Goal: Task Accomplishment & Management: Complete application form

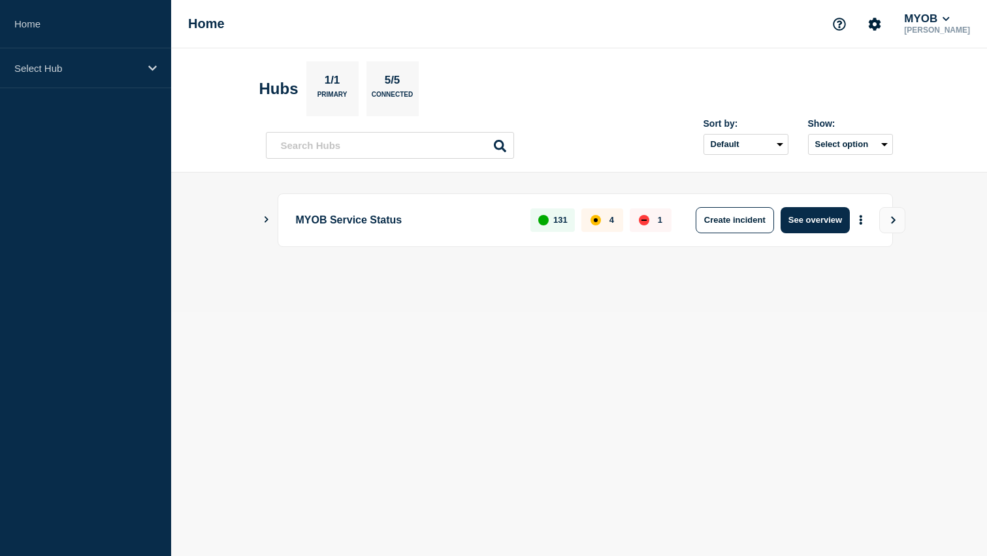
click at [510, 116] on section "Hubs 1/1 Primary 5/5 Connected" at bounding box center [579, 88] width 640 height 55
click at [108, 65] on p "Select Hub" at bounding box center [76, 68] width 125 height 11
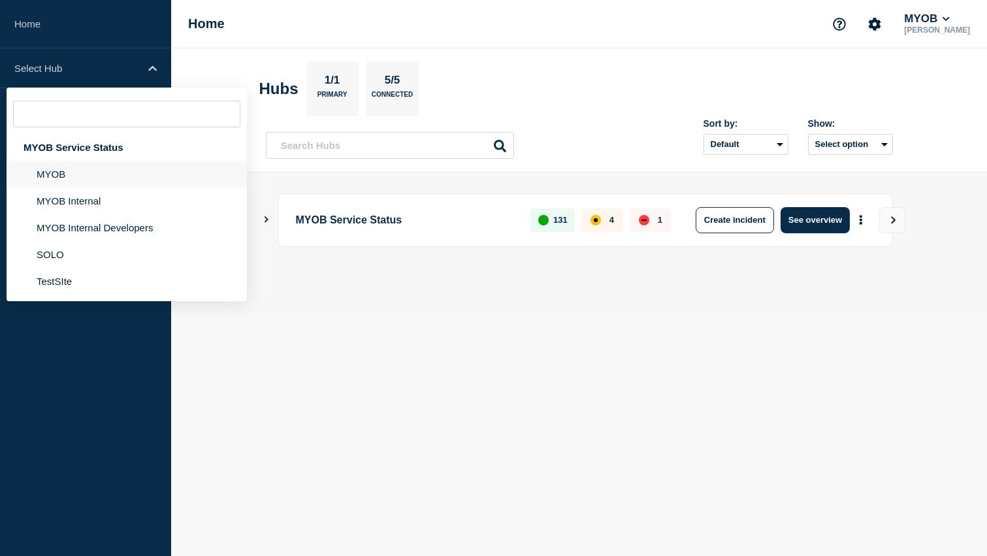
click at [80, 187] on li "MYOB" at bounding box center [127, 200] width 240 height 27
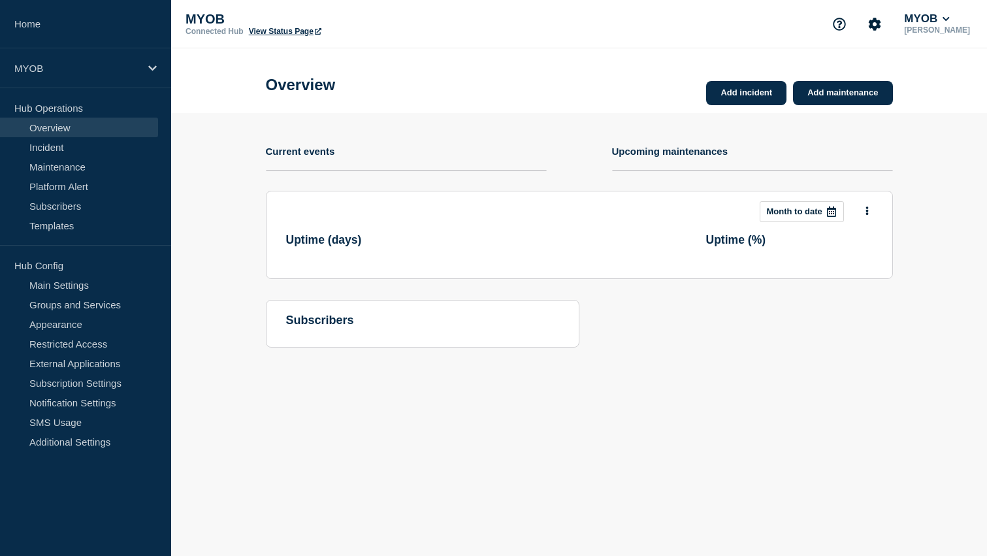
click at [302, 157] on h4 "Current events" at bounding box center [300, 151] width 69 height 11
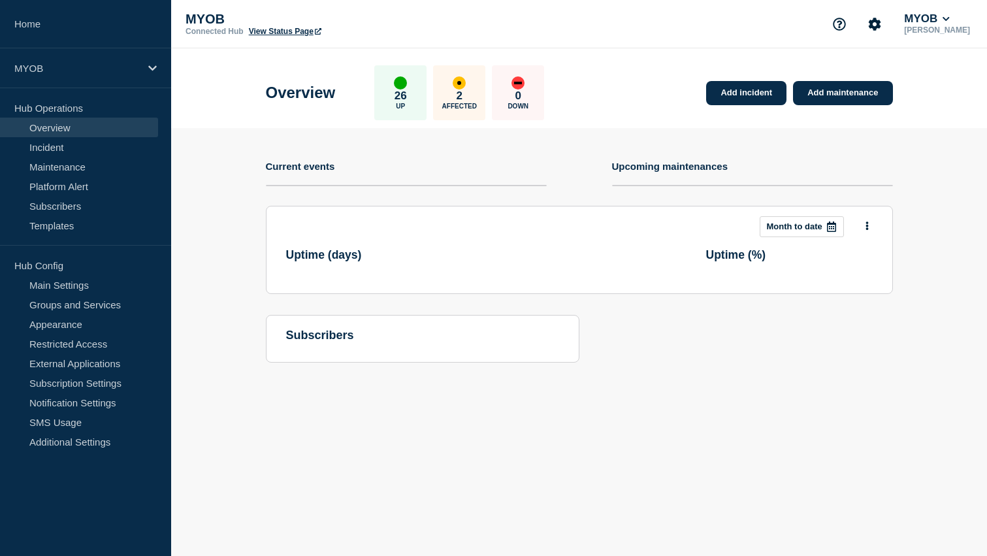
click at [464, 99] on div "2 Affected" at bounding box center [459, 92] width 52 height 55
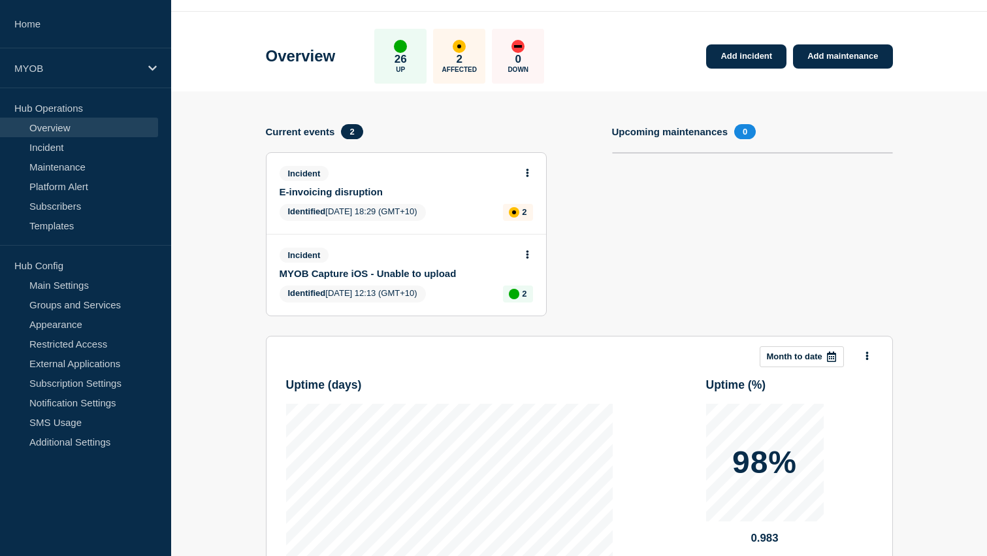
scroll to position [45, 0]
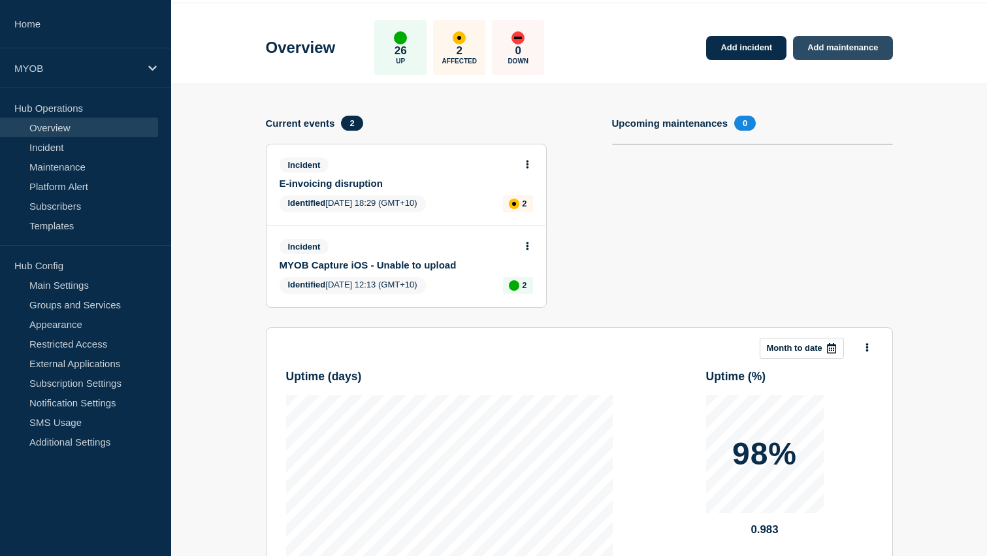
click at [845, 48] on link "Add maintenance" at bounding box center [842, 48] width 99 height 24
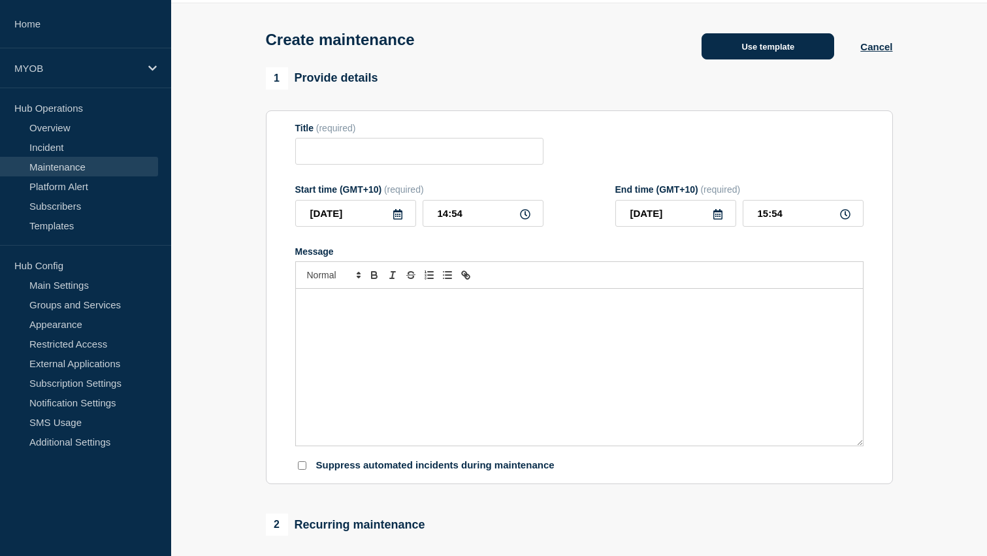
click at [775, 54] on button "Use template" at bounding box center [768, 46] width 133 height 26
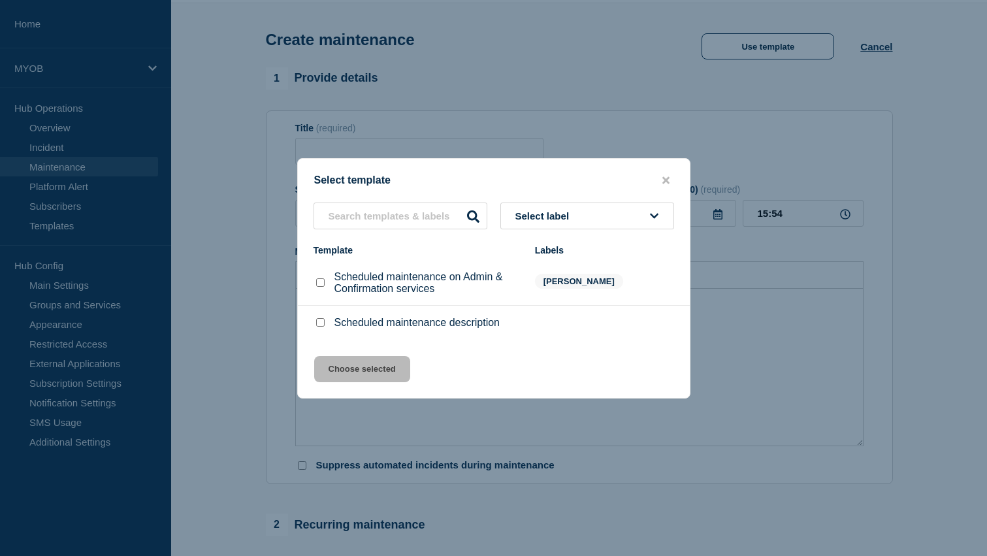
click at [319, 284] on input "Scheduled maintenance on Admin & Confirmation services checkbox" at bounding box center [320, 282] width 8 height 8
checkbox input "true"
click at [319, 321] on div at bounding box center [320, 322] width 13 height 13
click at [319, 327] on input "Scheduled maintenance description checkbox" at bounding box center [320, 322] width 8 height 8
checkbox input "true"
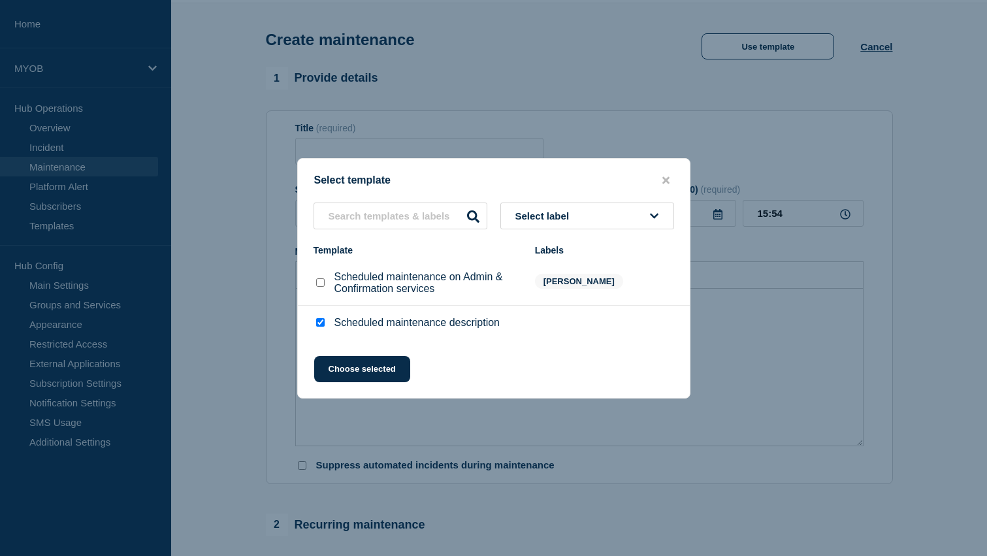
checkbox input "false"
click at [370, 380] on button "Choose selected" at bounding box center [362, 369] width 96 height 26
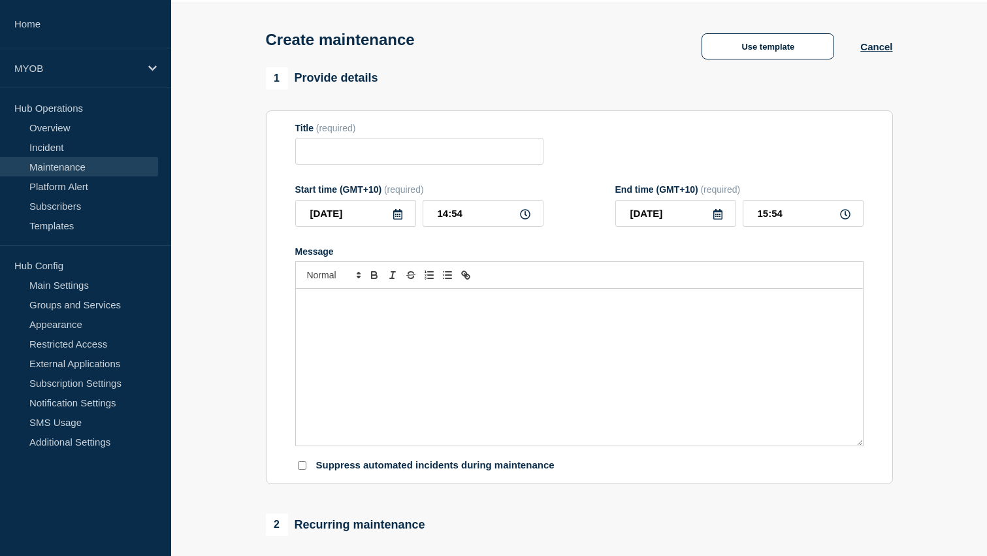
type input "Scheduled maintenance description"
type input "16:54"
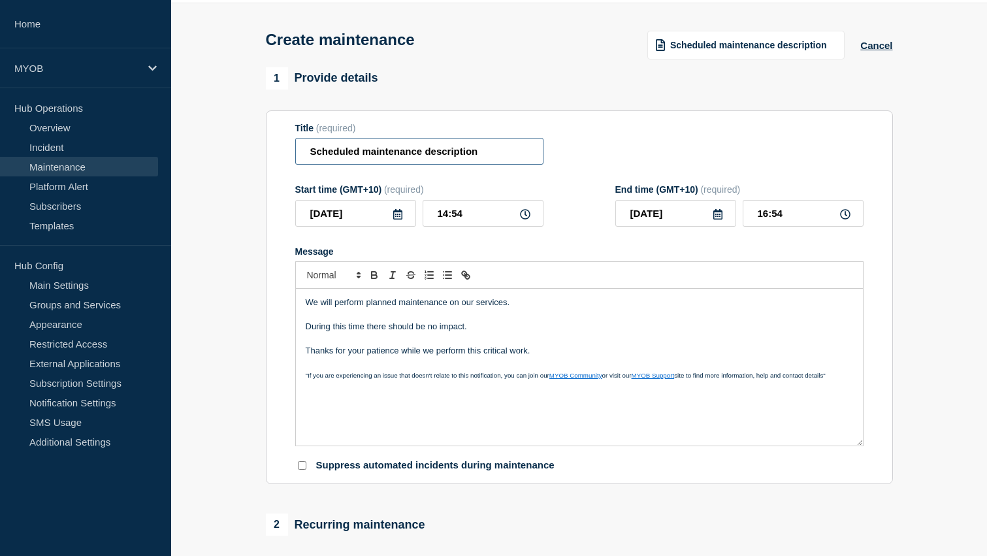
drag, startPoint x: 491, startPoint y: 155, endPoint x: 422, endPoint y: 156, distance: 69.3
click at [422, 156] on input "Scheduled maintenance description" at bounding box center [419, 151] width 248 height 27
type input "Scheduled maintenance Intray/Uploads"
click at [479, 216] on input "14:54" at bounding box center [483, 213] width 121 height 27
drag, startPoint x: 482, startPoint y: 222, endPoint x: 411, endPoint y: 222, distance: 71.2
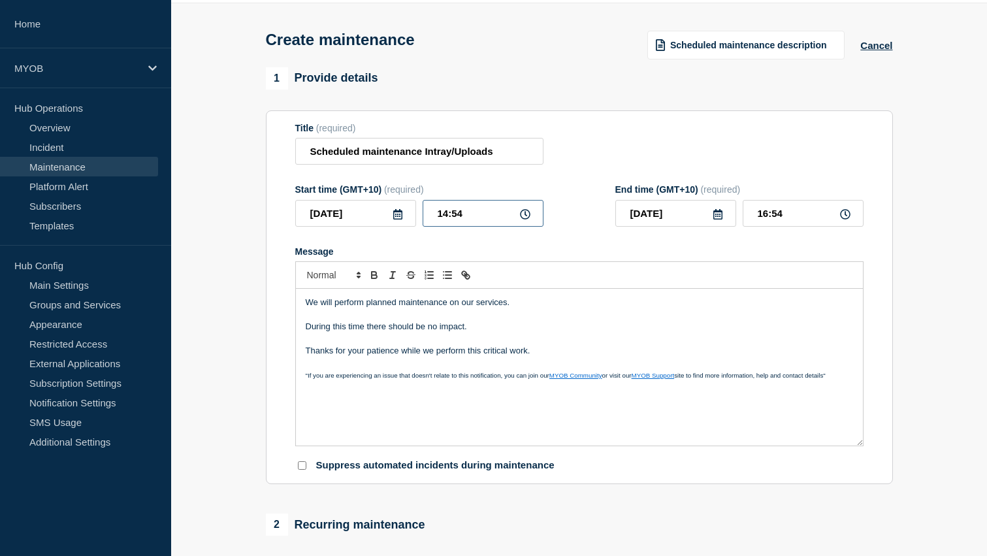
click at [411, 222] on div "2025-08-17 14:54" at bounding box center [419, 213] width 248 height 27
type input "20:00"
type input "22:00"
click at [549, 321] on p "Message" at bounding box center [579, 315] width 547 height 12
click at [532, 308] on p "We will perform planned maintenance on our services." at bounding box center [579, 303] width 547 height 12
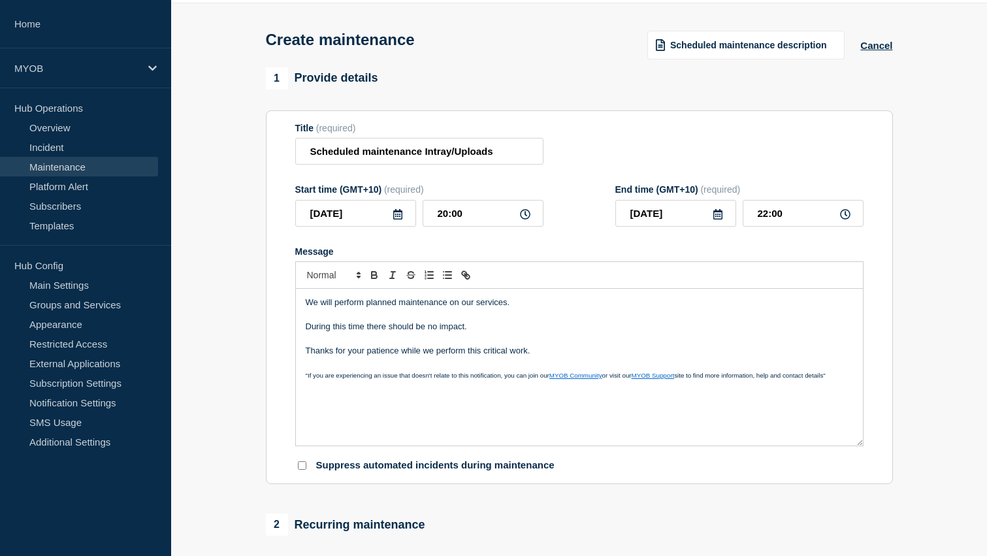
click at [551, 308] on p "We will perform planned maintenance on our services." at bounding box center [579, 303] width 547 height 12
click at [474, 308] on p "We will perform planned maintenance on our services." at bounding box center [579, 303] width 547 height 12
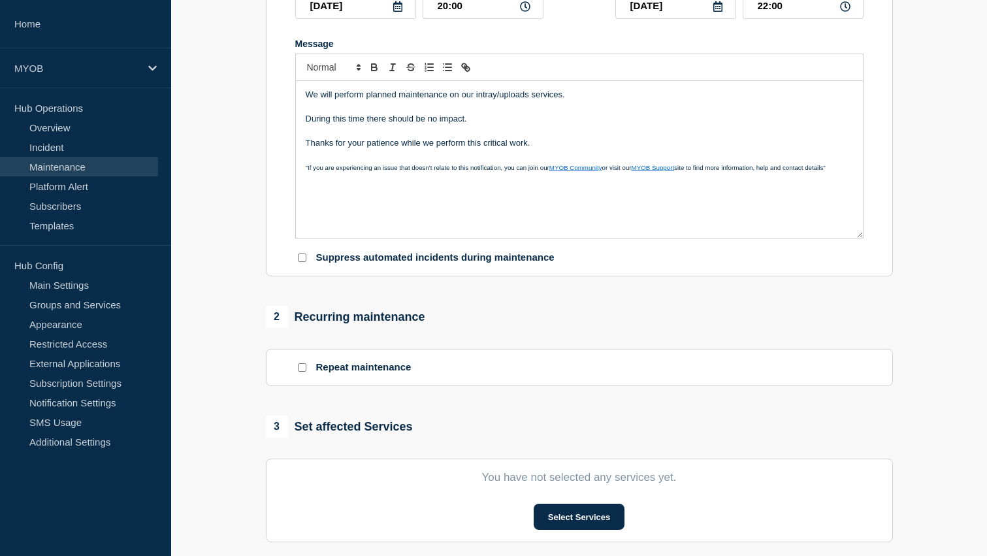
scroll to position [287, 0]
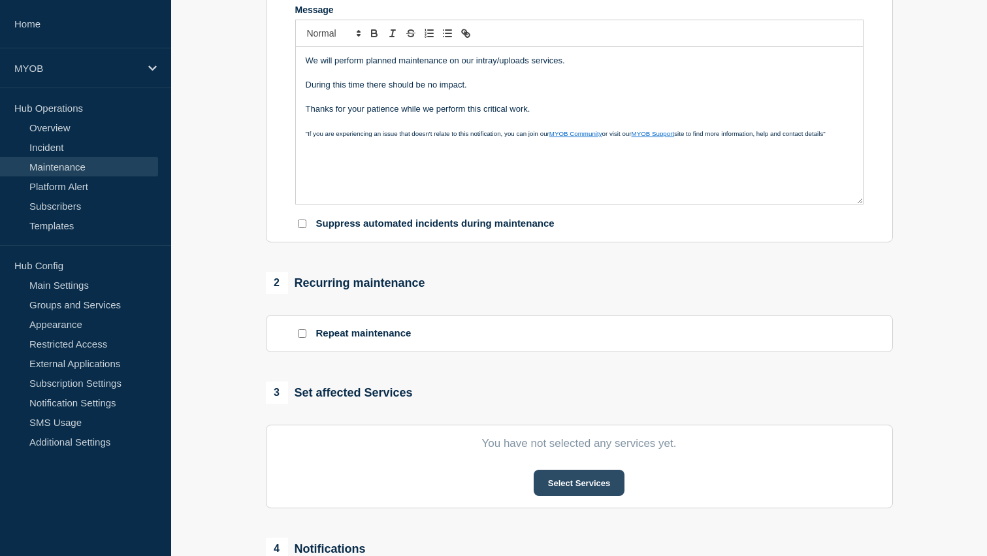
click at [589, 496] on button "Select Services" at bounding box center [579, 483] width 91 height 26
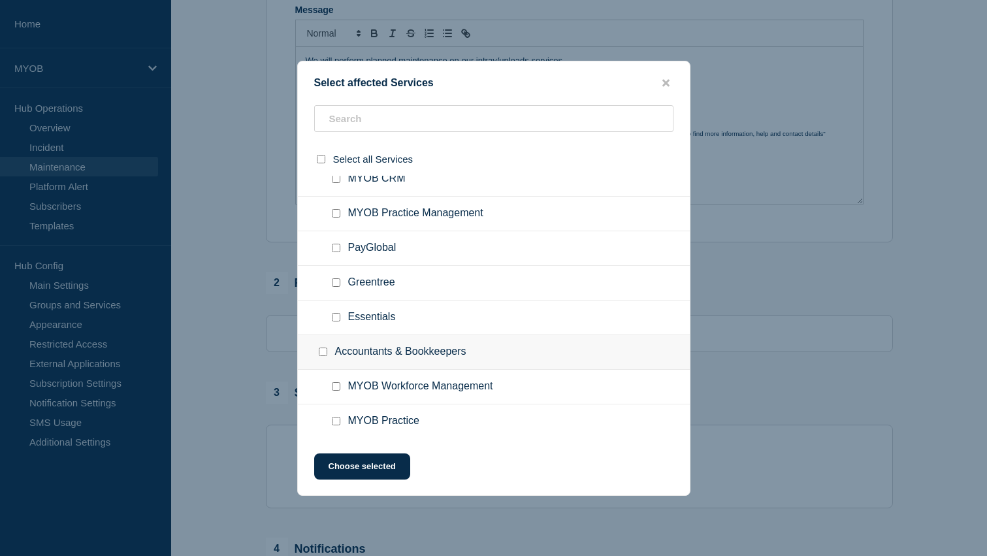
scroll to position [0, 0]
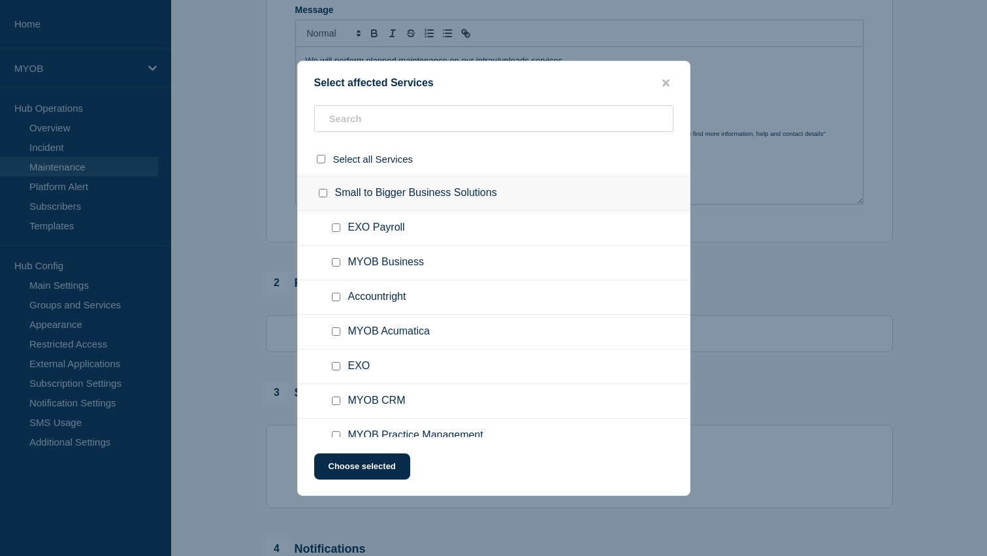
click at [340, 268] on div at bounding box center [338, 262] width 19 height 13
click at [339, 267] on input "MYOB Business checkbox" at bounding box center [336, 262] width 8 height 8
checkbox input "true"
click at [336, 304] on div at bounding box center [338, 297] width 19 height 13
click at [336, 301] on input "Accountright checkbox" at bounding box center [336, 297] width 8 height 8
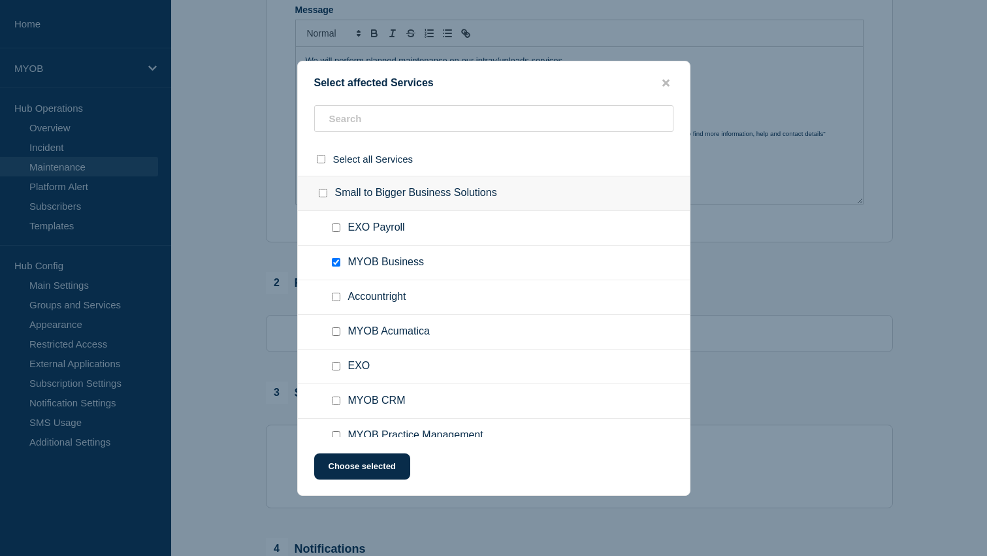
checkbox input "true"
click at [390, 466] on button "Choose selected" at bounding box center [362, 466] width 96 height 26
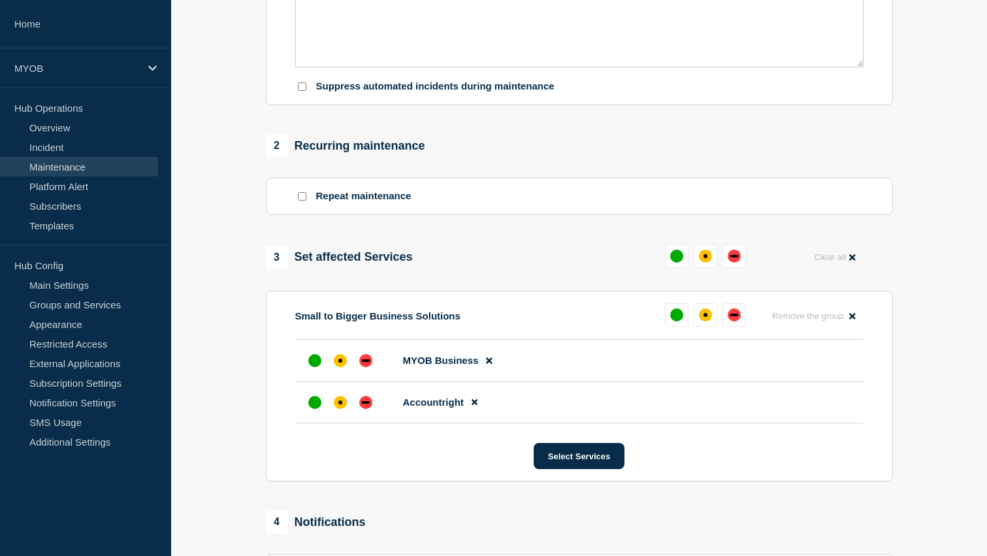
scroll to position [432, 0]
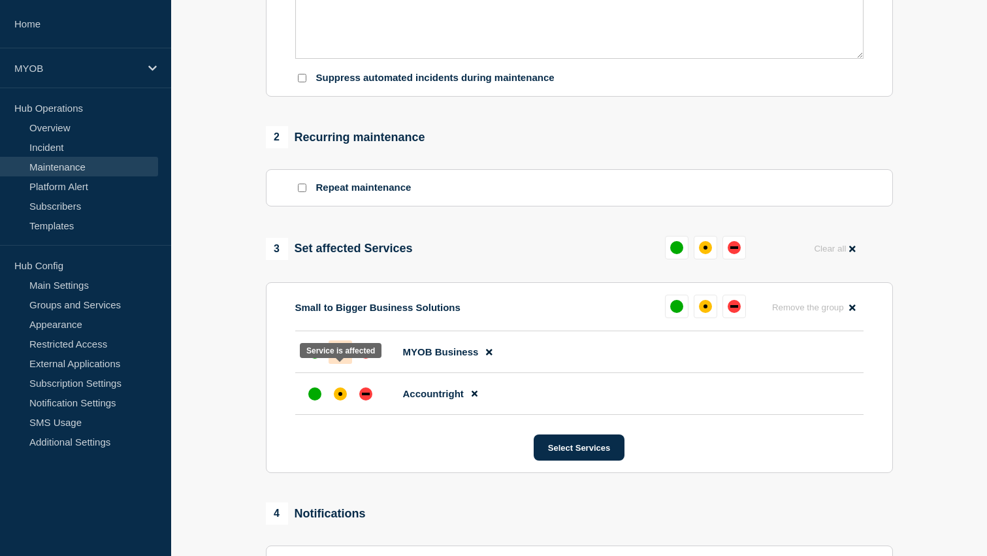
click at [337, 359] on div "affected" at bounding box center [340, 352] width 13 height 13
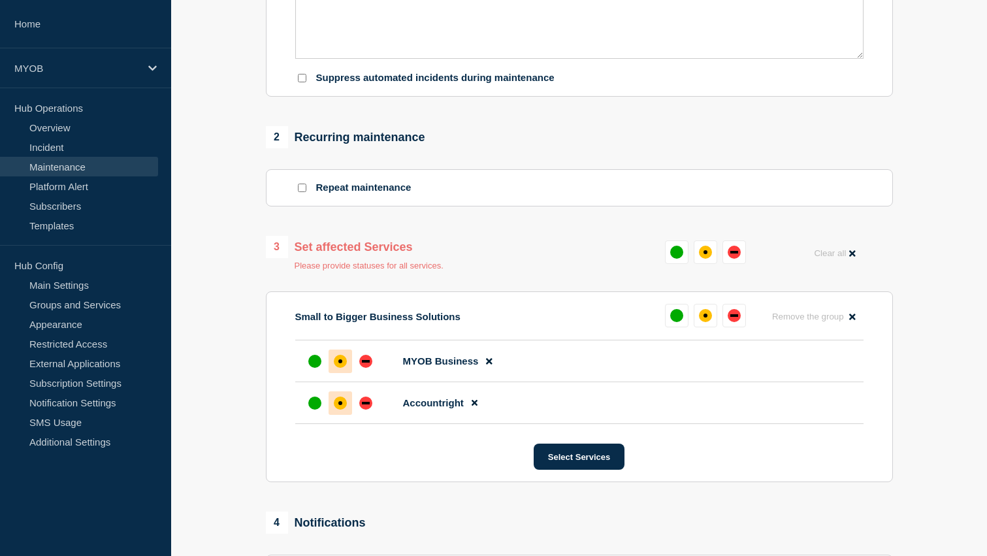
click at [336, 415] on div at bounding box center [341, 403] width 24 height 24
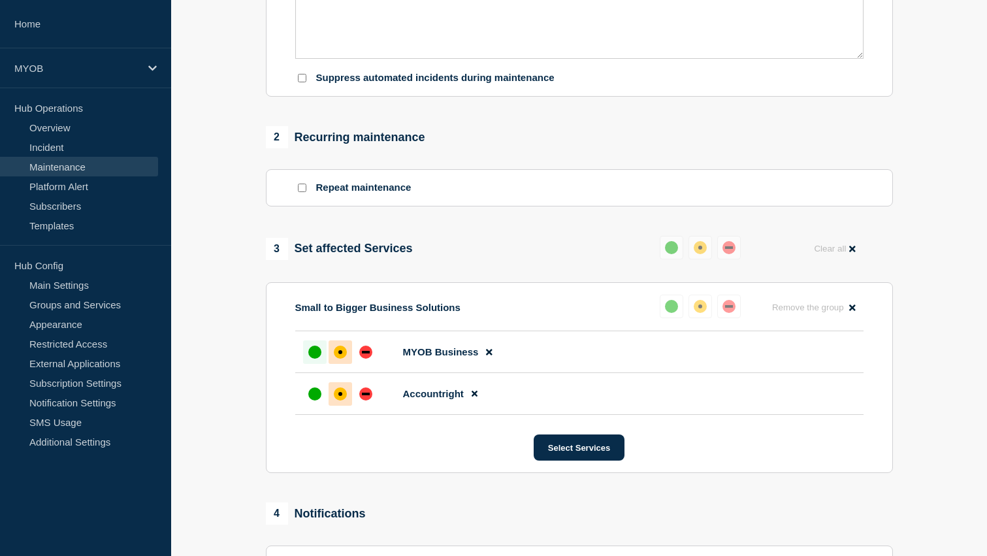
click at [308, 364] on div at bounding box center [315, 352] width 24 height 24
click at [309, 406] on div at bounding box center [315, 394] width 24 height 24
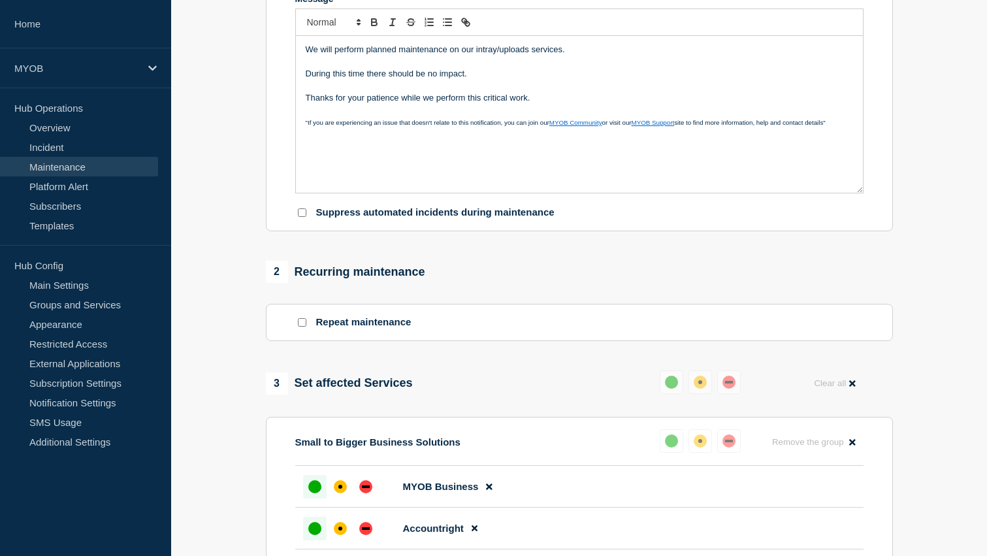
scroll to position [304, 0]
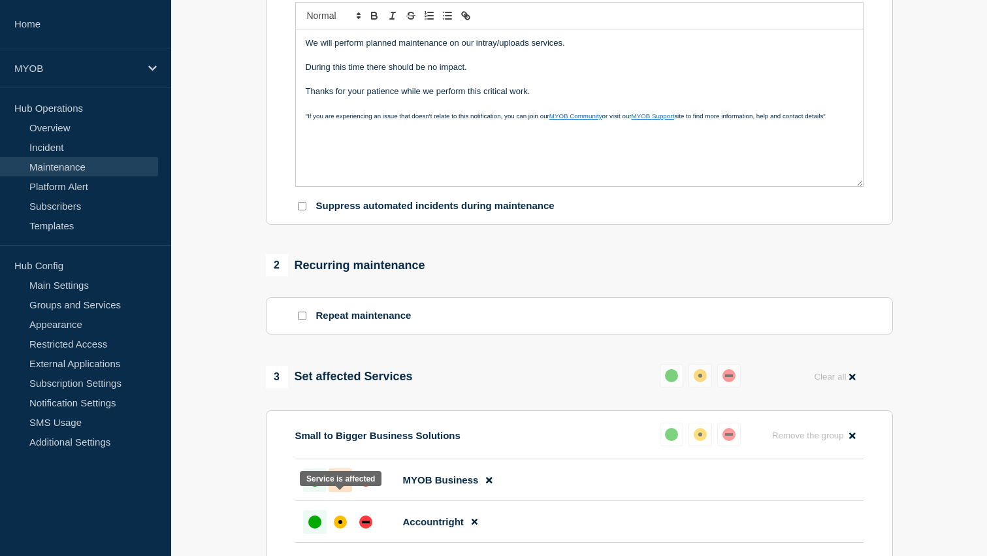
click at [334, 487] on div "affected" at bounding box center [340, 480] width 13 height 13
click at [334, 529] on div "affected" at bounding box center [340, 521] width 13 height 13
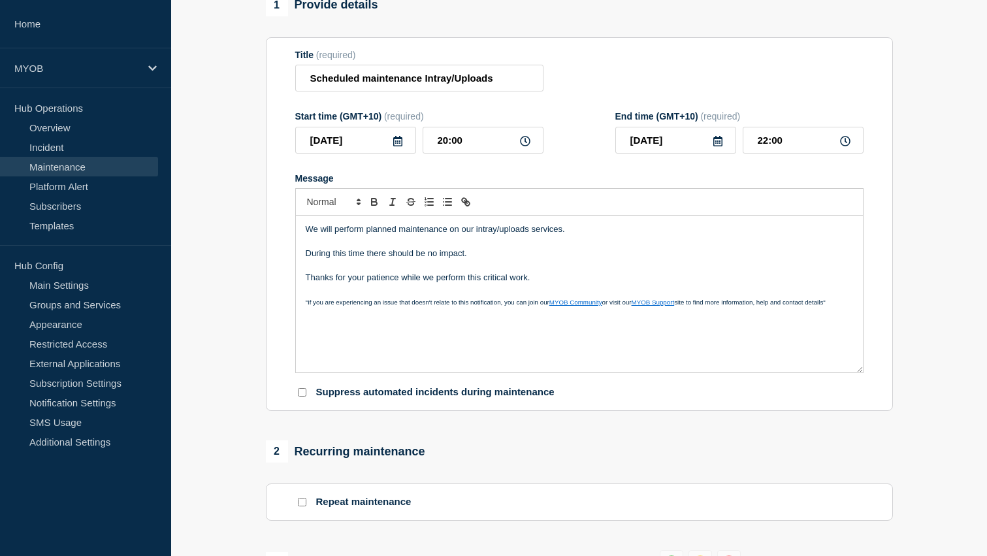
scroll to position [105, 0]
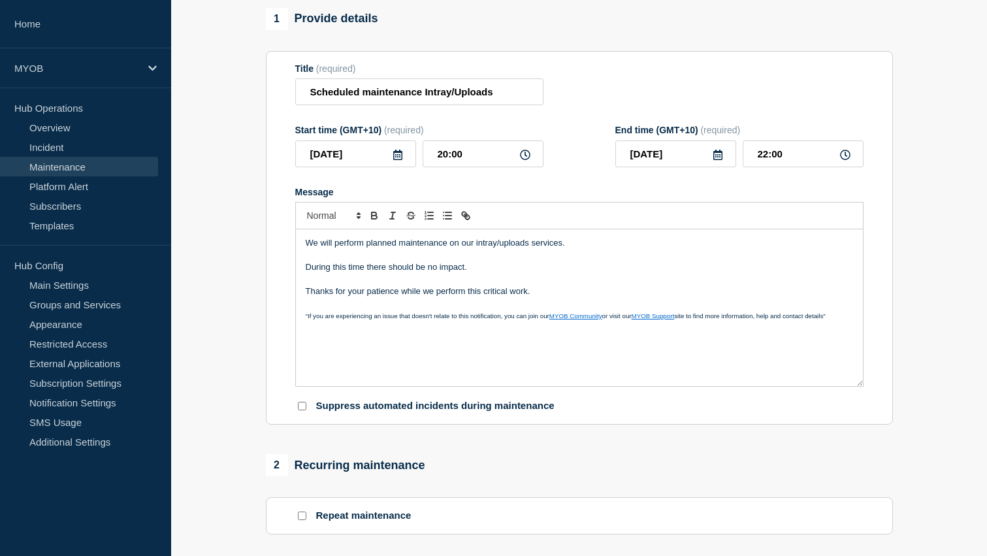
click at [534, 261] on p "Message" at bounding box center [579, 256] width 547 height 12
click at [491, 273] on p "During this time there should be no impact." at bounding box center [579, 267] width 547 height 12
drag, startPoint x: 474, startPoint y: 282, endPoint x: 366, endPoint y: 285, distance: 107.2
click at [366, 273] on p "During this time there should be no impact." at bounding box center [579, 267] width 547 height 12
click at [563, 273] on p "During this time intray/upload services maybe briefly unavailble" at bounding box center [579, 267] width 547 height 12
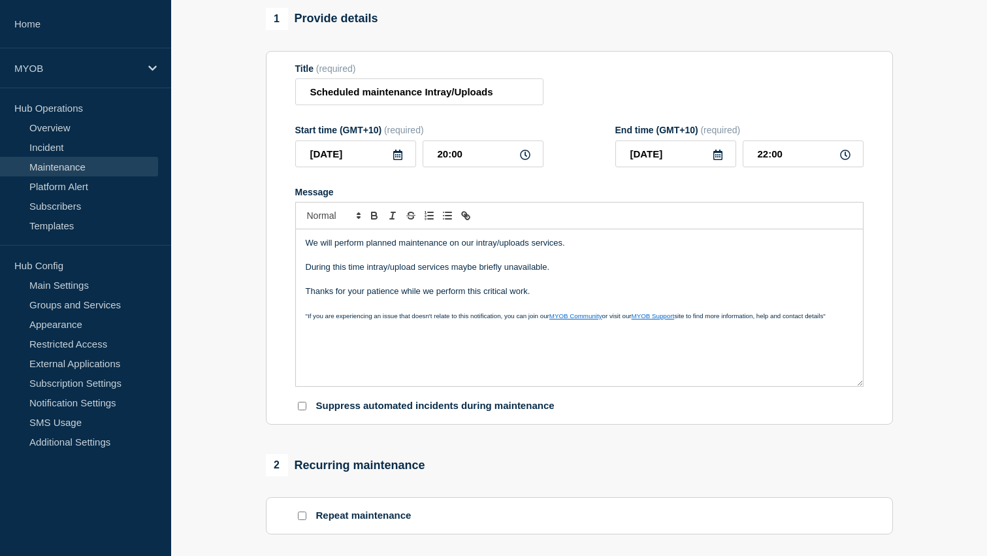
click at [478, 249] on p "We will perform planned maintenance on our intray/uploads services." at bounding box center [579, 243] width 547 height 12
click at [583, 285] on p "Message" at bounding box center [579, 280] width 547 height 12
click at [533, 285] on p "Message" at bounding box center [579, 280] width 547 height 12
click at [540, 297] on p "Thanks for your patience while we perform this critical work." at bounding box center [579, 291] width 547 height 12
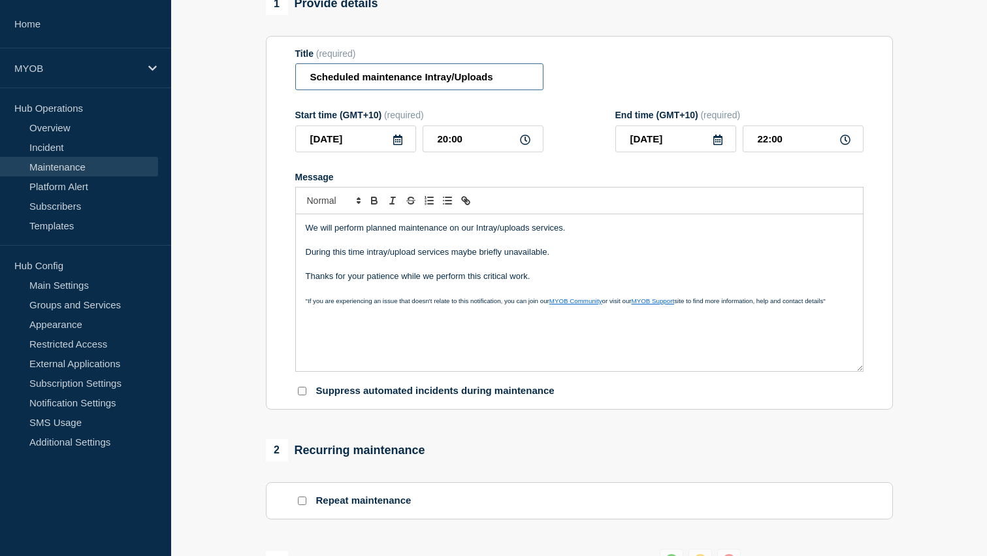
click at [419, 83] on input "Scheduled maintenance Intray/Uploads" at bounding box center [419, 76] width 248 height 27
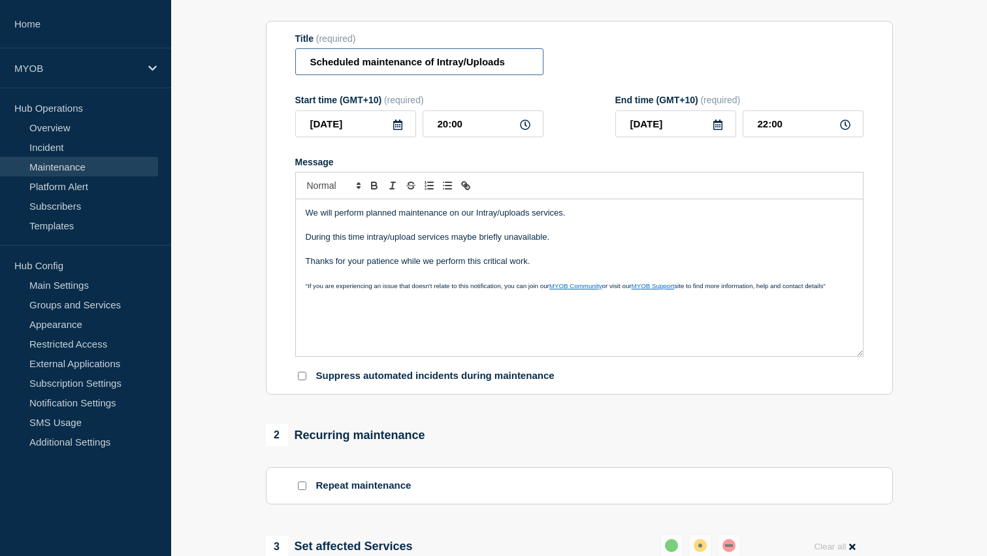
type input "Scheduled maintenance of Intray/Uploads"
click at [768, 135] on input "22:00" at bounding box center [803, 123] width 121 height 27
type input "21:00"
click at [715, 231] on p "Message" at bounding box center [579, 226] width 547 height 12
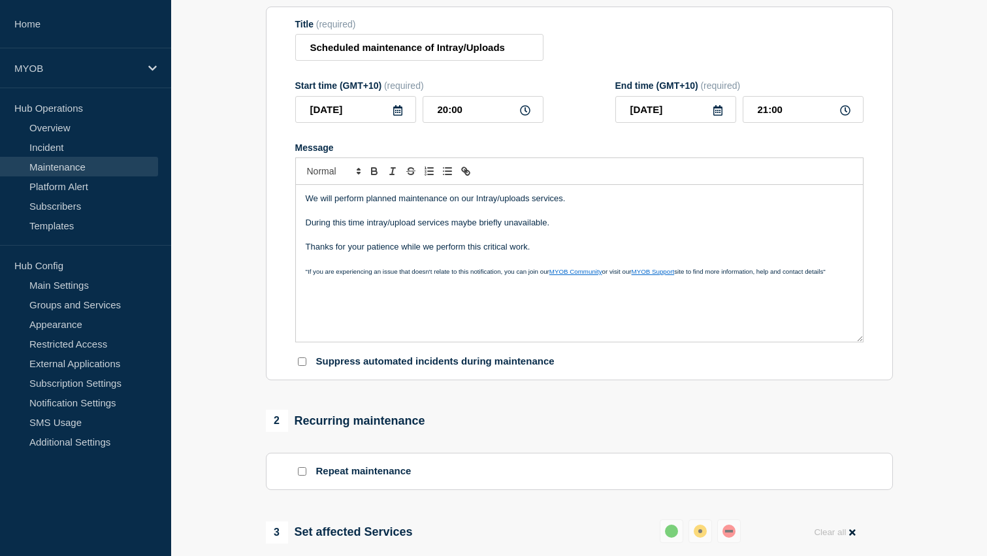
scroll to position [150, 0]
click at [847, 276] on p ""If you are experiencing an issue that doesn't relate to this notification, you…" at bounding box center [579, 271] width 547 height 12
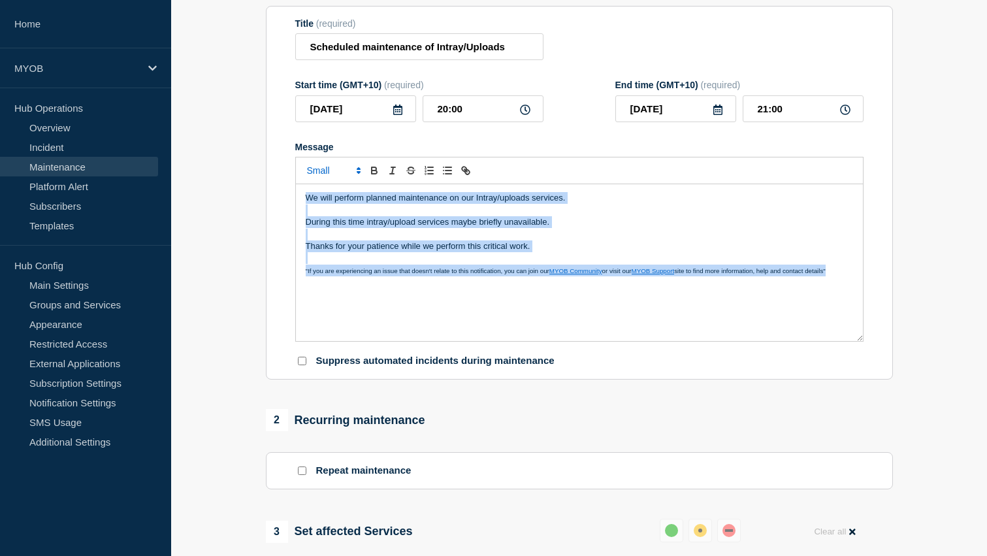
drag, startPoint x: 847, startPoint y: 282, endPoint x: 275, endPoint y: 201, distance: 578.0
click at [275, 201] on section "Title (required) Scheduled maintenance of Intray/Uploads Start time (GMT+10) (r…" at bounding box center [579, 193] width 627 height 374
copy div "We will perform planned maintenance on our Intray/uploads services. During this…"
click at [607, 252] on p "Thanks for your patience while we perform this critical work." at bounding box center [579, 246] width 547 height 12
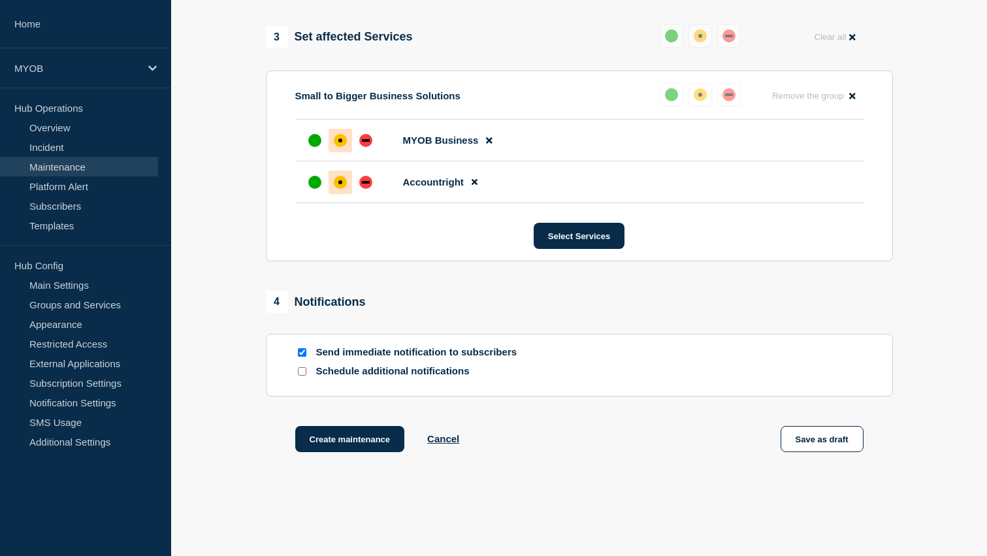
scroll to position [680, 0]
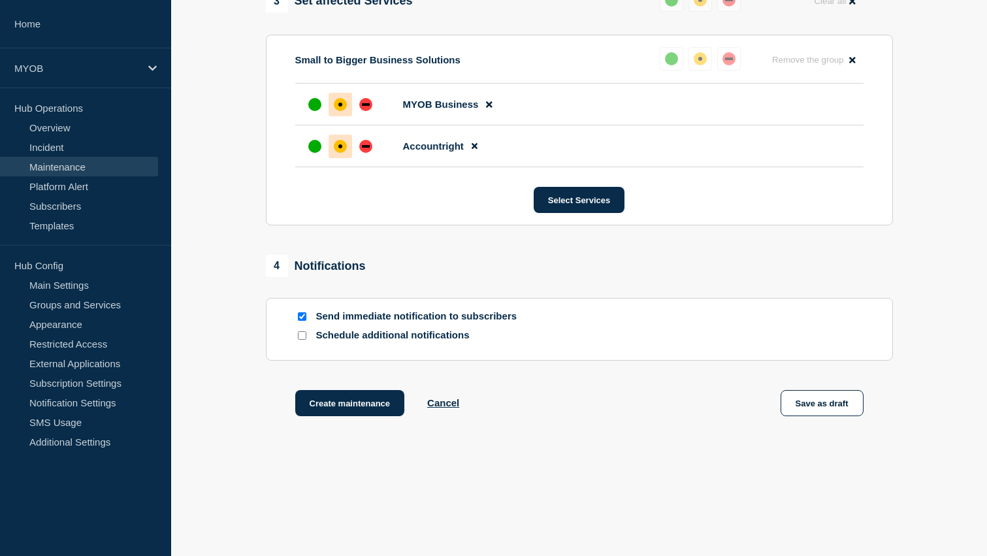
click at [302, 321] on input "Send immediate notification to subscribers" at bounding box center [302, 316] width 8 height 8
checkbox input "false"
click at [302, 340] on input "Schedule additional notifications" at bounding box center [302, 335] width 8 height 8
checkbox input "true"
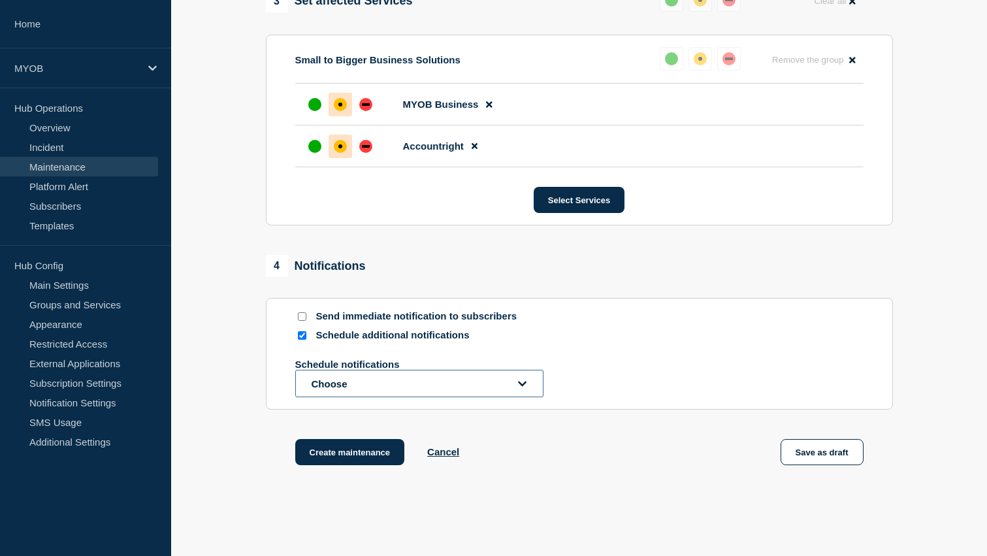
click at [346, 397] on button "Choose" at bounding box center [419, 383] width 248 height 27
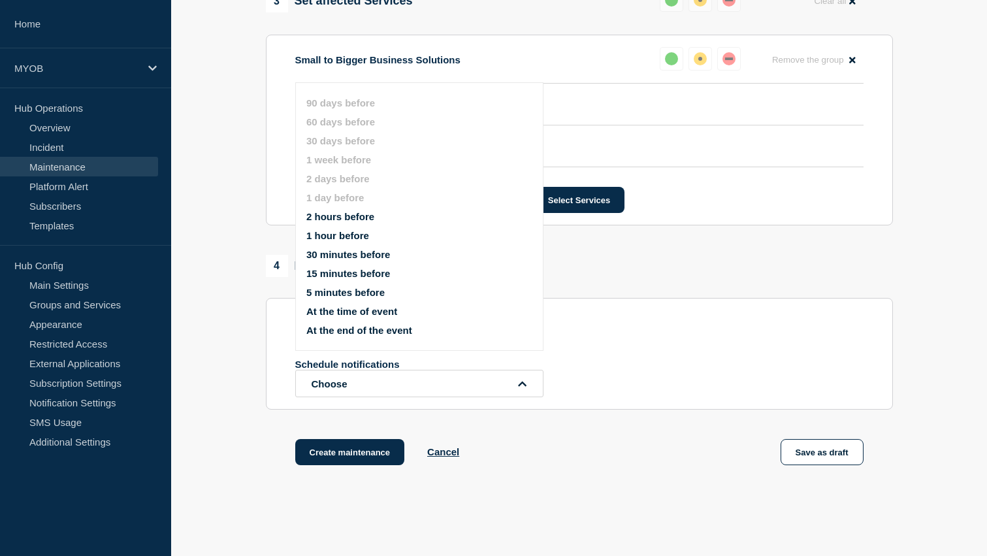
click at [363, 241] on button "1 hour before" at bounding box center [337, 235] width 63 height 11
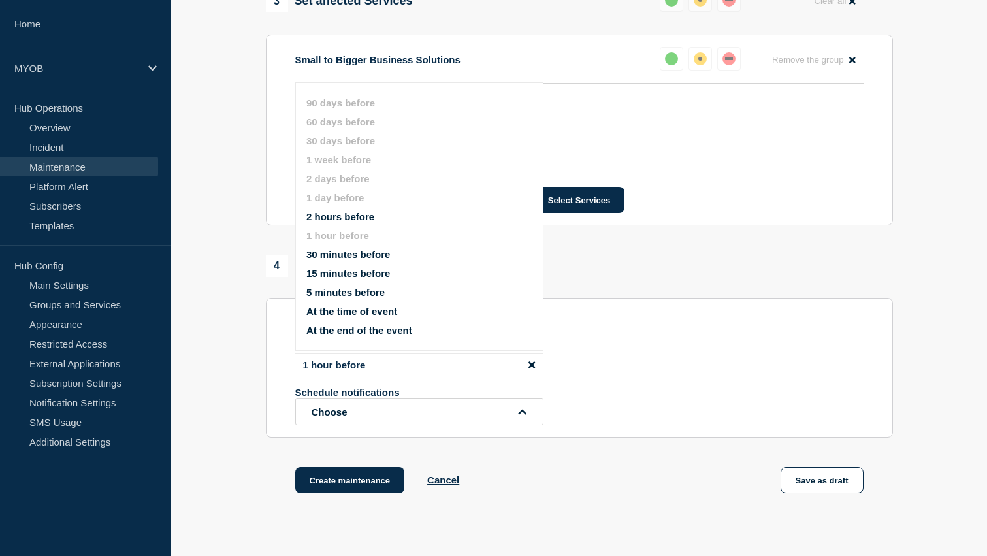
click at [632, 277] on div "4 Notifications" at bounding box center [579, 266] width 627 height 22
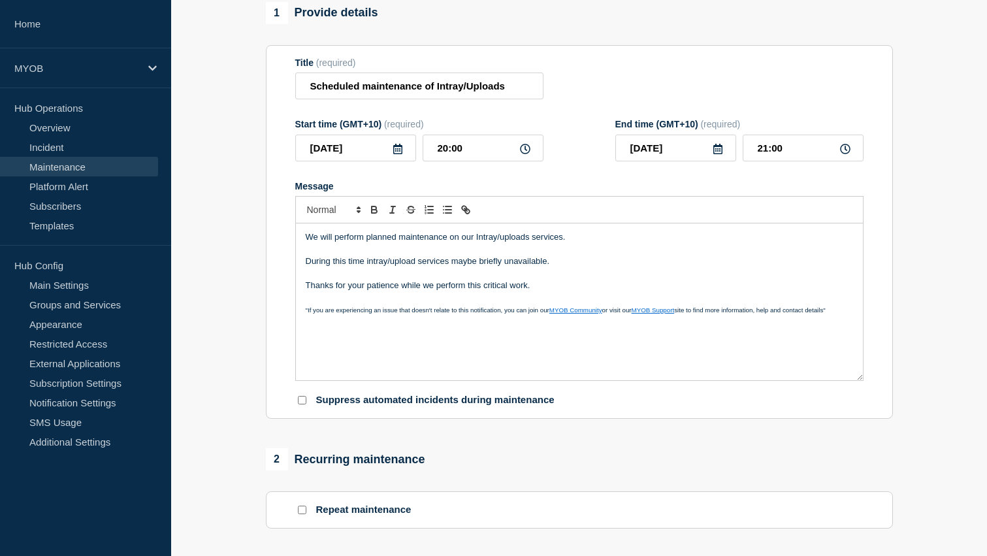
scroll to position [107, 0]
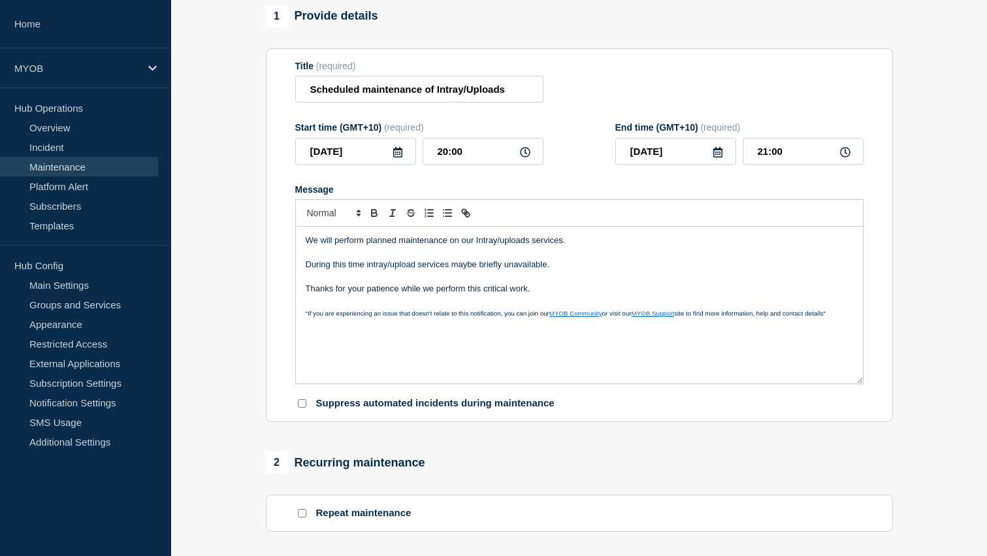
click at [528, 246] on p "We will perform planned maintenance on our Intray/uploads services." at bounding box center [579, 241] width 547 height 12
click at [594, 295] on p "Thanks for your patience while we perform this critical work." at bounding box center [579, 289] width 547 height 12
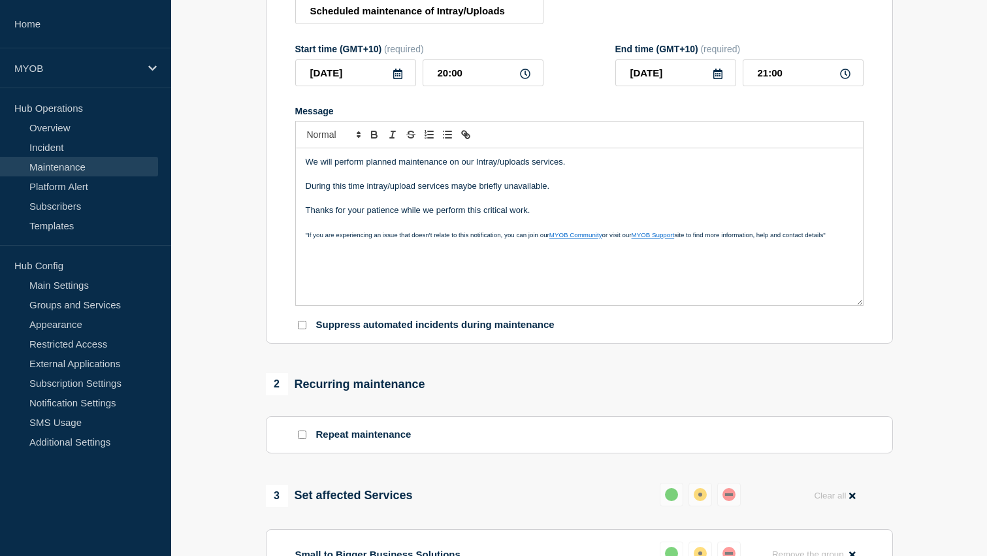
scroll to position [189, 0]
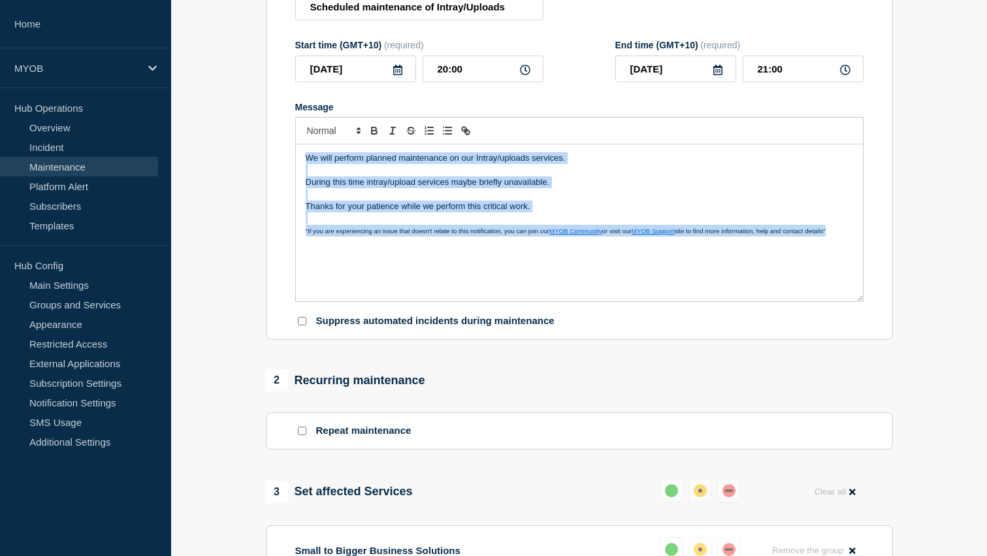
drag, startPoint x: 841, startPoint y: 250, endPoint x: 296, endPoint y: 150, distance: 553.9
click at [295, 149] on div "We will perform planned maintenance on our Intray/uploads services. During this…" at bounding box center [579, 209] width 568 height 185
copy div "We will perform planned maintenance on our Intray/uploads services. During this…"
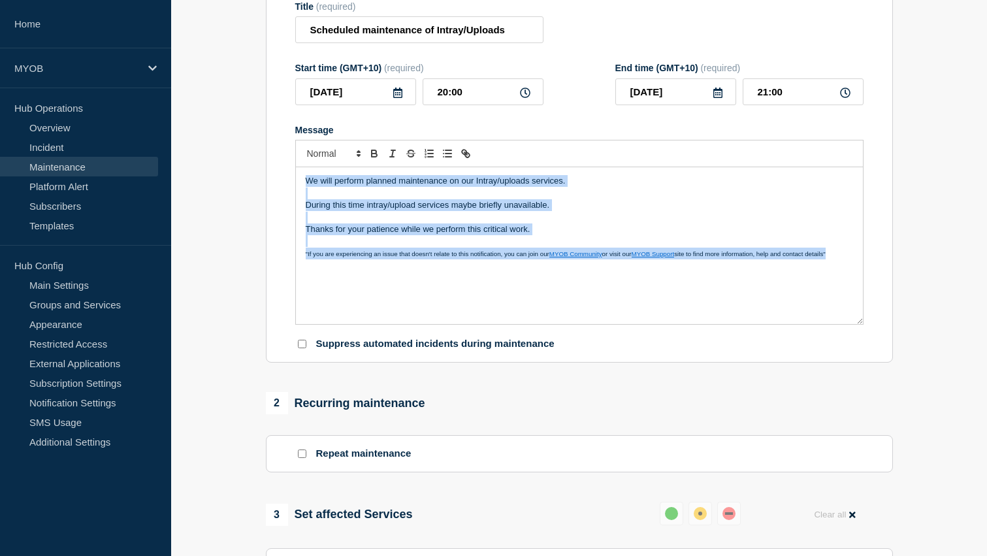
scroll to position [121, 0]
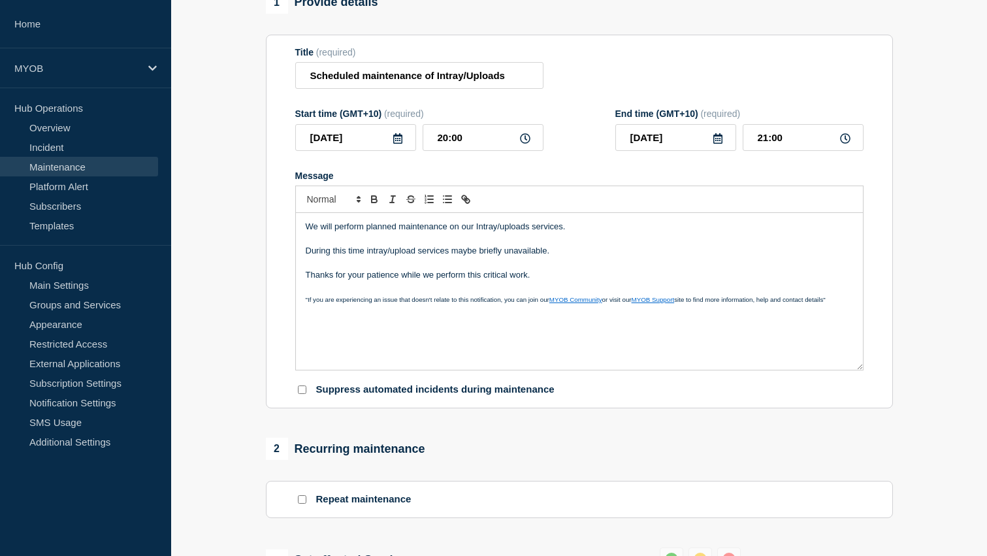
click at [591, 181] on div "Message" at bounding box center [579, 176] width 568 height 10
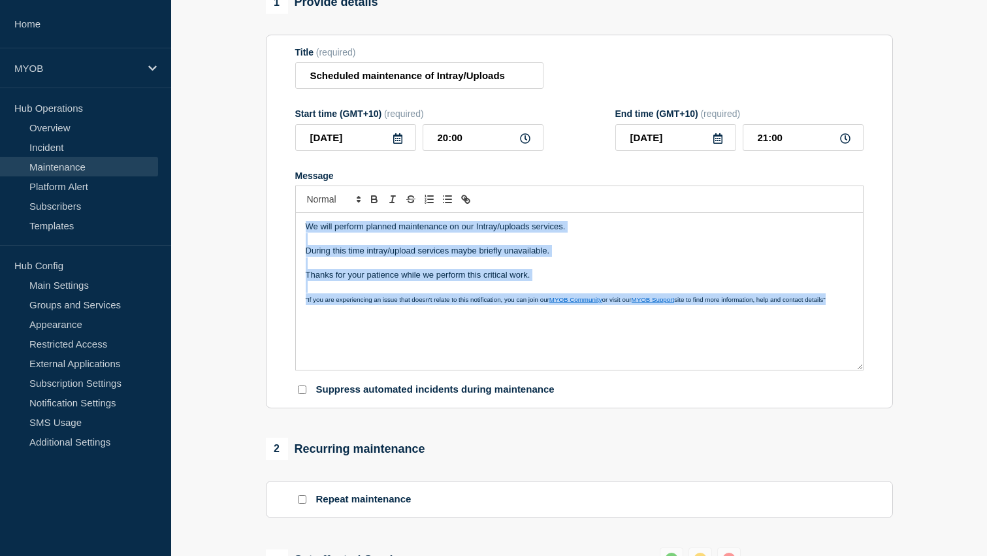
drag, startPoint x: 841, startPoint y: 313, endPoint x: 252, endPoint y: 229, distance: 595.2
click at [252, 229] on section "1 Provide details Title (required) Scheduled maintenance of Intray/Uploads Star…" at bounding box center [579, 539] width 816 height 1094
copy div "We will perform planned maintenance on our Intray/uploads services. During this…"
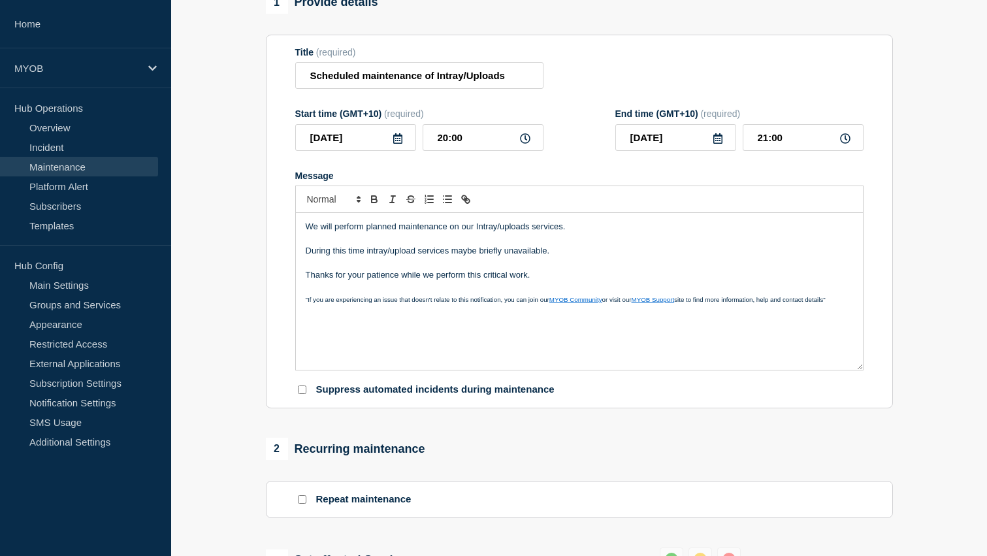
click at [562, 257] on p "During this time intray/upload services maybe briefly unavailable." at bounding box center [579, 251] width 547 height 12
click at [488, 149] on input "20:00" at bounding box center [483, 137] width 121 height 27
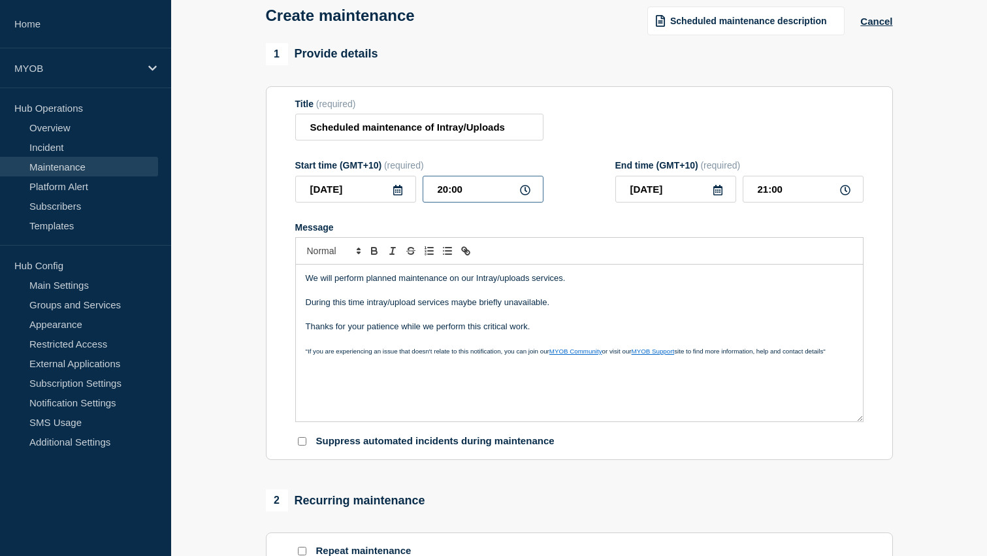
scroll to position [80, 0]
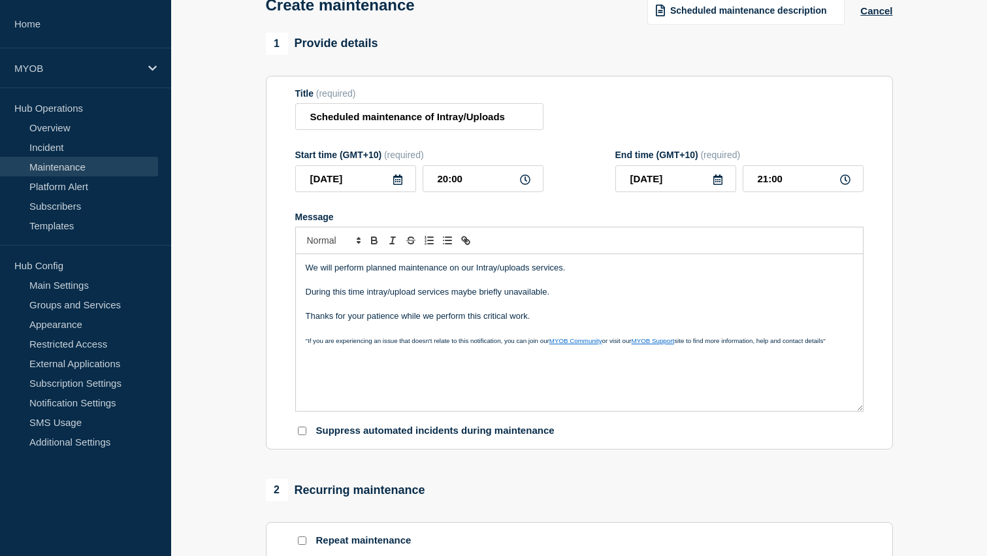
click at [618, 222] on div "Message" at bounding box center [579, 217] width 568 height 10
click at [593, 310] on p "Message" at bounding box center [579, 305] width 547 height 12
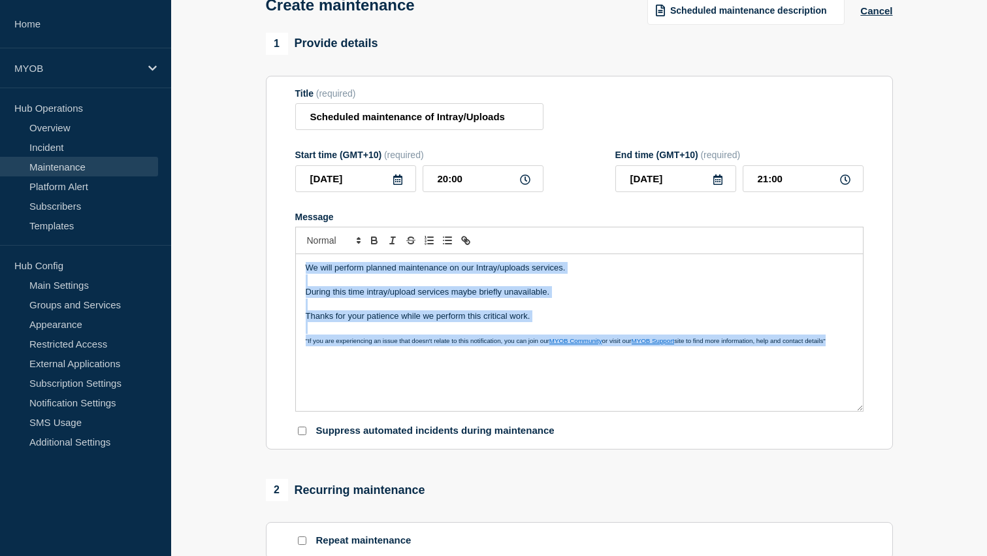
drag, startPoint x: 838, startPoint y: 354, endPoint x: 291, endPoint y: 274, distance: 553.3
click at [291, 274] on section "Title (required) Scheduled maintenance of Intray/Uploads Start time (GMT+10) (r…" at bounding box center [579, 263] width 627 height 374
copy div "We will perform planned maintenance on our Intray/uploads services. During this…"
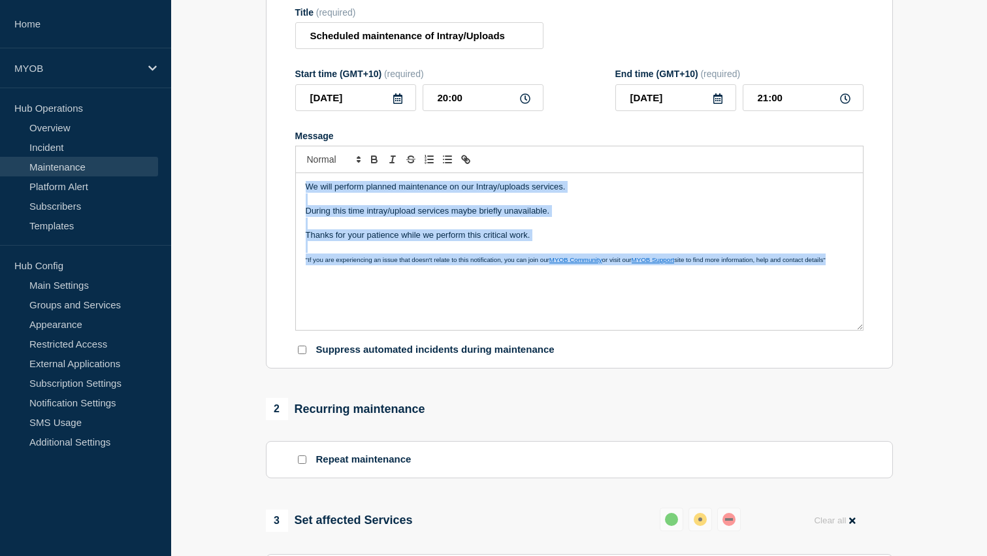
scroll to position [156, 0]
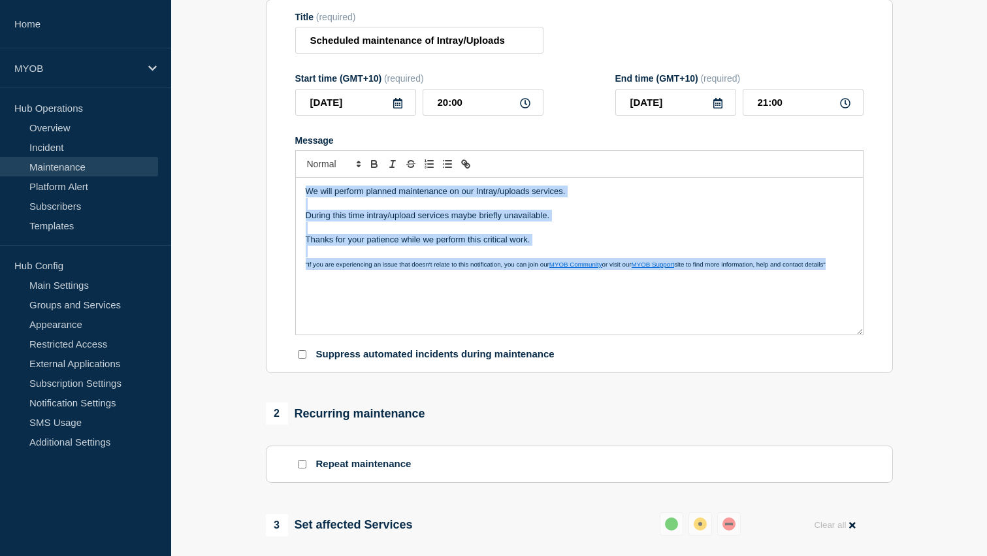
copy div "We will perform planned maintenance on our Intray/uploads services. During this…"
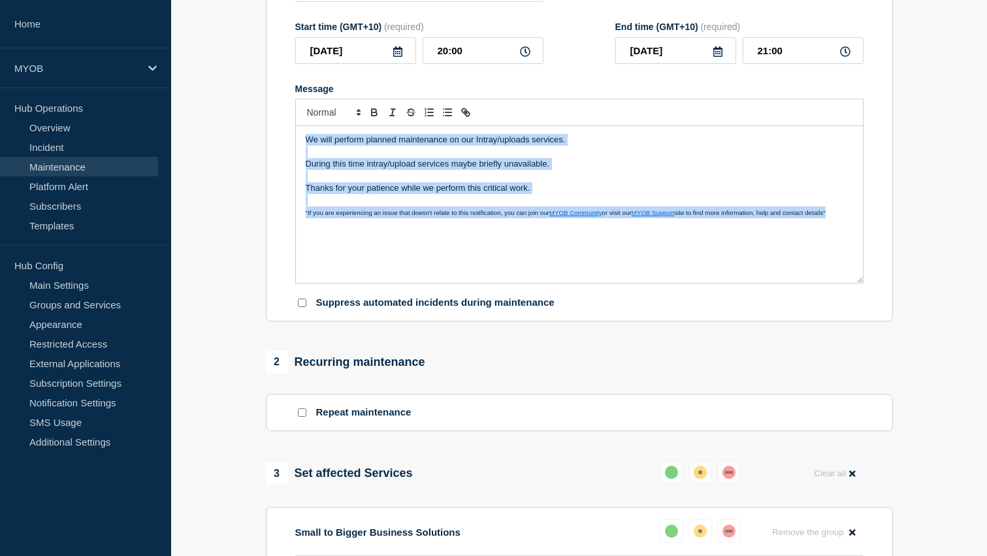
scroll to position [217, 0]
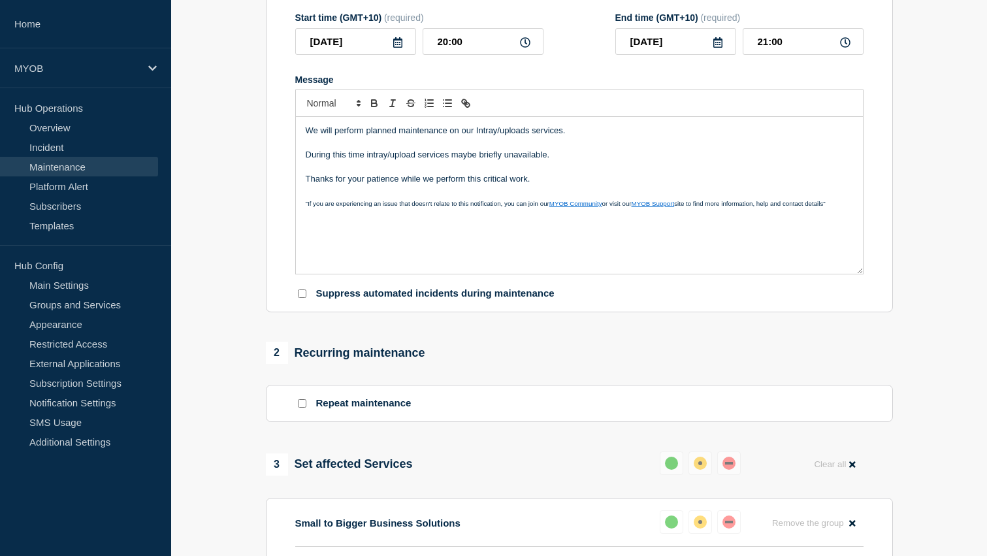
click at [732, 252] on div "We will perform planned maintenance on our Intray/uploads services. During this…" at bounding box center [579, 195] width 567 height 157
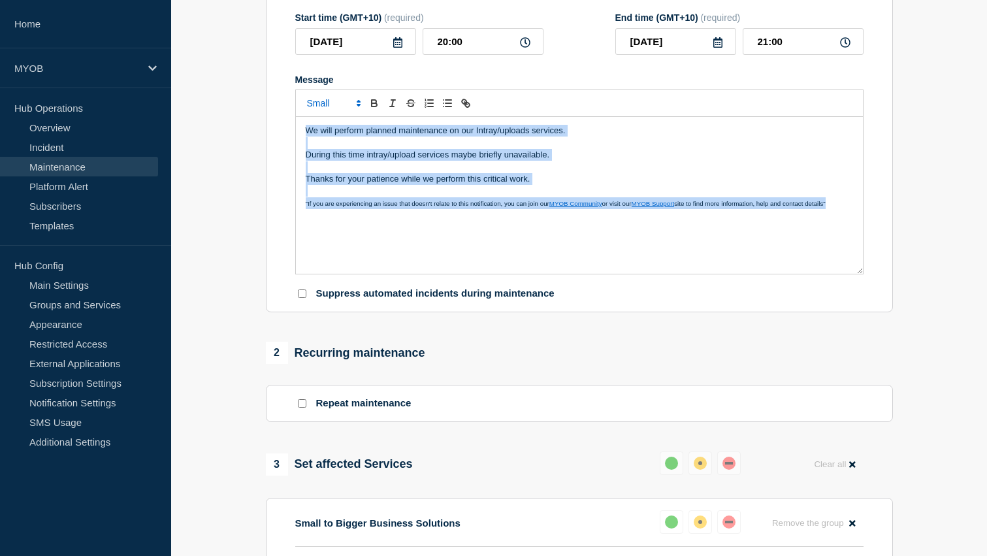
drag, startPoint x: 851, startPoint y: 214, endPoint x: 277, endPoint y: 137, distance: 579.5
click at [277, 138] on section "Title (required) Scheduled maintenance of Intray/Uploads Start time (GMT+10) (r…" at bounding box center [579, 126] width 627 height 374
copy div "We will perform planned maintenance on our Intray/uploads services. During this…"
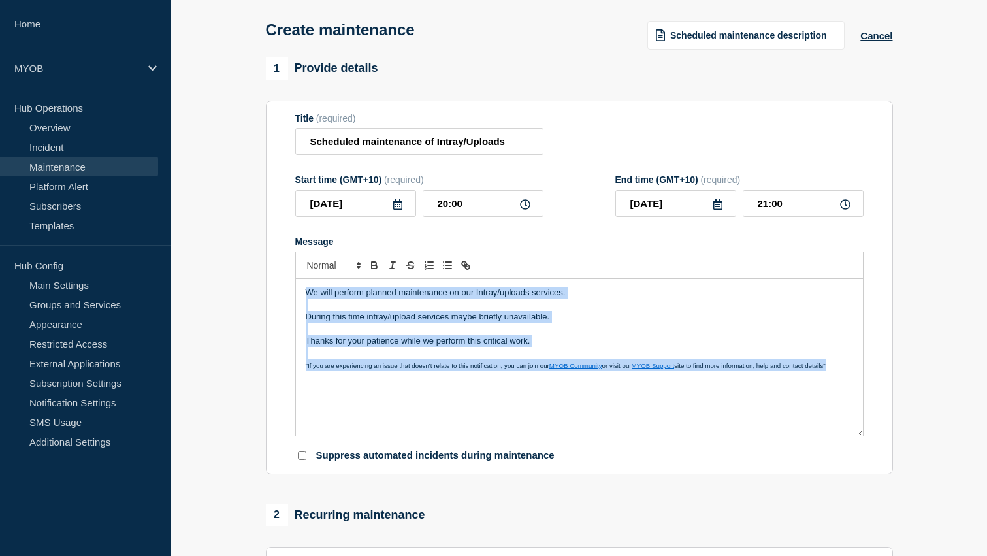
scroll to position [52, 0]
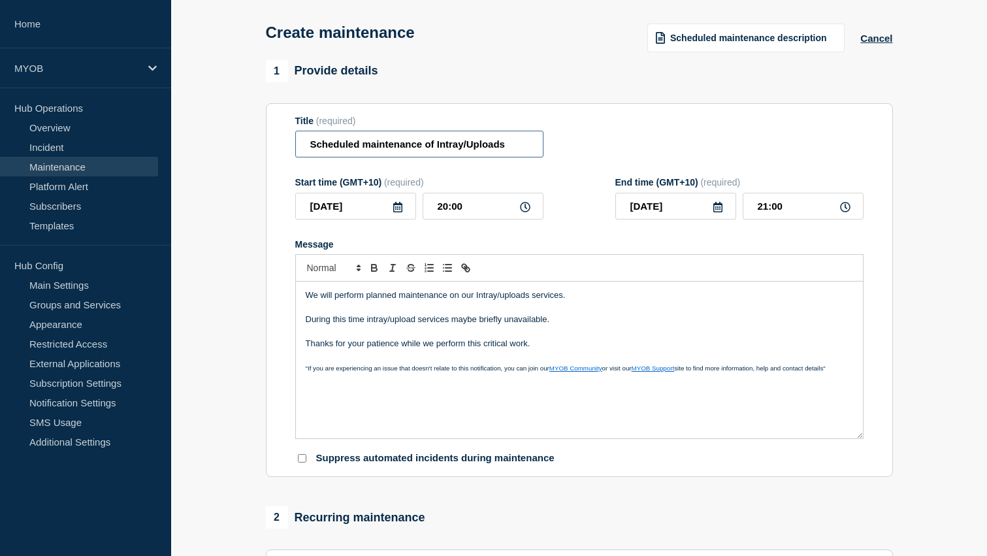
click at [518, 148] on input "Scheduled maintenance of Intray/Uploads" at bounding box center [419, 144] width 248 height 27
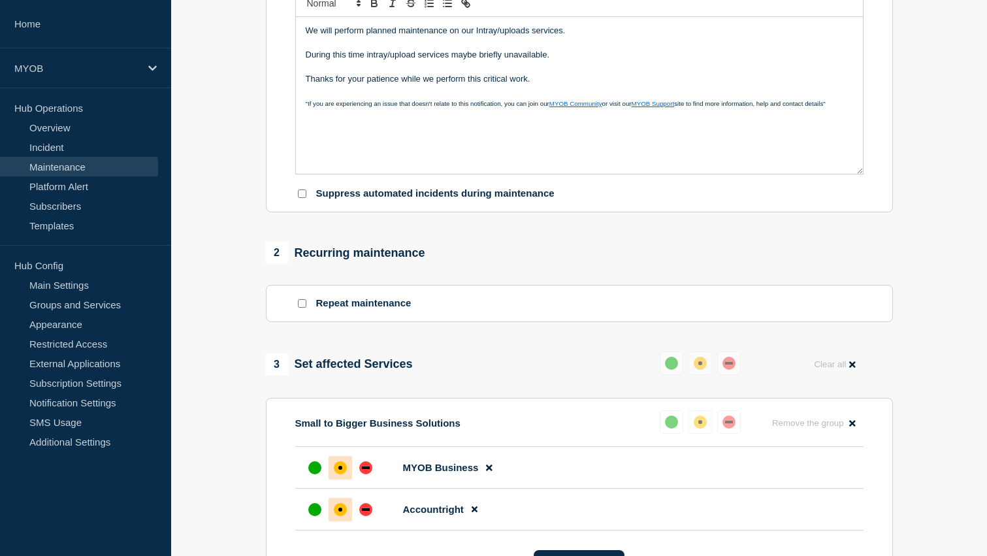
scroll to position [293, 0]
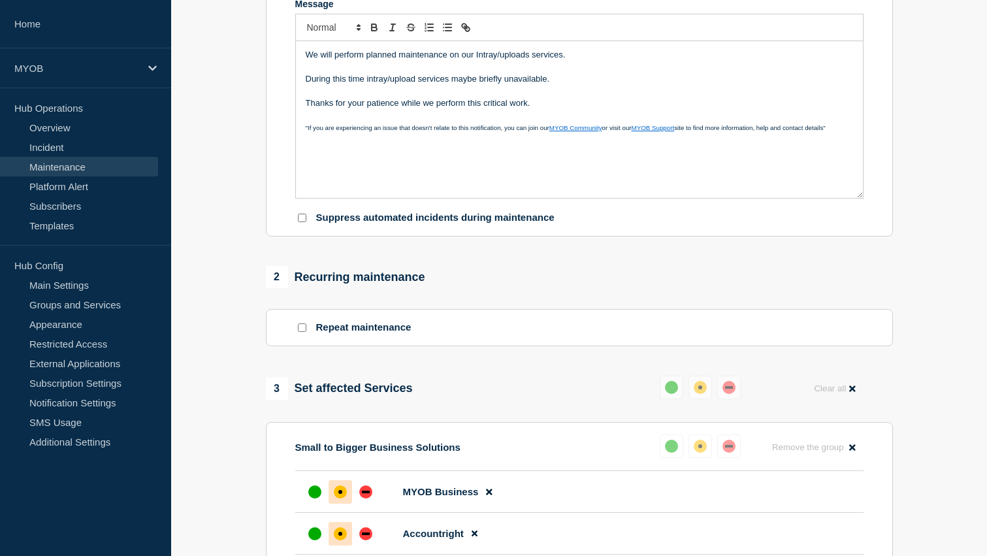
type input "Scheduled maintenance of Intray/Uploads services"
click at [694, 131] on span "site to find more information, help and contact details"" at bounding box center [750, 127] width 152 height 7
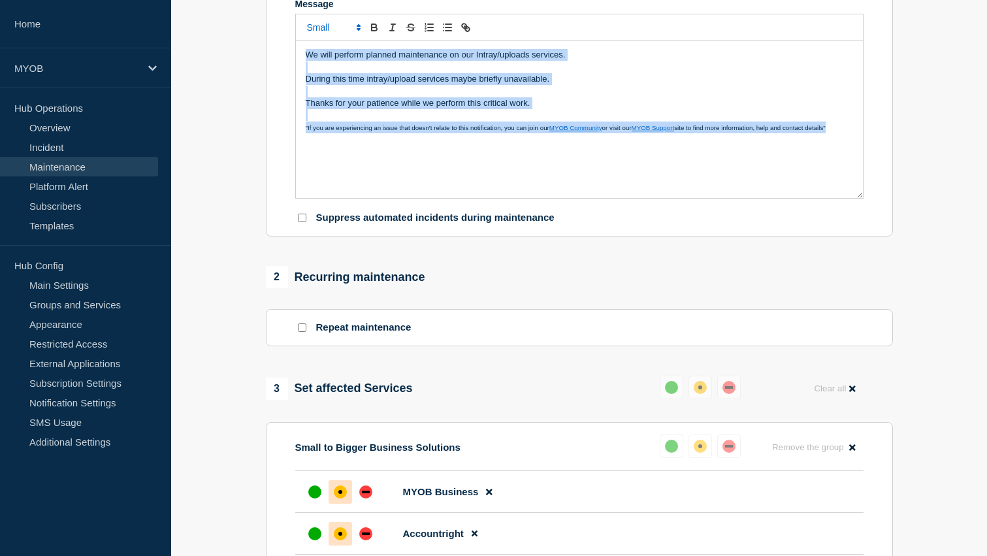
drag, startPoint x: 845, startPoint y: 142, endPoint x: 276, endPoint y: 53, distance: 575.9
click at [276, 53] on section "Title (required) Scheduled maintenance of Intray/Uploads services Start time (G…" at bounding box center [579, 50] width 627 height 374
copy div "We will perform planned maintenance on our Intray/uploads services. During this…"
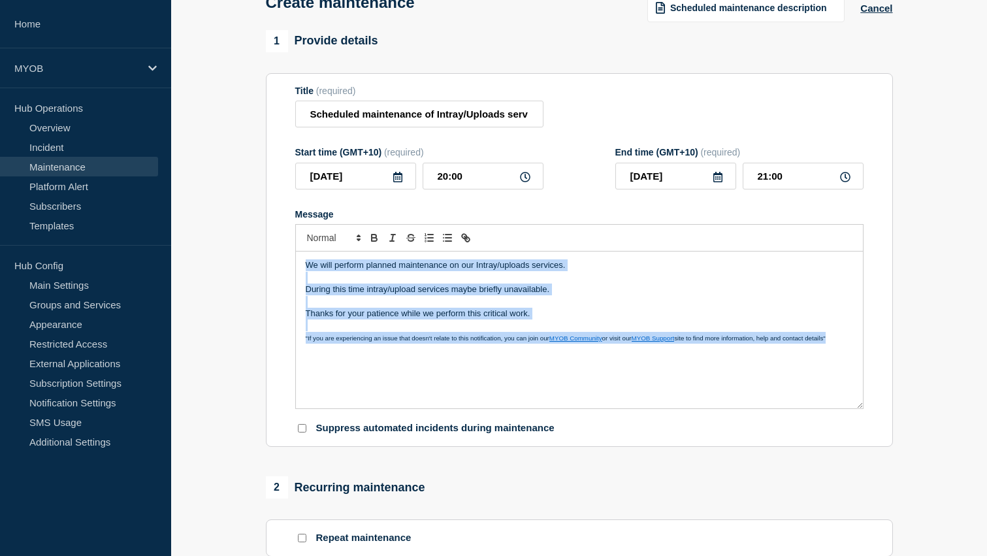
scroll to position [84, 0]
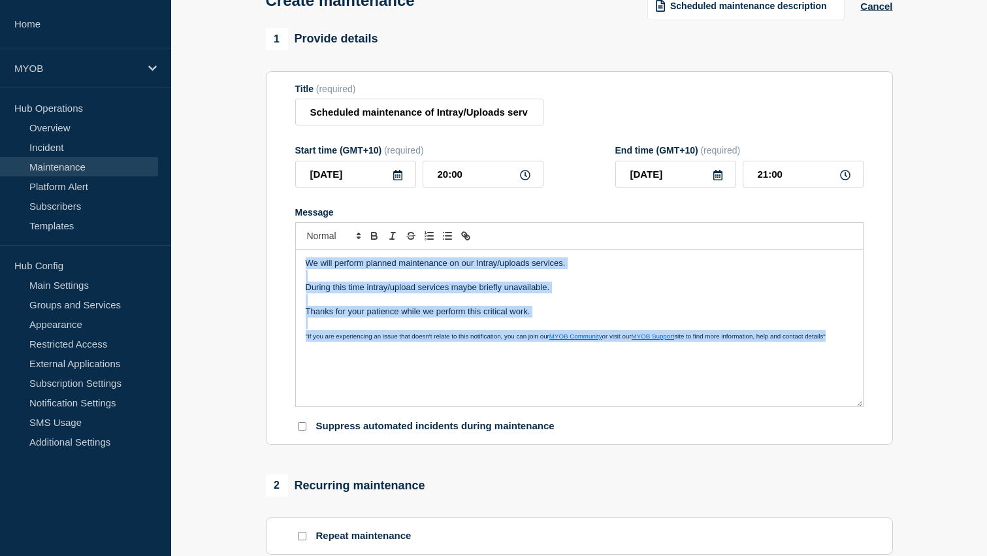
copy div "We will perform planned maintenance on our Intray/uploads services. During this…"
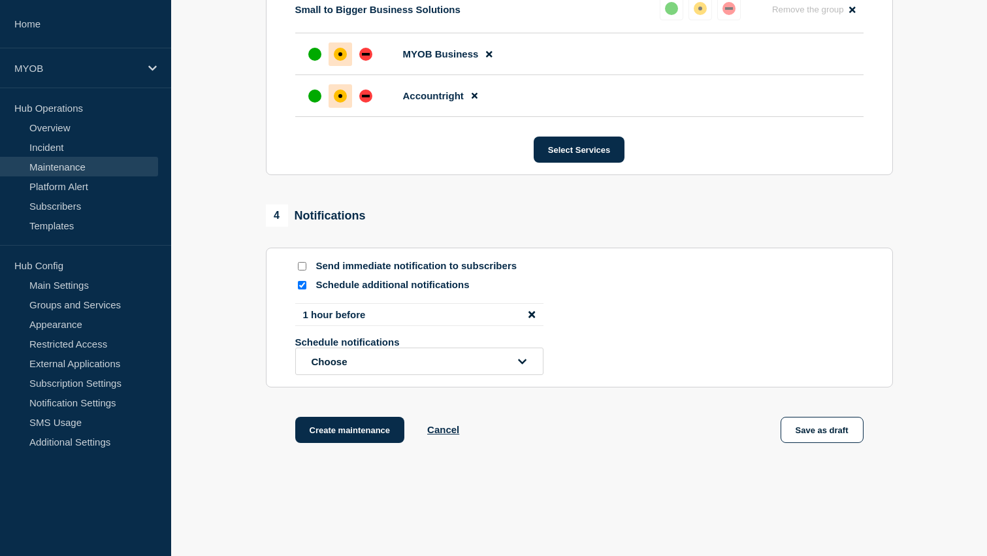
scroll to position [743, 0]
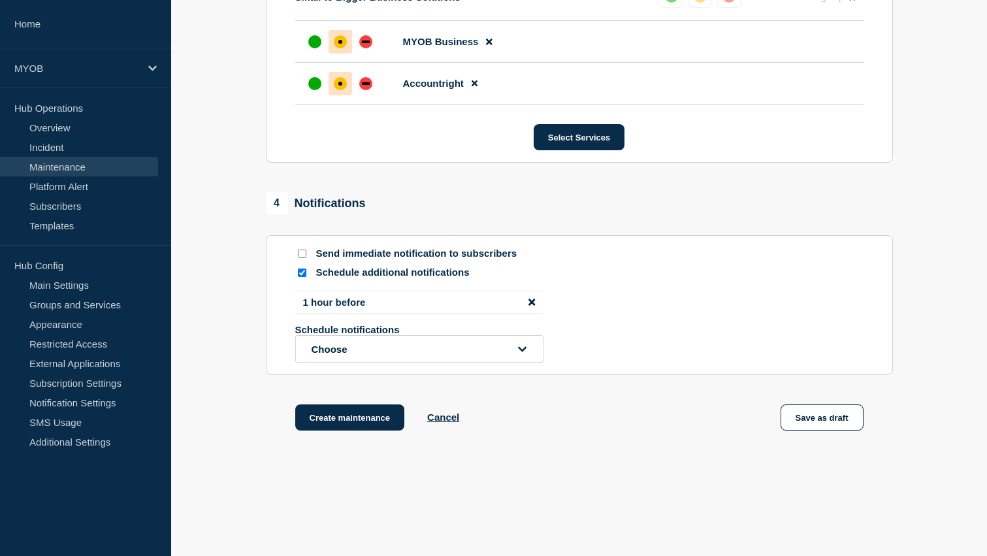
click at [568, 453] on div "Create maintenance Cancel Save as draft" at bounding box center [579, 433] width 627 height 59
click at [348, 431] on button "Create maintenance" at bounding box center [350, 417] width 110 height 26
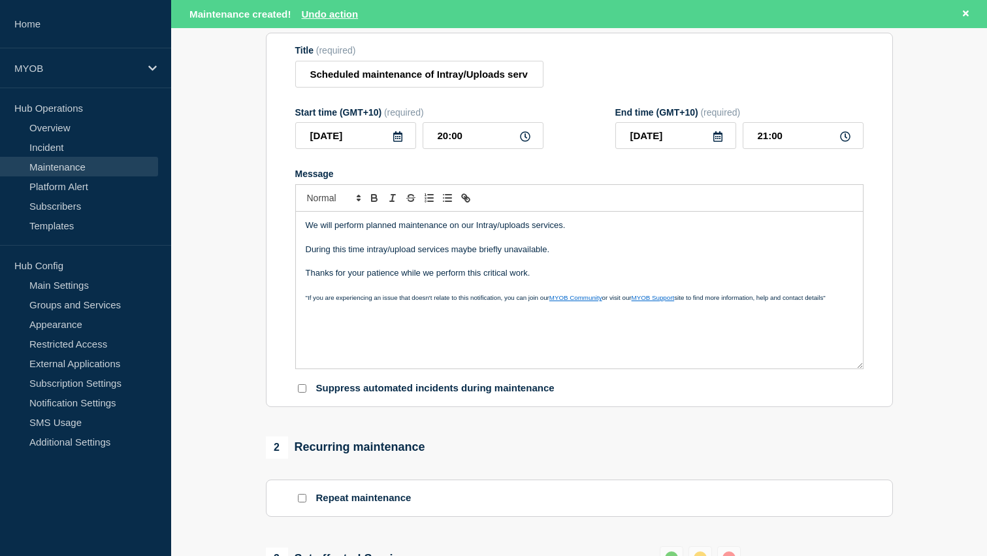
scroll to position [61, 0]
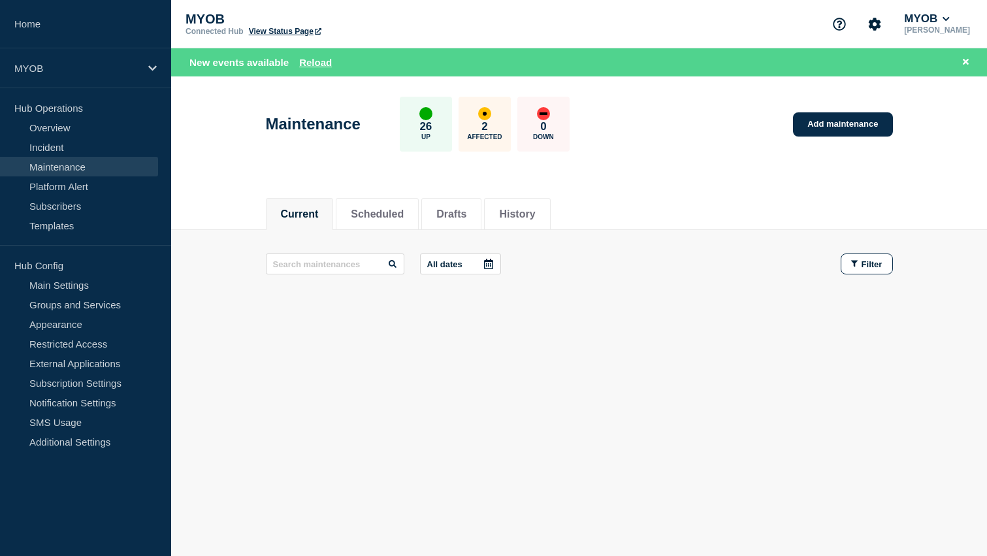
click at [299, 34] on link "View Status Page" at bounding box center [285, 31] width 73 height 9
click at [679, 208] on div "Current Scheduled Drafts History" at bounding box center [579, 207] width 627 height 44
click at [120, 63] on p "MYOB" at bounding box center [76, 68] width 125 height 11
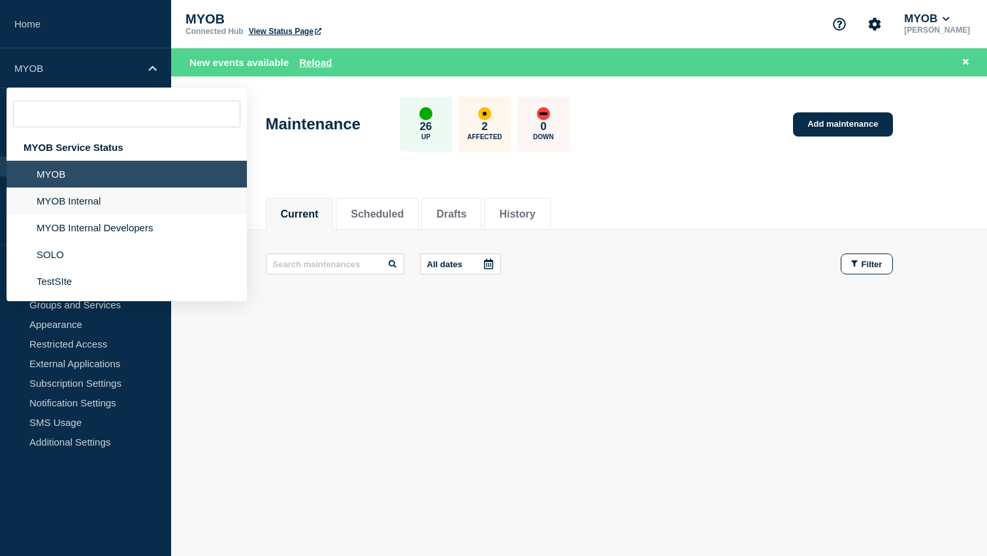
click at [90, 214] on li "MYOB Internal" at bounding box center [127, 227] width 240 height 27
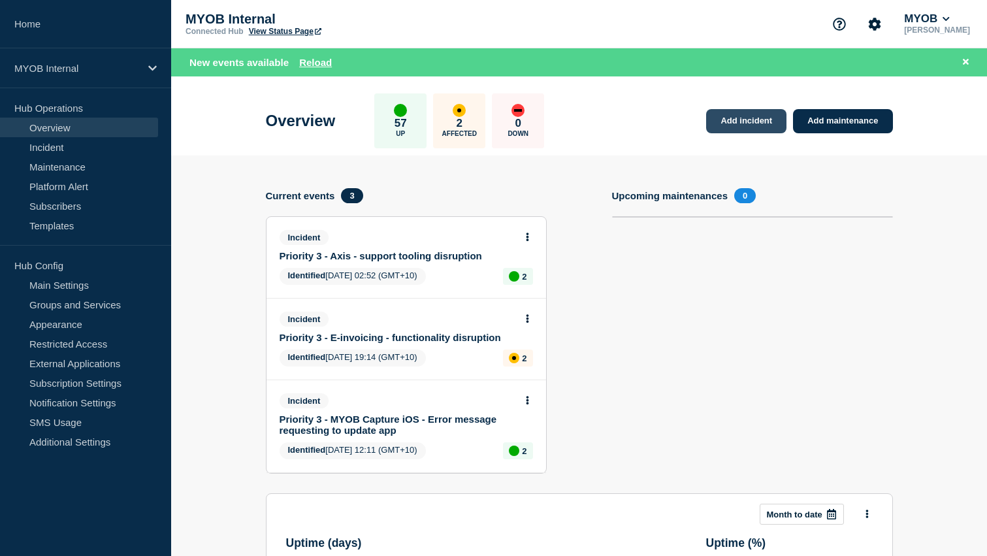
click at [764, 120] on link "Add incident" at bounding box center [746, 121] width 80 height 24
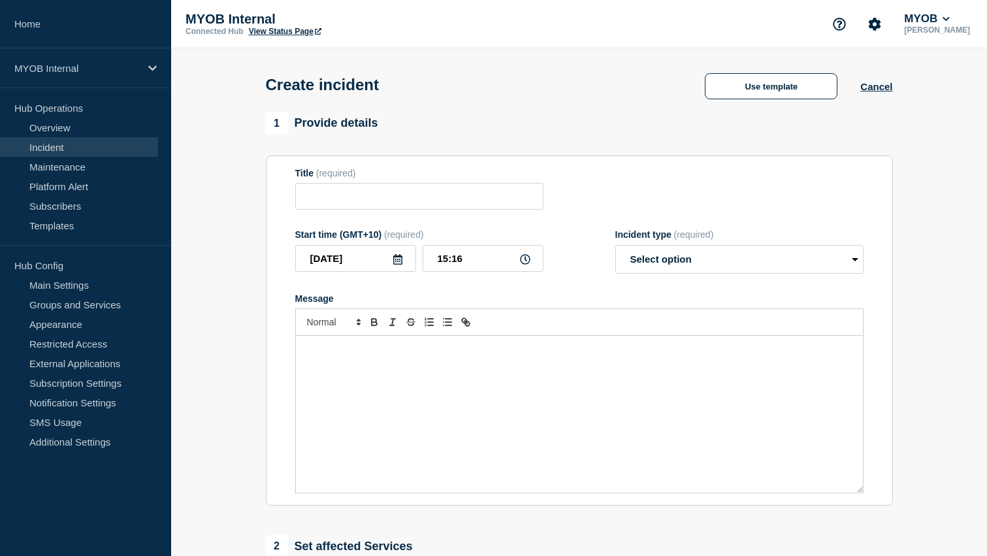
click at [778, 101] on div "Create incident Use template Cancel" at bounding box center [579, 80] width 657 height 64
click at [781, 99] on button "Use template" at bounding box center [771, 86] width 133 height 26
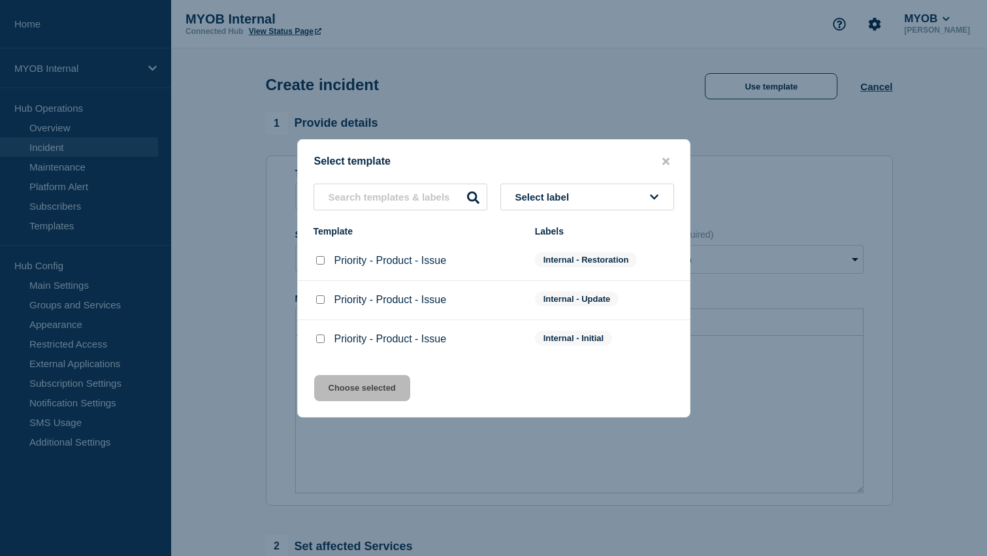
click at [319, 336] on div at bounding box center [320, 339] width 13 height 13
click at [319, 342] on input "Priority - Product - Issue checkbox" at bounding box center [320, 338] width 8 height 8
checkbox input "true"
click at [351, 395] on button "Choose selected" at bounding box center [362, 388] width 96 height 26
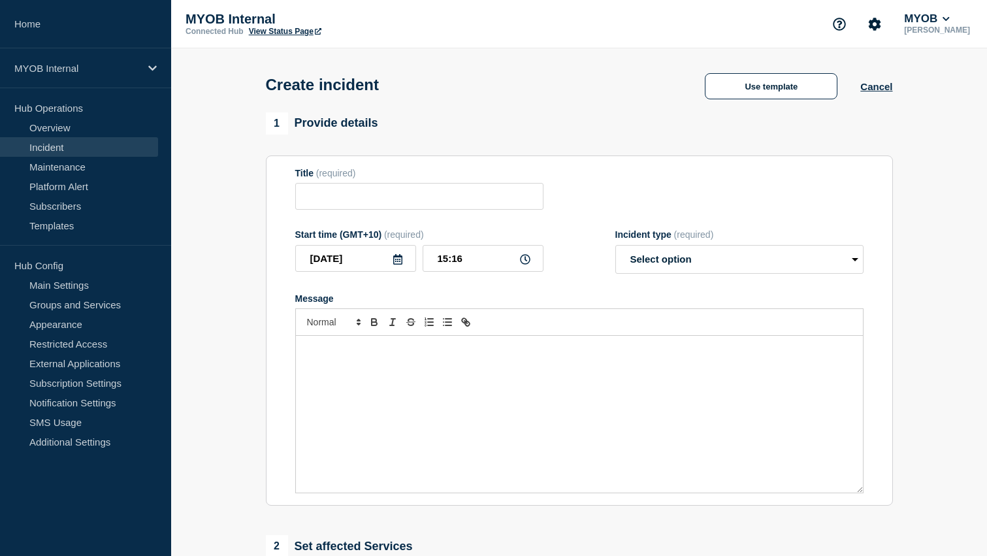
type input "Priority - Product - Issue"
select select "investigating"
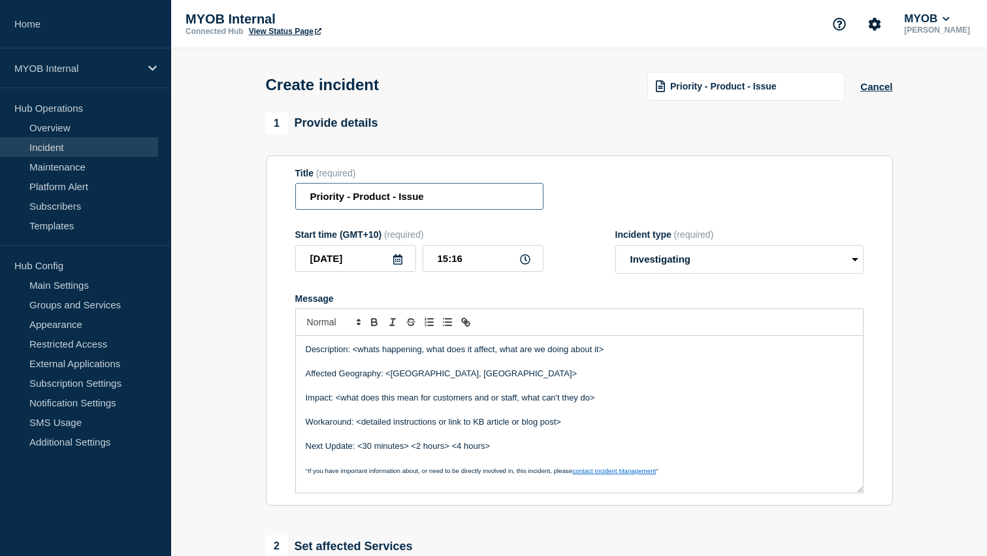
click at [347, 204] on input "Priority - Product - Issue" at bounding box center [419, 196] width 248 height 27
click at [385, 197] on input "Priority 3 - Product - Issue" at bounding box center [419, 196] width 248 height 27
click at [404, 203] on input "Priority 3 - Intray - Issue" at bounding box center [419, 196] width 248 height 27
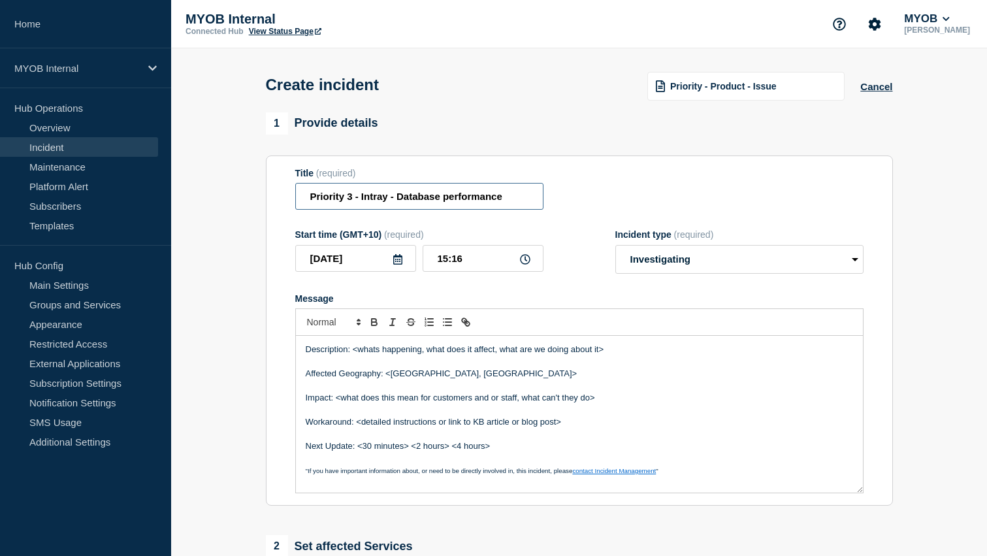
click at [507, 203] on input "Priority 3 - Intray - Database performance" at bounding box center [419, 196] width 248 height 27
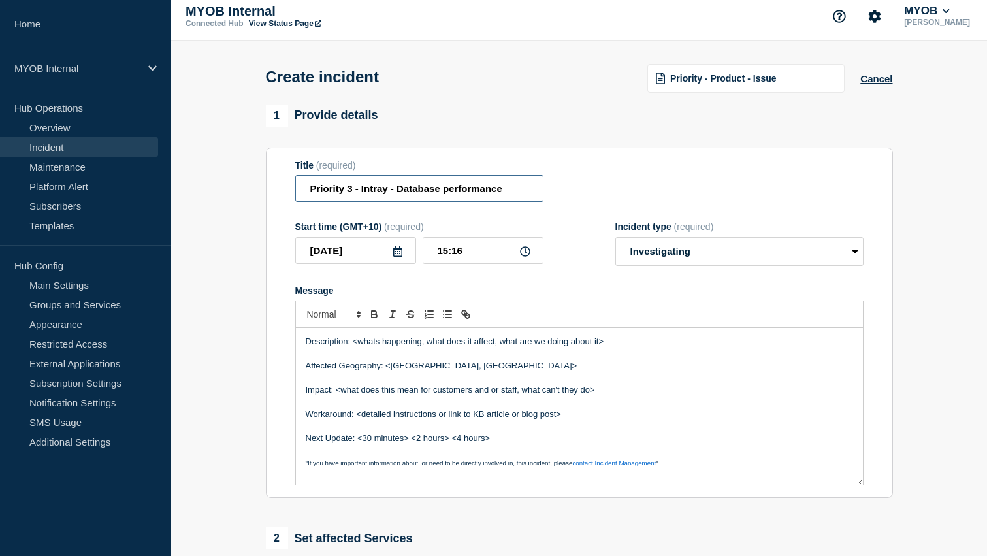
type input "Priority 3 - Intray - Database performance"
click at [672, 265] on select "Select option Investigating Identified Monitoring" at bounding box center [739, 251] width 248 height 29
select select "monitoring"
click at [615, 246] on select "Select option Investigating Identified Monitoring" at bounding box center [739, 251] width 248 height 29
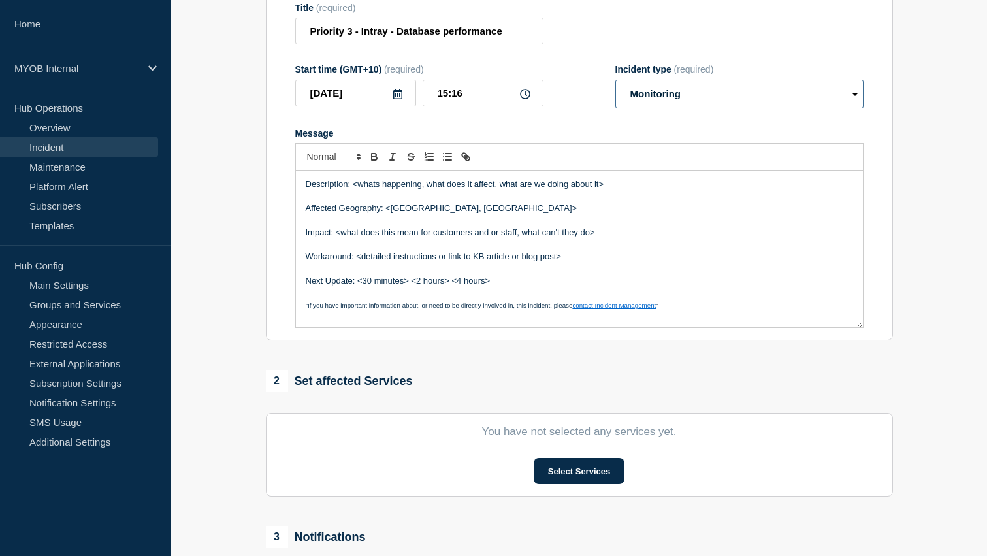
scroll to position [297, 0]
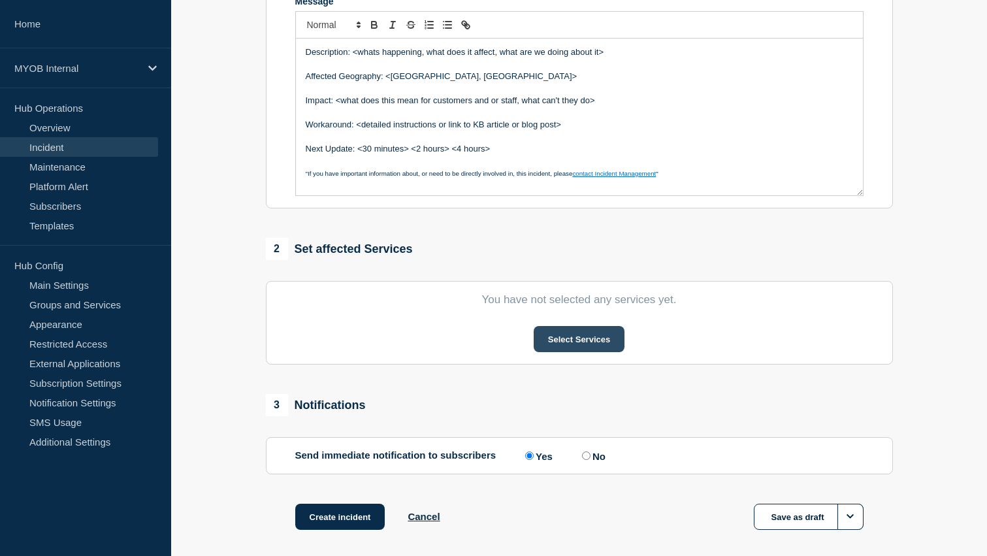
click at [581, 352] on button "Select Services" at bounding box center [579, 339] width 91 height 26
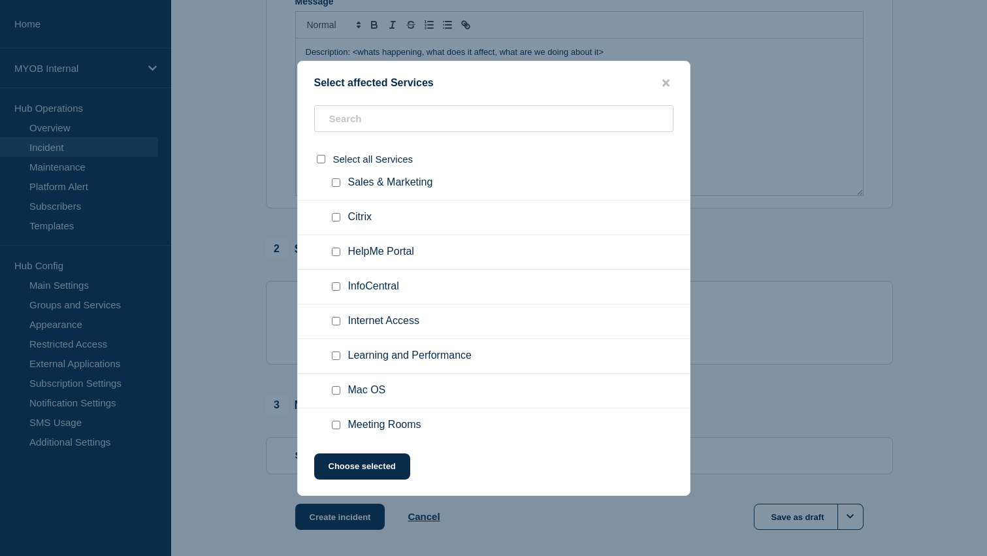
scroll to position [121, 0]
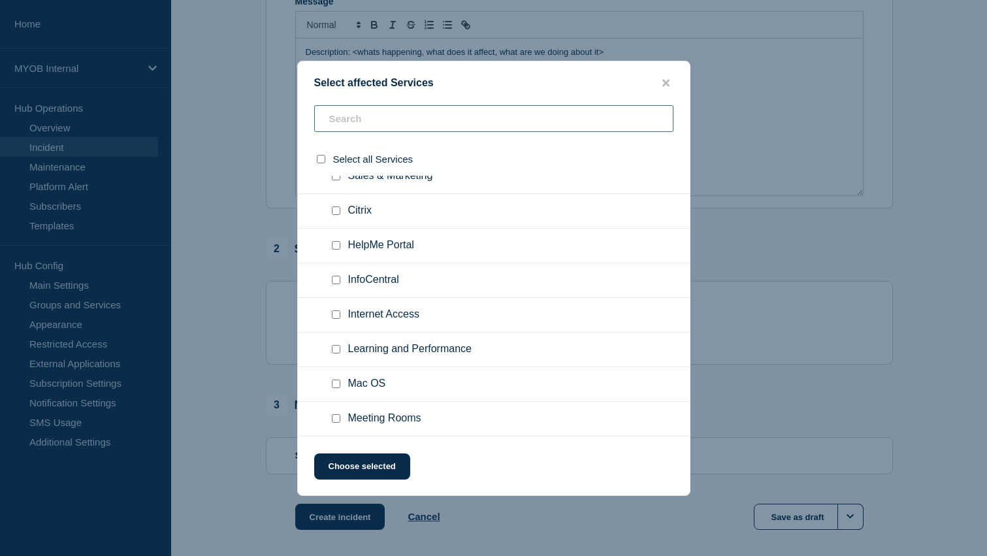
click at [382, 113] on input "text" at bounding box center [493, 118] width 359 height 27
type input "myob"
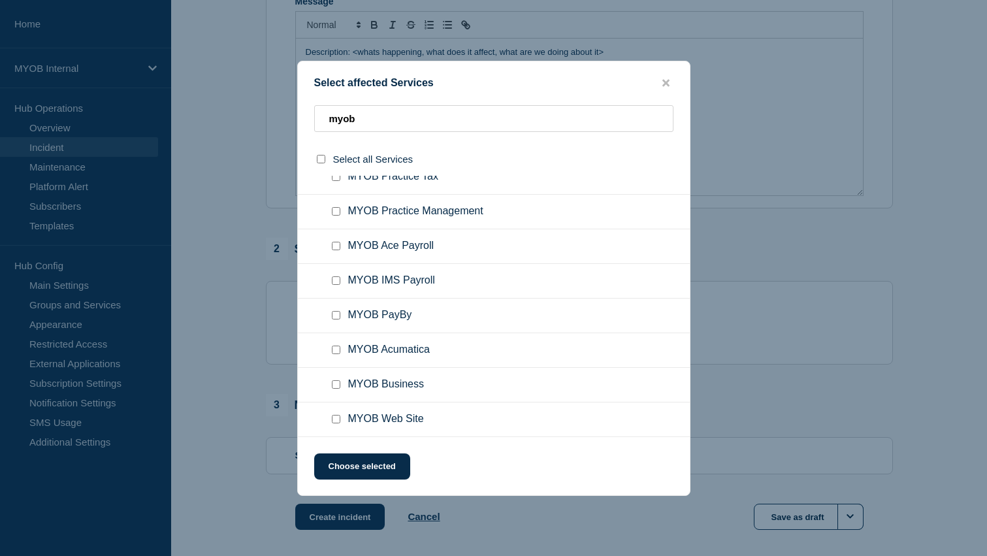
click at [334, 385] on input "MYOB Business checkbox" at bounding box center [336, 384] width 8 height 8
checkbox input "true"
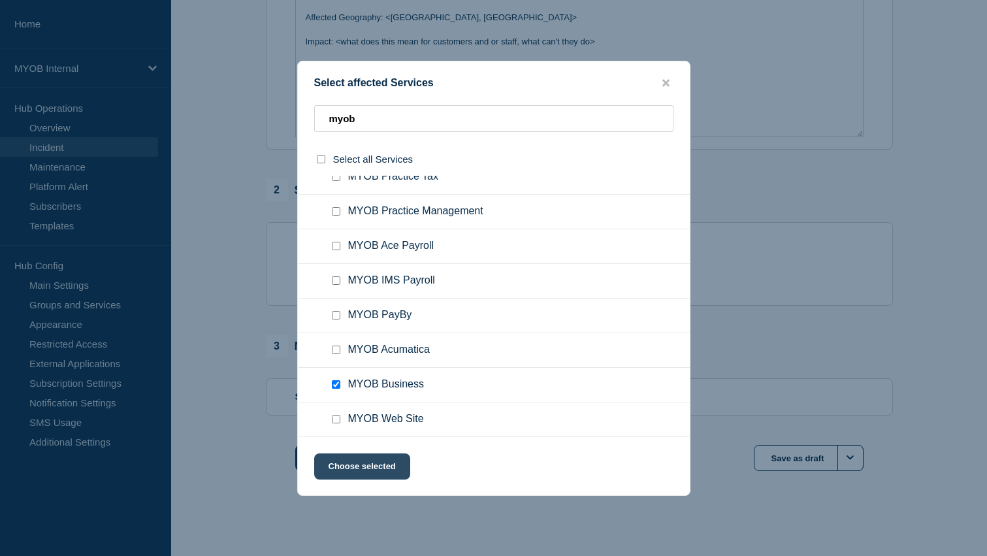
click at [363, 461] on button "Choose selected" at bounding box center [362, 466] width 96 height 26
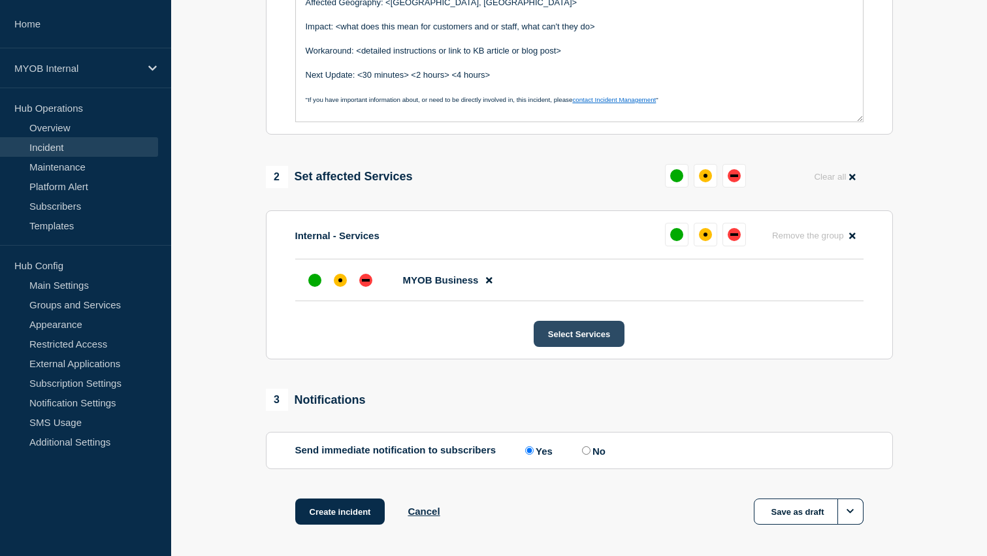
click at [576, 342] on button "Select Services" at bounding box center [579, 334] width 91 height 26
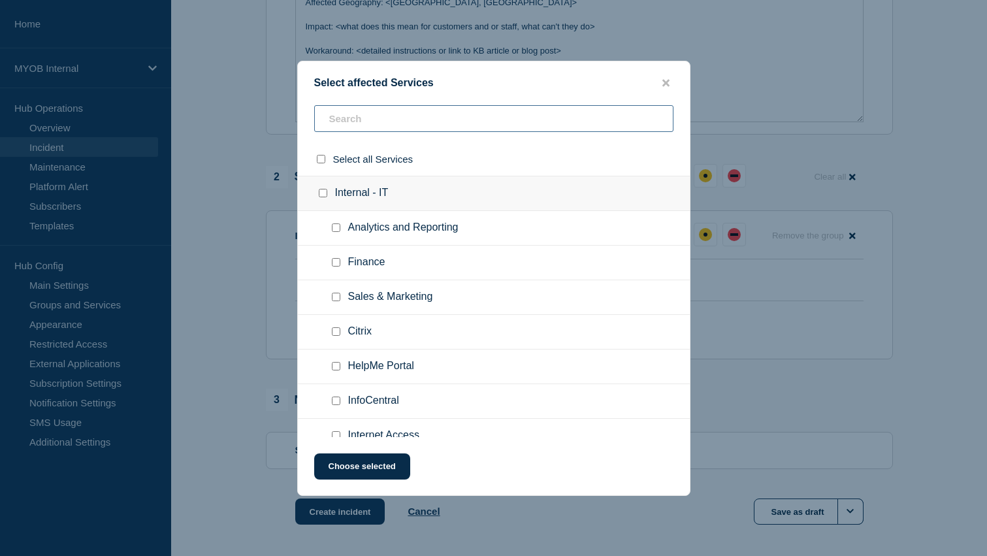
click at [389, 107] on input "text" at bounding box center [493, 118] width 359 height 27
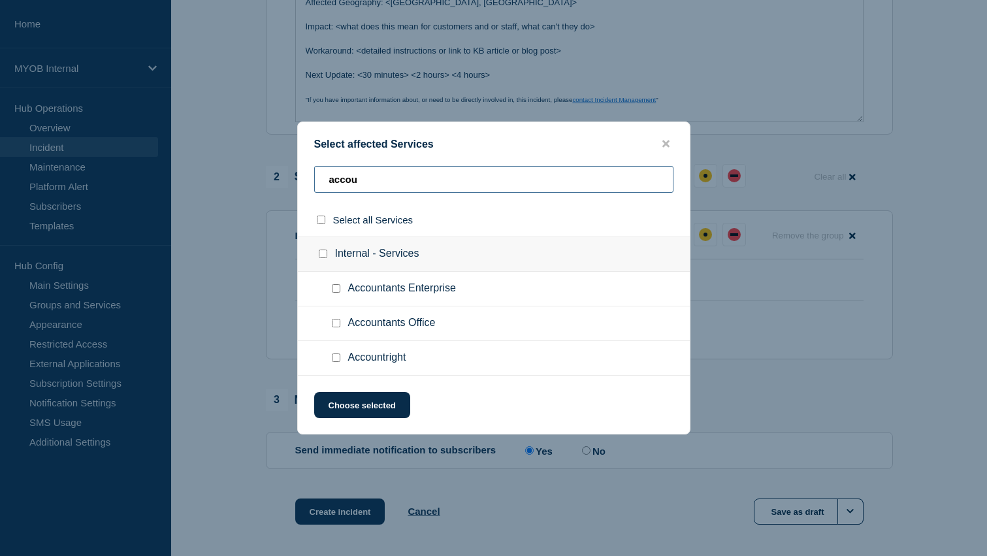
type input "accou"
click at [336, 362] on input "Accountright checkbox" at bounding box center [336, 357] width 8 height 8
checkbox input "true"
click at [366, 403] on button "Choose selected" at bounding box center [362, 405] width 96 height 26
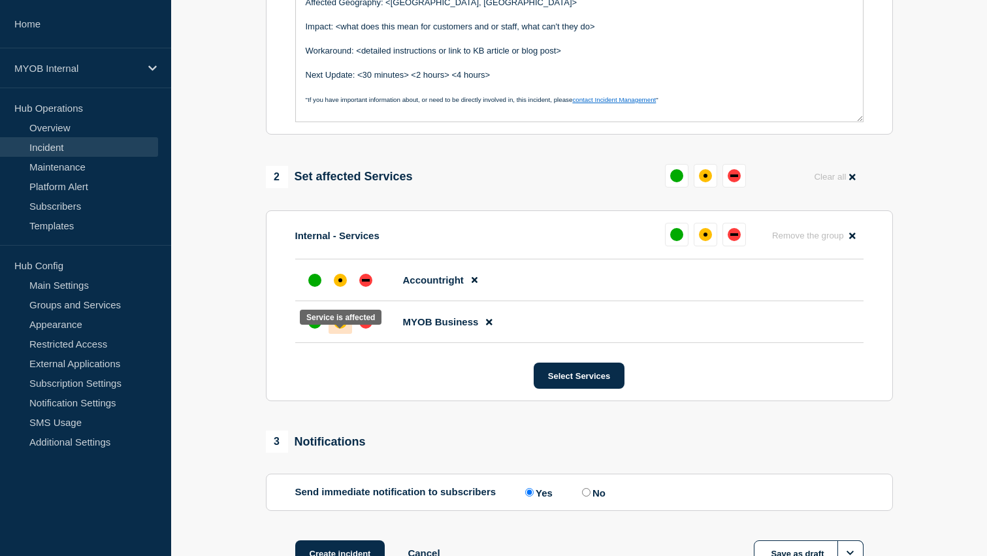
click at [334, 329] on div "affected" at bounding box center [340, 322] width 13 height 13
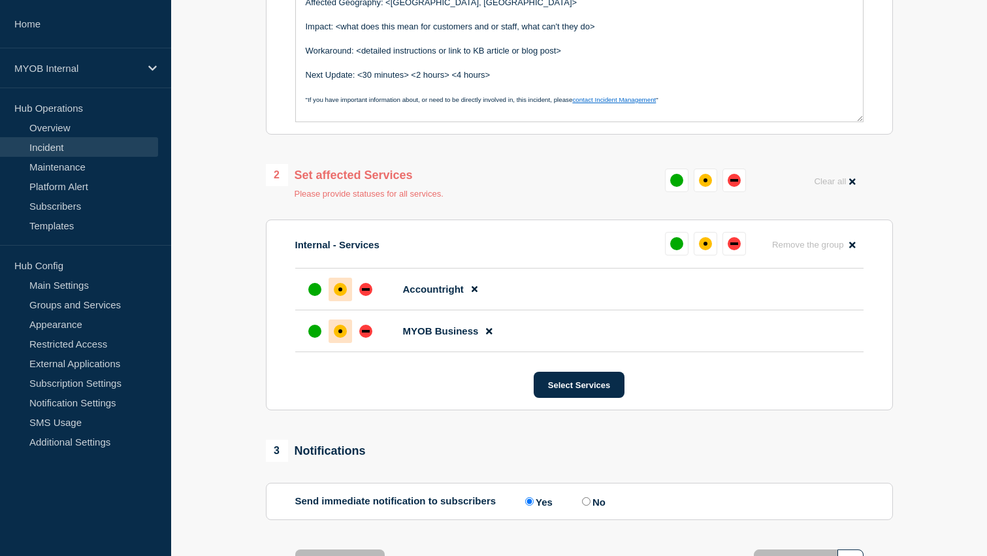
click at [340, 296] on div "affected" at bounding box center [340, 289] width 13 height 13
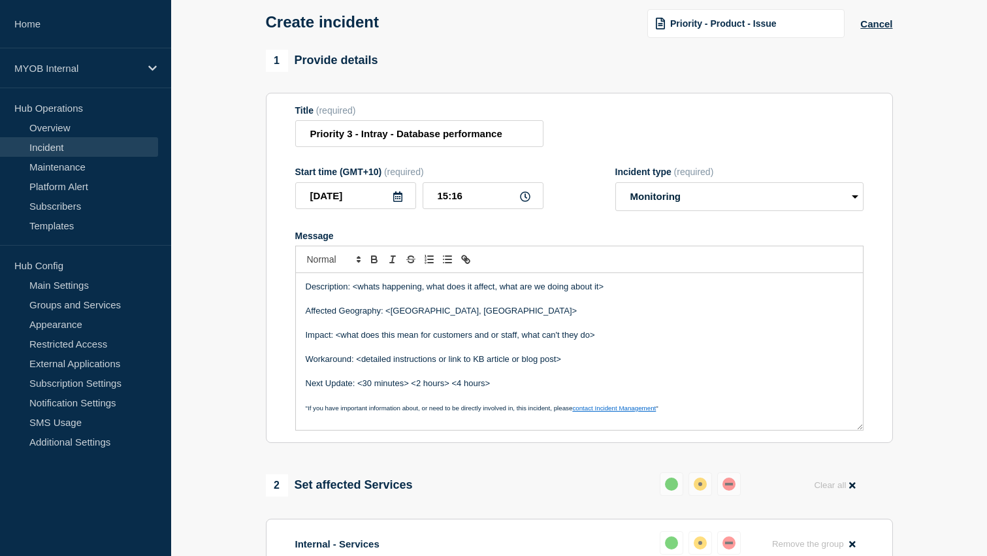
scroll to position [0, 0]
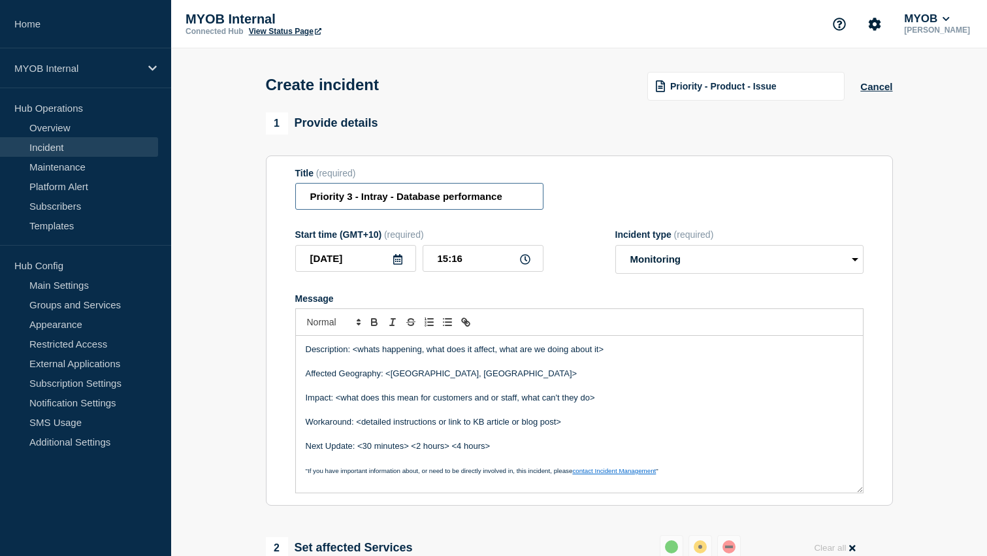
click at [512, 199] on input "Priority 3 - Intray - Database performance" at bounding box center [419, 196] width 248 height 27
drag, startPoint x: 606, startPoint y: 361, endPoint x: 354, endPoint y: 358, distance: 252.2
click at [354, 355] on p "Description: <whats happening, what does it affect, what are we doing about it>" at bounding box center [579, 350] width 547 height 12
click at [459, 355] on p "Description: Our teams responded to a" at bounding box center [579, 350] width 547 height 12
drag, startPoint x: 487, startPoint y: 362, endPoint x: 354, endPoint y: 361, distance: 133.3
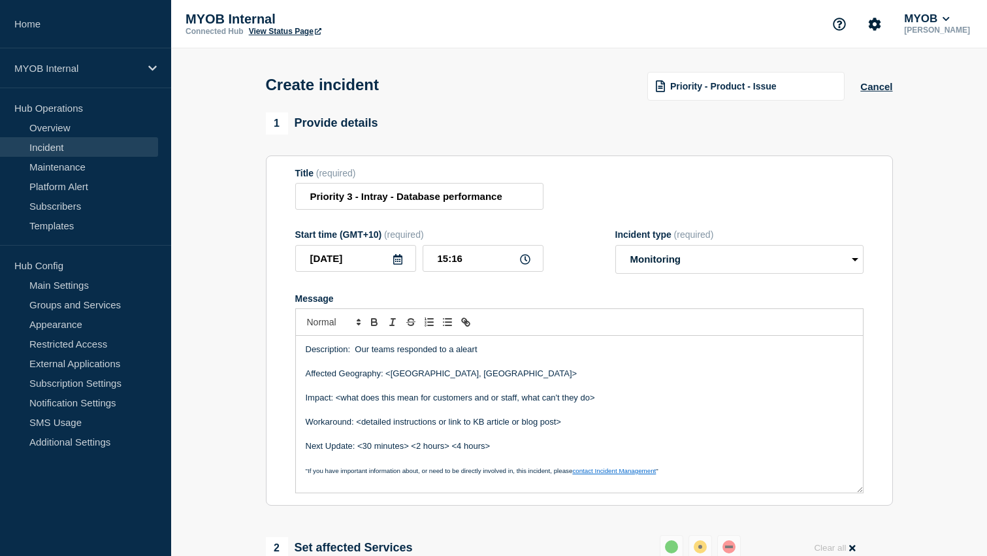
click at [354, 355] on p "Description: Our teams responded to a aleart" at bounding box center [579, 350] width 547 height 12
click at [467, 355] on p "Description: Our engineers responded to" at bounding box center [579, 350] width 547 height 12
click at [476, 355] on p "Description: Our engineers responded to aleaty" at bounding box center [579, 350] width 547 height 12
click at [700, 355] on p "Description: Our engineers responded to database Alert pertaining to a slow per…" at bounding box center [579, 350] width 547 height 12
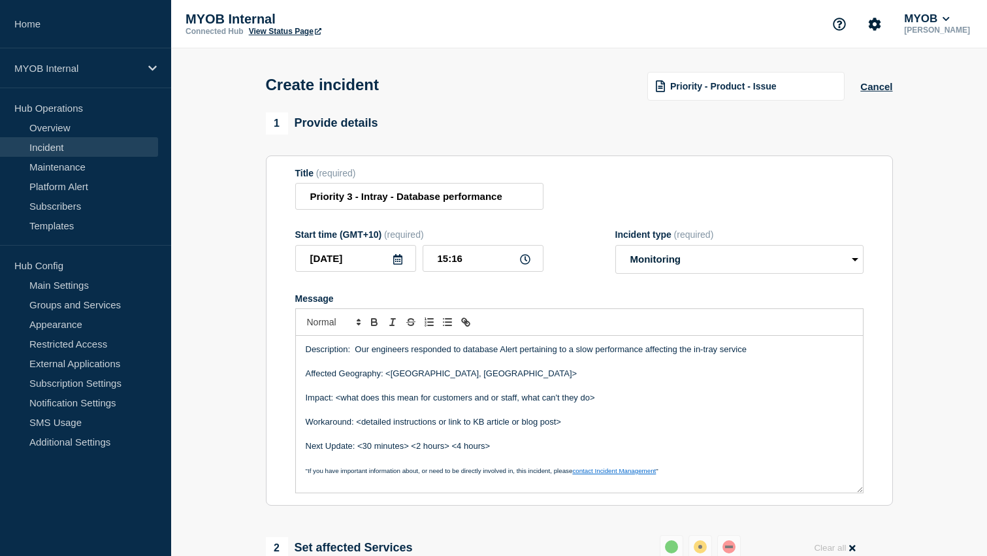
click at [755, 355] on p "Description: Our engineers responded to database Alert pertaining to a slow per…" at bounding box center [579, 350] width 547 height 12
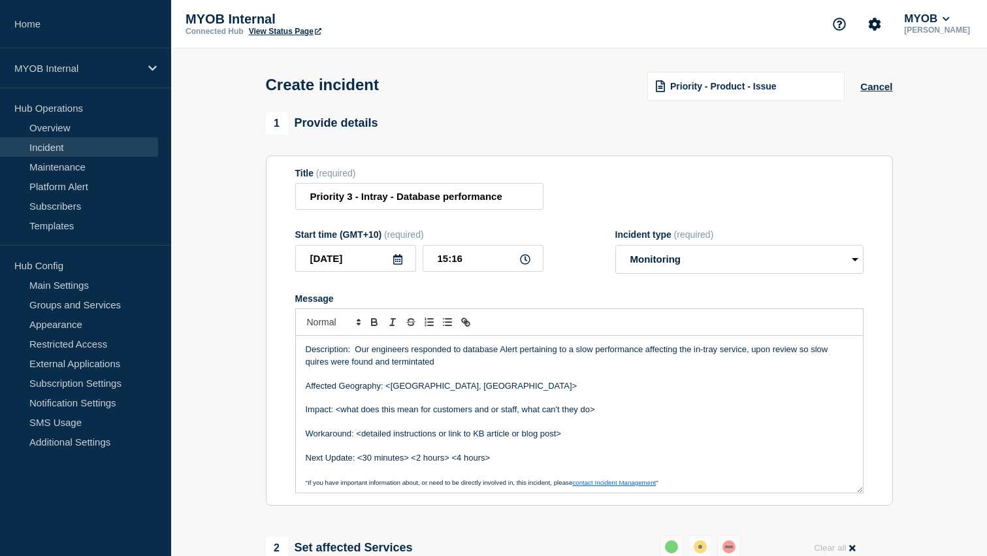
click at [439, 368] on p "Description: Our engineers responded to database Alert pertaining to a slow per…" at bounding box center [579, 356] width 547 height 24
click at [685, 368] on p "Description: Our engineers responded to database Alert pertaining to a slow per…" at bounding box center [579, 356] width 547 height 24
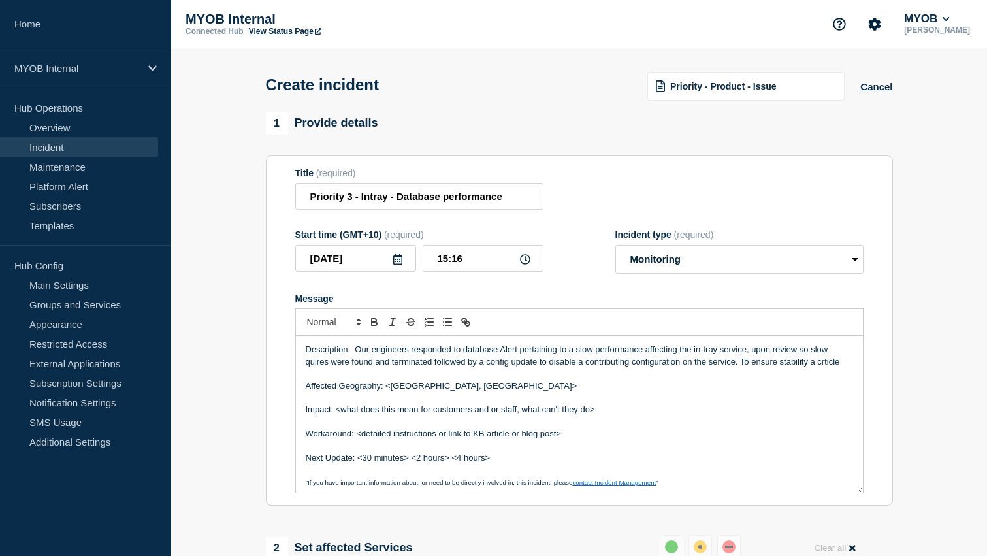
click at [743, 368] on p "Description: Our engineers responded to database Alert pertaining to a slow per…" at bounding box center [579, 356] width 547 height 24
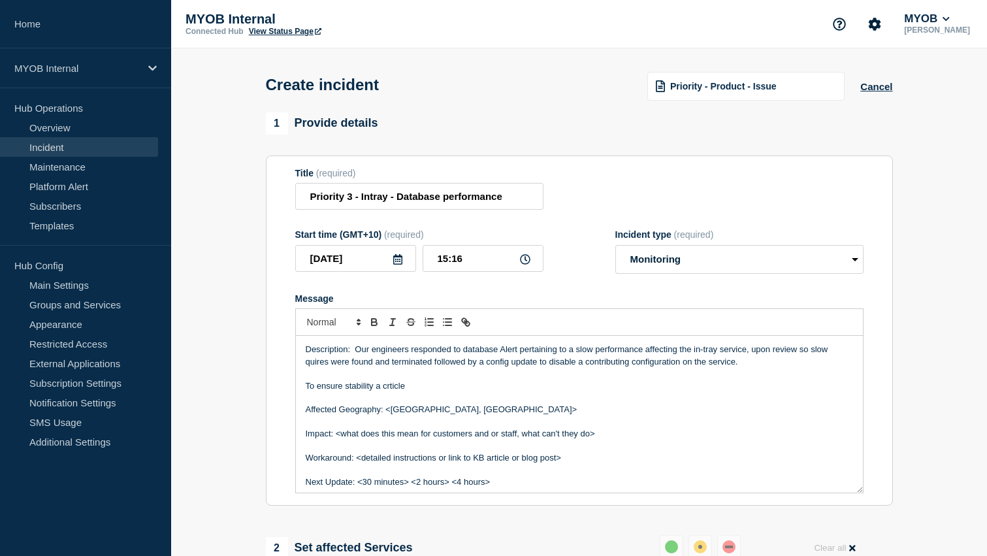
click at [398, 392] on p "To ensure stability a crticle" at bounding box center [579, 386] width 547 height 12
click at [504, 392] on p "To ensure stability a critical maintenance is required" at bounding box center [579, 386] width 547 height 12
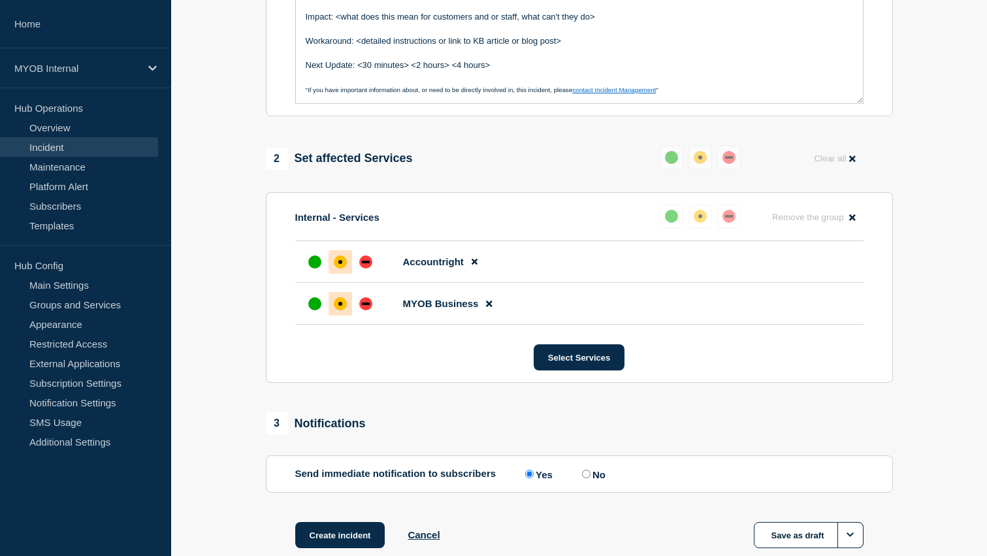
scroll to position [489, 0]
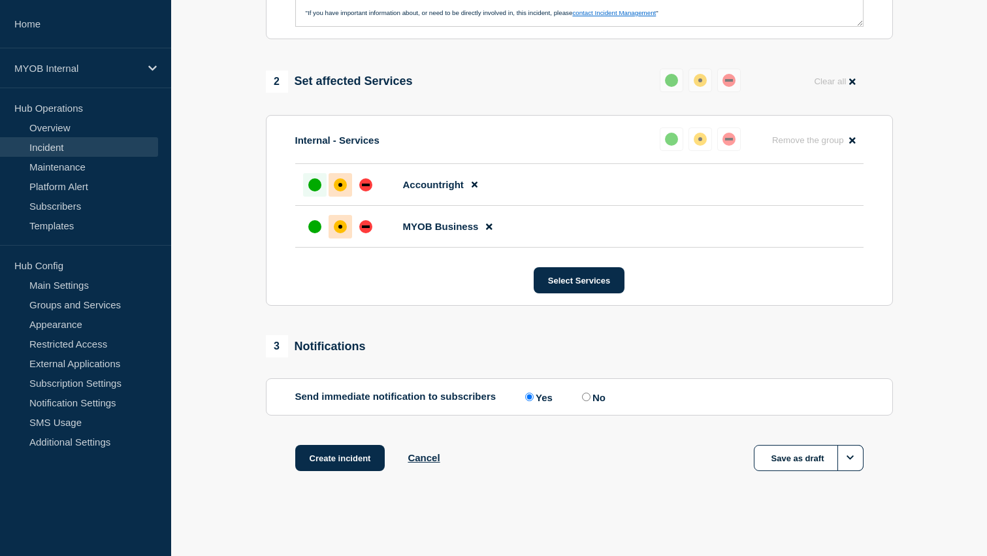
click at [308, 179] on div "up" at bounding box center [314, 184] width 13 height 13
click at [310, 240] on li "MYOB Business" at bounding box center [579, 227] width 568 height 42
click at [311, 225] on div "up" at bounding box center [314, 226] width 13 height 13
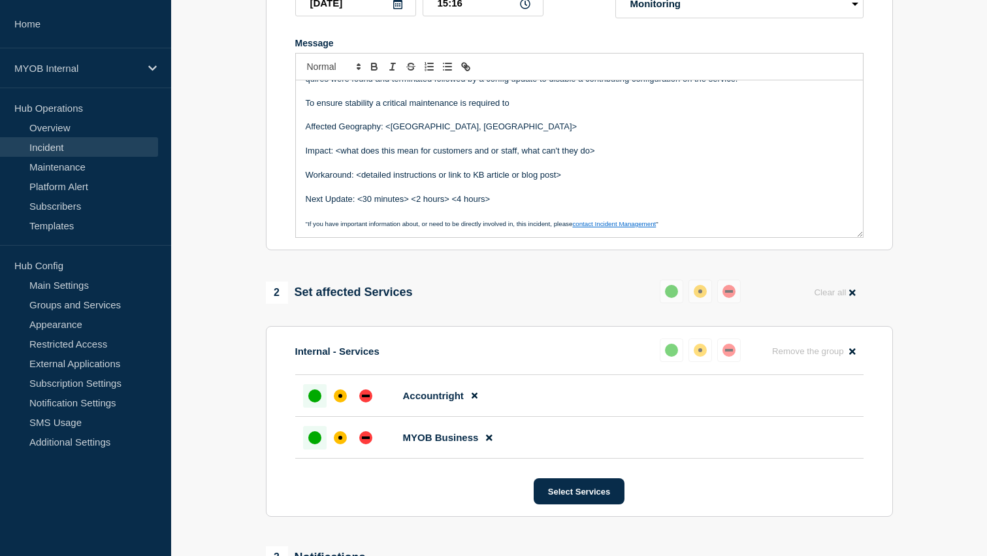
scroll to position [0, 0]
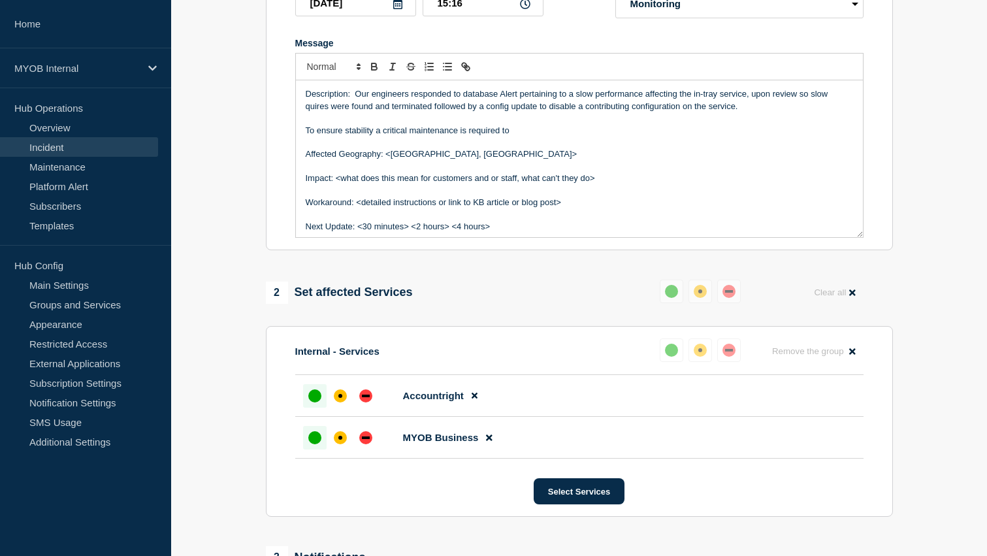
click at [523, 137] on p "To ensure stability a critical maintenance is required to" at bounding box center [579, 131] width 547 height 12
click at [684, 137] on p "To ensure stability a critical maintenance is required to restart the intray da…" at bounding box center [579, 131] width 547 height 12
click at [559, 137] on p "To ensure stability a critical maintenance is required to restart the intray da…" at bounding box center [579, 131] width 547 height 12
drag, startPoint x: 502, startPoint y: 144, endPoint x: 513, endPoint y: 145, distance: 11.2
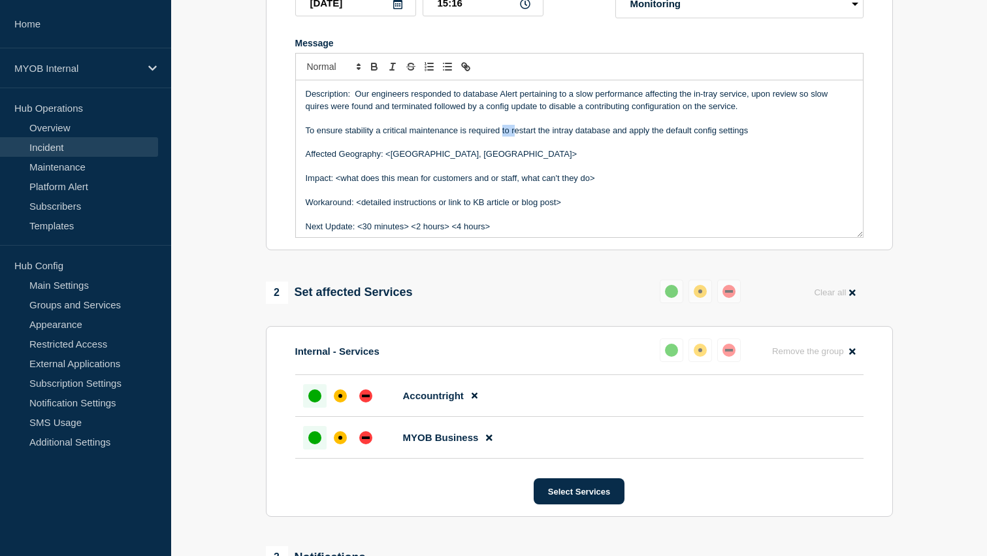
click at [513, 137] on p "To ensure stability a critical maintenance is required to restart the intray da…" at bounding box center [579, 131] width 547 height 12
drag, startPoint x: 656, startPoint y: 142, endPoint x: 814, endPoint y: 142, distance: 158.1
click at [814, 137] on p "To ensure stability a critical maintenance is required where we will restart th…" at bounding box center [579, 131] width 547 height 12
click at [374, 137] on p "To ensure stability a critical maintenance is required where we will restart th…" at bounding box center [579, 131] width 547 height 12
click at [372, 137] on p "To ensure stability a critical maintenance is required where we will restart th…" at bounding box center [579, 131] width 547 height 12
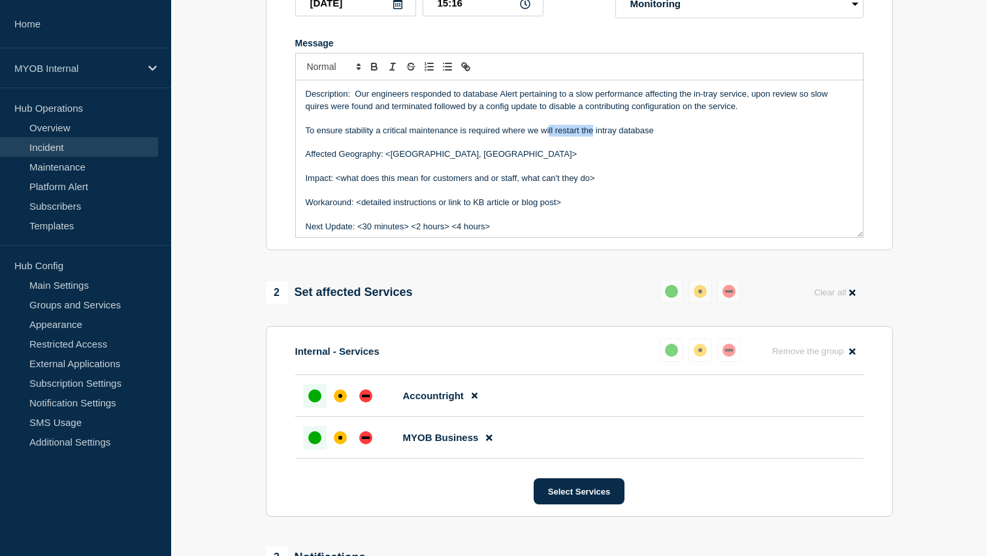
drag, startPoint x: 594, startPoint y: 141, endPoint x: 551, endPoint y: 145, distance: 43.3
click at [551, 137] on p "To ensure stability a critical maintenance is required where we will restart th…" at bounding box center [579, 131] width 547 height 12
click at [657, 137] on p "To ensure stability a critical maintenance is required where we will restart th…" at bounding box center [579, 131] width 547 height 12
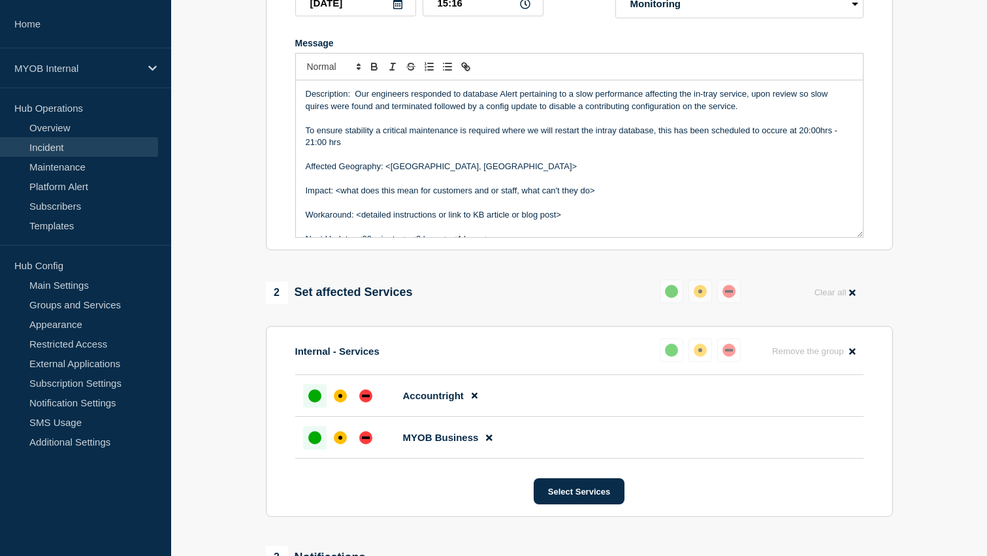
drag, startPoint x: 652, startPoint y: 142, endPoint x: 660, endPoint y: 143, distance: 8.6
click at [653, 142] on p "To ensure stability a critical maintenance is required where we will restart th…" at bounding box center [579, 137] width 547 height 24
click at [556, 149] on p "To ensure stability a critical maintenance is required where we will restart th…" at bounding box center [579, 137] width 547 height 24
click at [500, 141] on p "To ensure stability a critical maintenance is required where we will restart th…" at bounding box center [579, 137] width 547 height 24
click at [598, 160] on p "Message" at bounding box center [579, 154] width 547 height 12
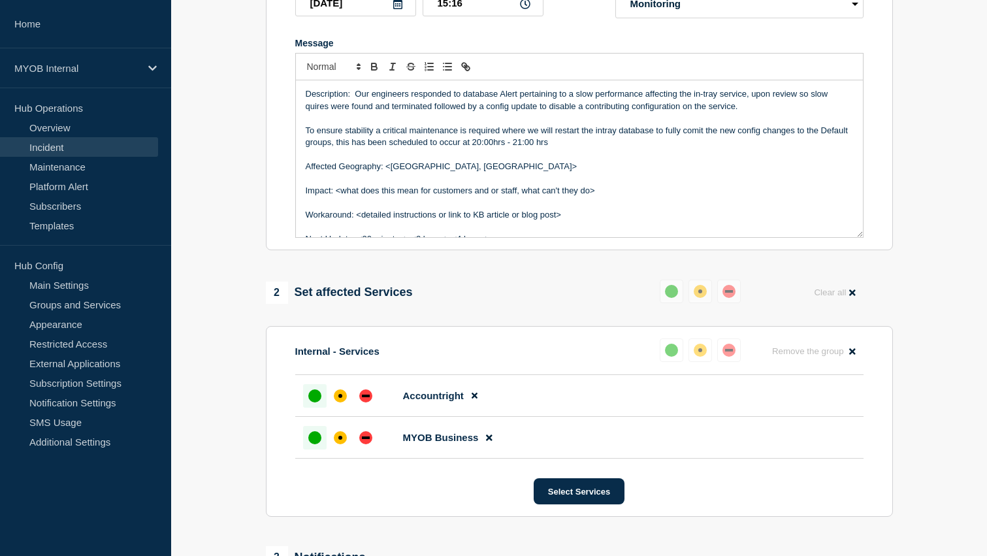
scroll to position [1, 0]
drag, startPoint x: 657, startPoint y: 143, endPoint x: 331, endPoint y: 157, distance: 325.6
click at [331, 148] on p "To ensure stability a critical maintenance is required where we will restart th…" at bounding box center [579, 136] width 547 height 24
click at [500, 143] on p "To ensure stability a critical maintenance is required where we will restart th…" at bounding box center [579, 136] width 547 height 24
drag, startPoint x: 617, startPoint y: 142, endPoint x: 709, endPoint y: 142, distance: 92.1
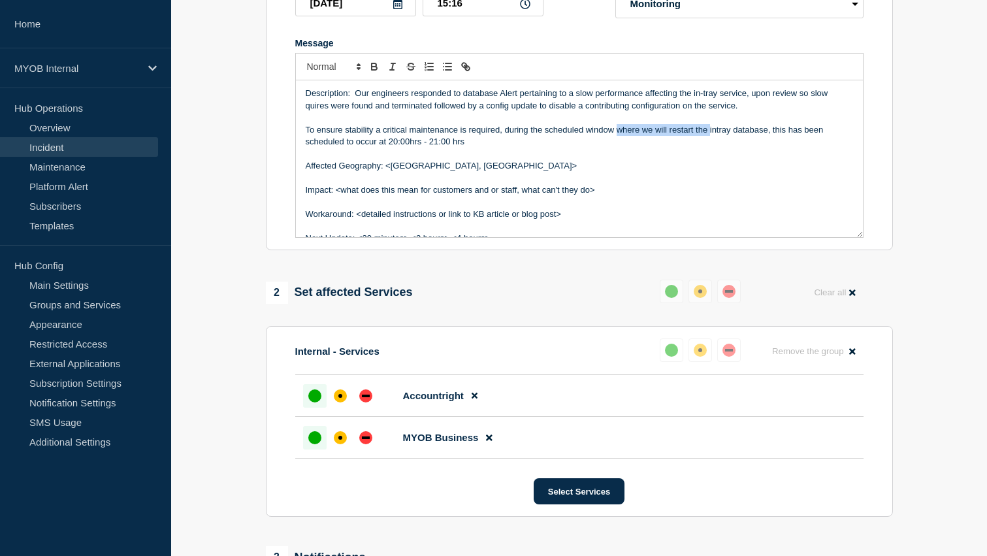
click at [709, 142] on p "To ensure stability a critical maintenance is required, during the scheduled wi…" at bounding box center [579, 136] width 547 height 24
click at [431, 148] on p "To ensure stability a critical maintenance is required, during the scheduled wi…" at bounding box center [579, 136] width 547 height 24
click at [480, 172] on p "Affected Geography: <Australia, New Zealand>" at bounding box center [579, 166] width 547 height 12
click at [489, 172] on p "Affected Geography: <Australia, New Zealand>" at bounding box center [579, 166] width 547 height 12
click at [393, 172] on p "Affected Geography: <Australia, New Zealand" at bounding box center [579, 166] width 547 height 12
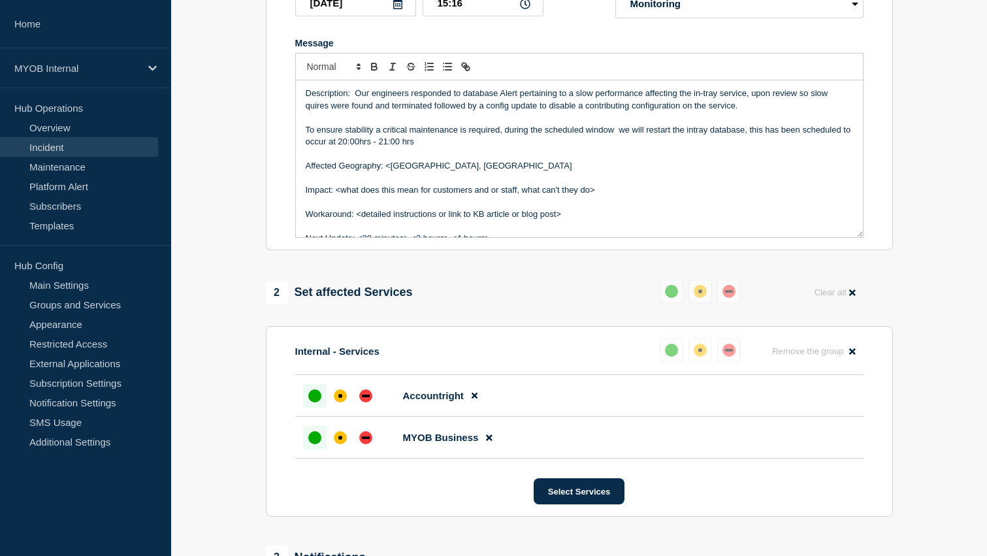
click at [391, 172] on p "Affected Geography: <Australia, New Zealand" at bounding box center [579, 166] width 547 height 12
drag, startPoint x: 611, startPoint y: 200, endPoint x: 336, endPoint y: 201, distance: 275.7
click at [336, 196] on p "Impact: <what does this mean for customers and or staff, what can't they do>" at bounding box center [579, 190] width 547 height 12
drag, startPoint x: 335, startPoint y: 204, endPoint x: 371, endPoint y: 202, distance: 36.0
click at [335, 196] on p "Impact: - No impact observed affecting customers" at bounding box center [579, 190] width 547 height 12
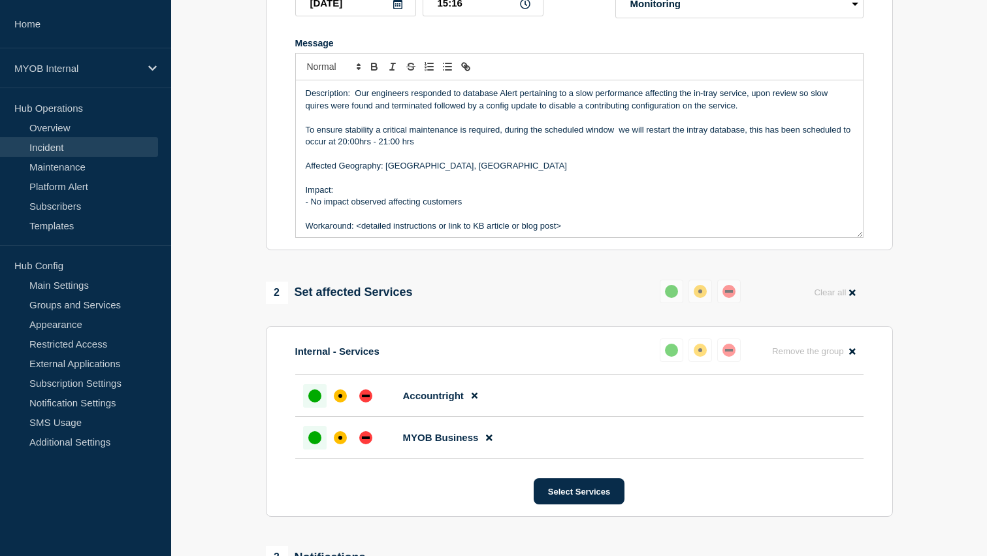
drag, startPoint x: 469, startPoint y: 214, endPoint x: 315, endPoint y: 215, distance: 154.2
click at [315, 208] on p "- No impact observed affecting customers" at bounding box center [579, 202] width 547 height 12
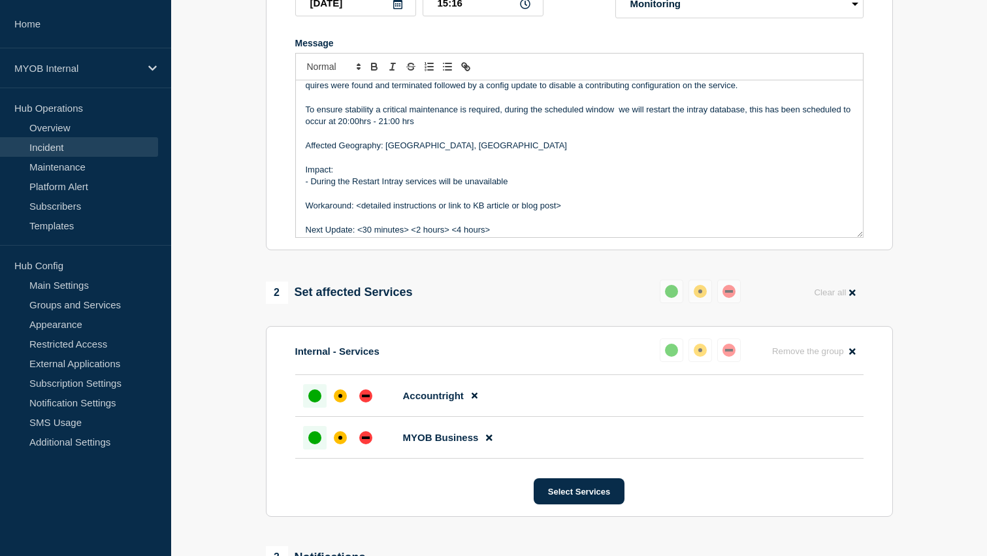
scroll to position [26, 0]
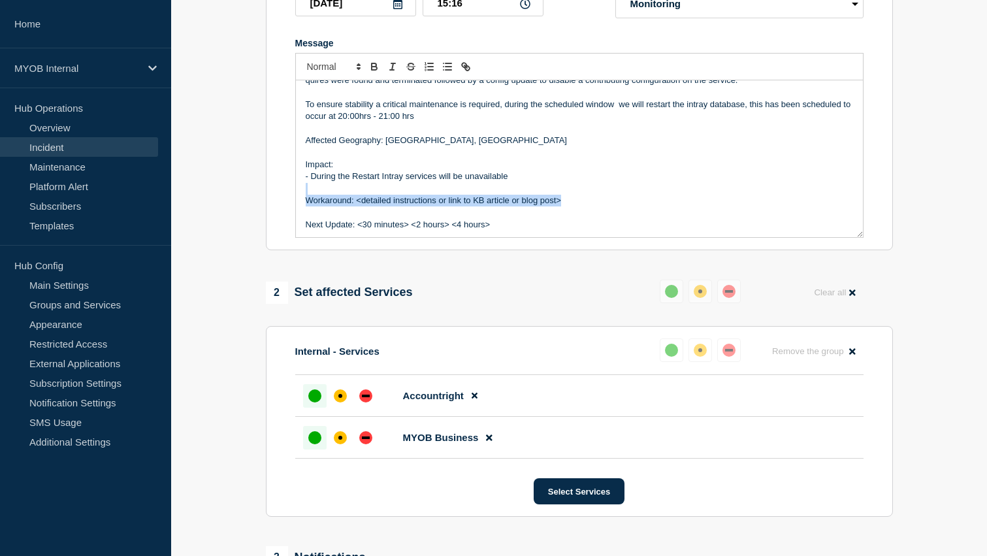
drag, startPoint x: 567, startPoint y: 212, endPoint x: 311, endPoint y: 201, distance: 256.3
click at [310, 201] on div "Description: Our engineers responded to database Alert pertaining to a slow per…" at bounding box center [579, 158] width 567 height 157
drag, startPoint x: 500, startPoint y: 213, endPoint x: 305, endPoint y: 212, distance: 194.7
click at [306, 206] on p "Next Update: <30 minutes> <2 hours> <4 hours>" at bounding box center [579, 201] width 547 height 12
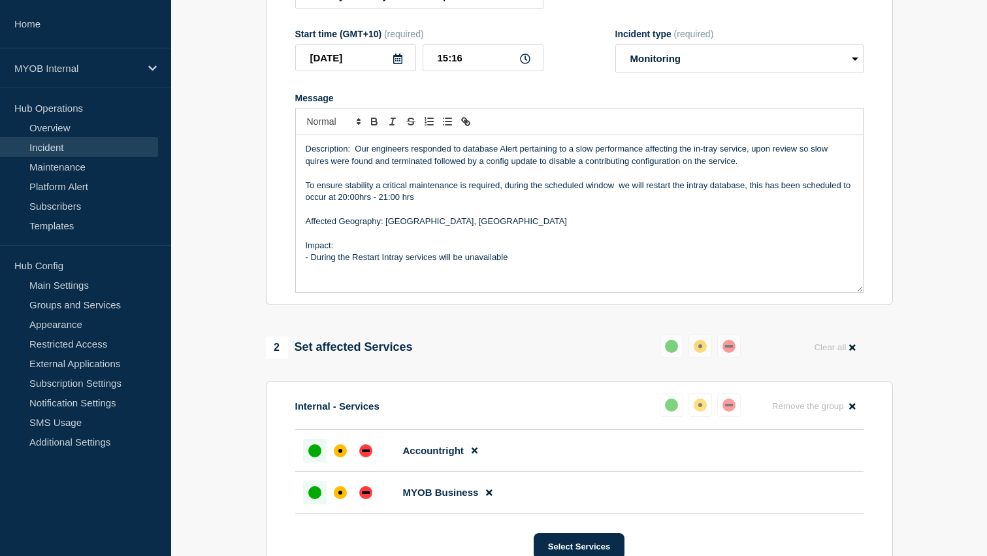
scroll to position [203, 0]
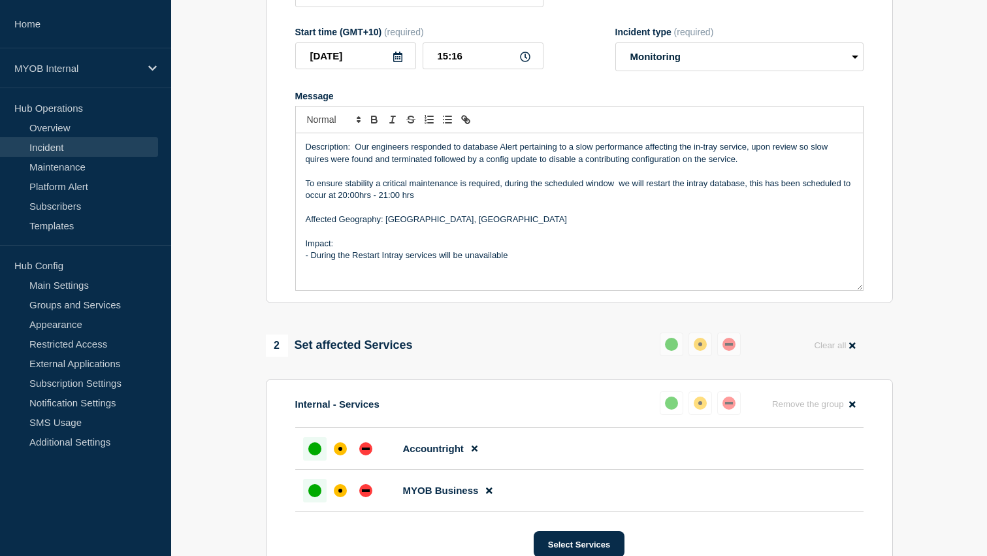
drag, startPoint x: 536, startPoint y: 270, endPoint x: 264, endPoint y: 138, distance: 302.4
click at [264, 138] on div "1 Provide details Title (required) Priority 3 - Intray - Database performance S…" at bounding box center [579, 339] width 642 height 858
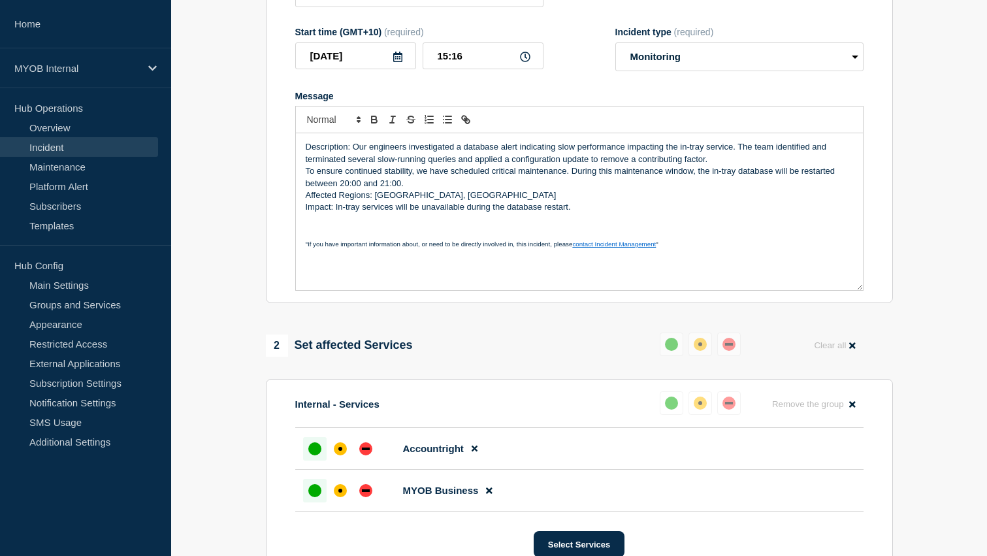
click at [302, 210] on div "Description: Our engineers investigated a database alert indicating slow perfor…" at bounding box center [579, 211] width 567 height 157
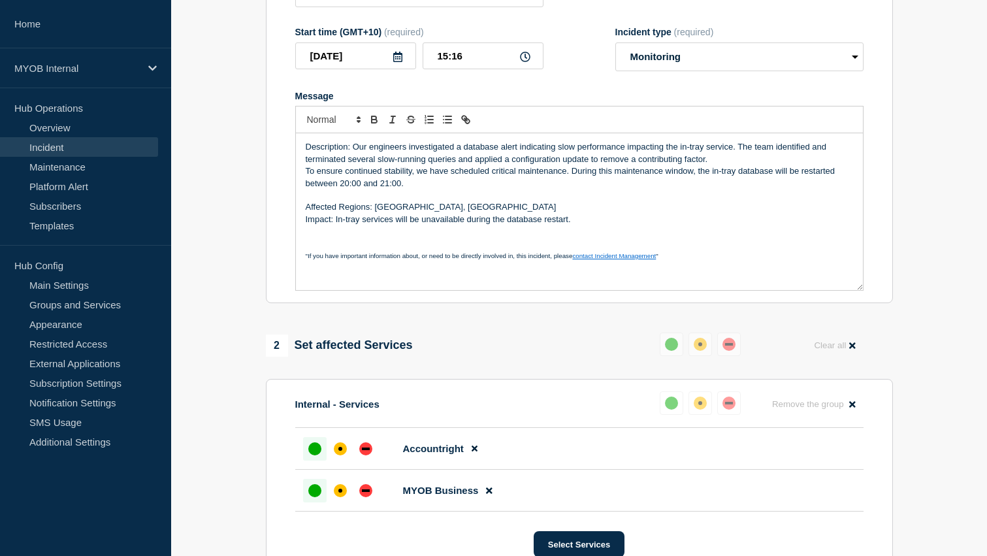
click at [466, 213] on p "Affected Regions: Australia, New Zealand" at bounding box center [579, 207] width 547 height 12
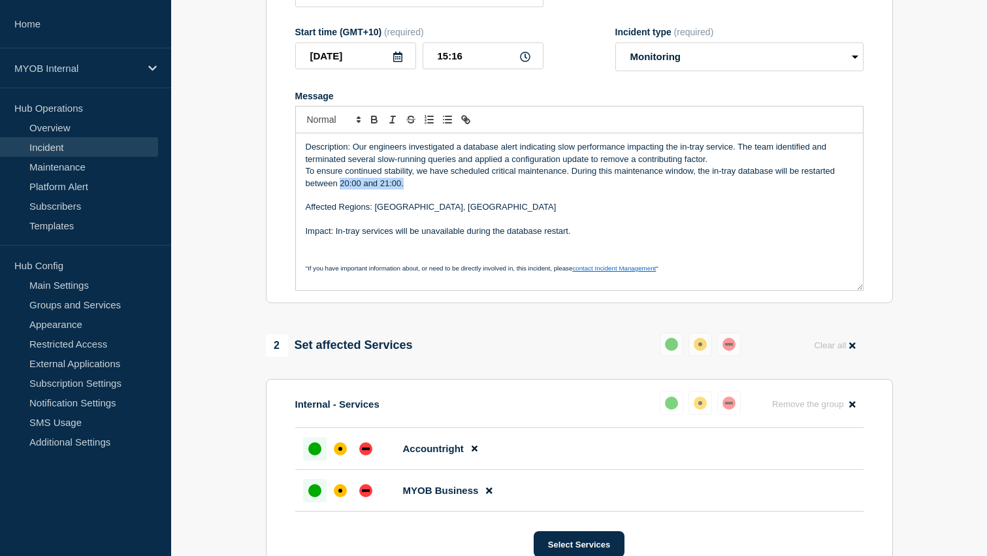
drag, startPoint x: 406, startPoint y: 191, endPoint x: 339, endPoint y: 191, distance: 67.3
click at [339, 189] on p "To ensure continued stability, we have scheduled critical maintenance. During t…" at bounding box center [579, 177] width 547 height 24
click at [434, 201] on p "Message" at bounding box center [579, 195] width 547 height 12
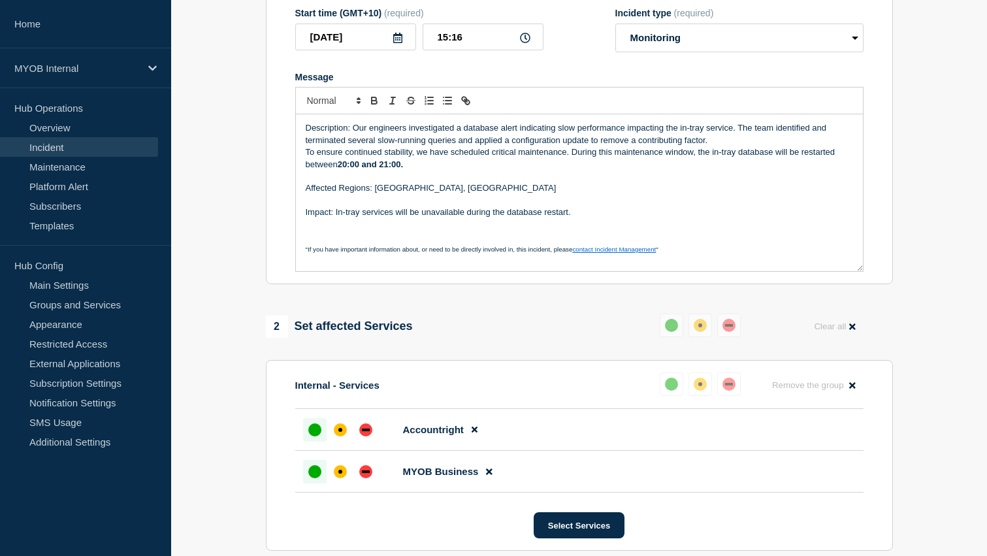
scroll to position [225, 0]
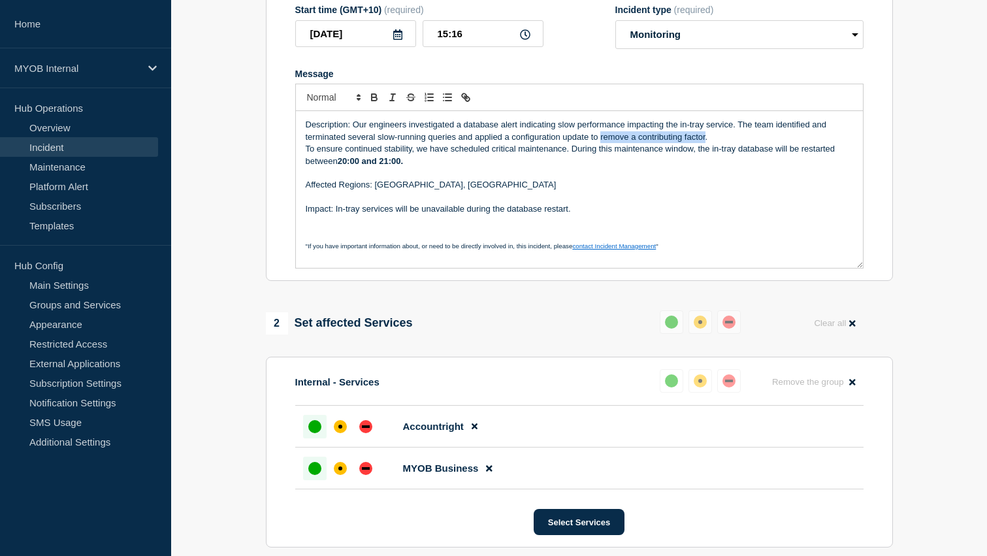
drag, startPoint x: 706, startPoint y: 148, endPoint x: 602, endPoint y: 148, distance: 104.5
click at [602, 143] on p "Description: Our engineers investigated a database alert indicating slow perfor…" at bounding box center [579, 131] width 547 height 24
click at [732, 143] on p "Description: Our engineers investigated a database alert indicating slow perfor…" at bounding box center [579, 131] width 547 height 24
click at [746, 143] on p "Description: Our engineers investigated a database alert indicating slow perfor…" at bounding box center [579, 131] width 547 height 24
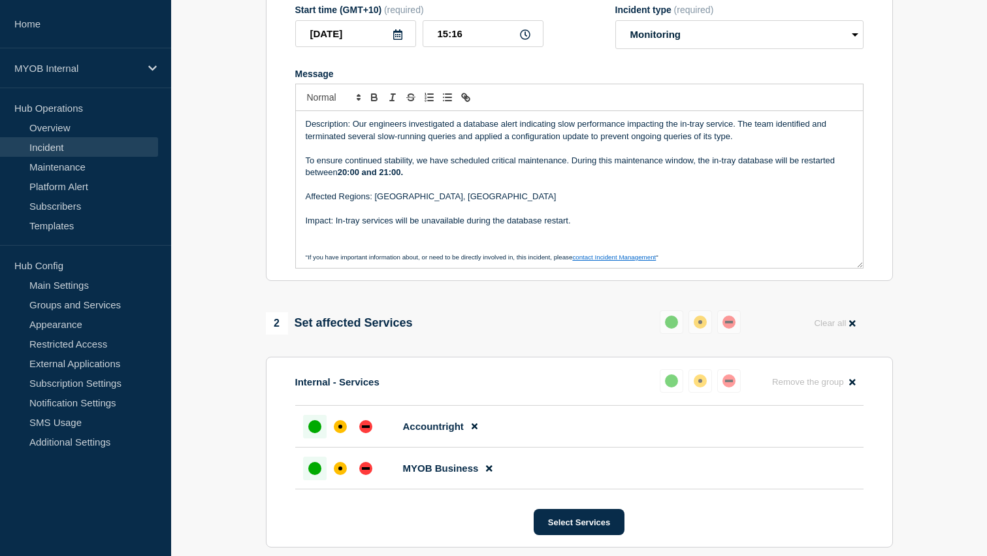
scroll to position [0, 0]
click at [572, 173] on p "To ensure continued stability, we have scheduled critical maintenance. During t…" at bounding box center [579, 167] width 547 height 24
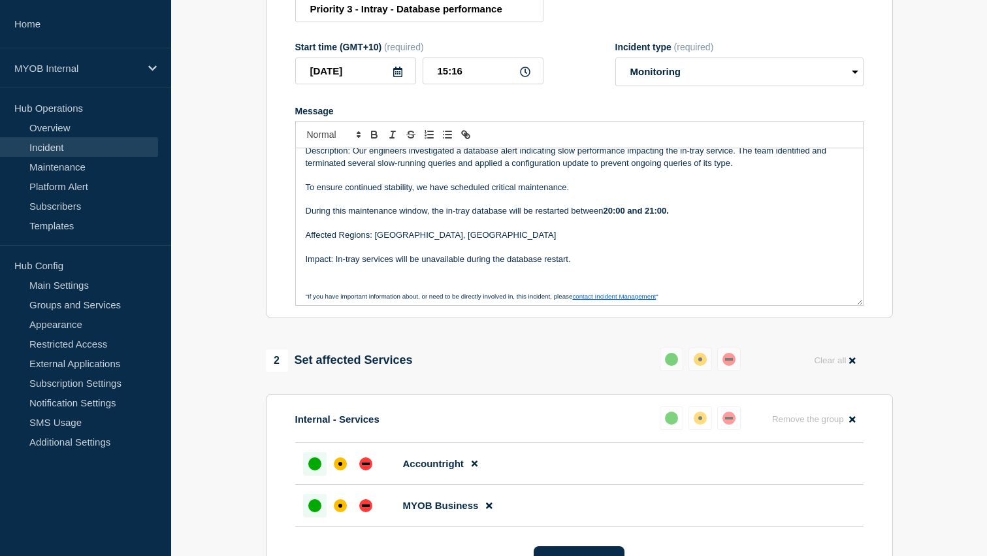
scroll to position [7, 0]
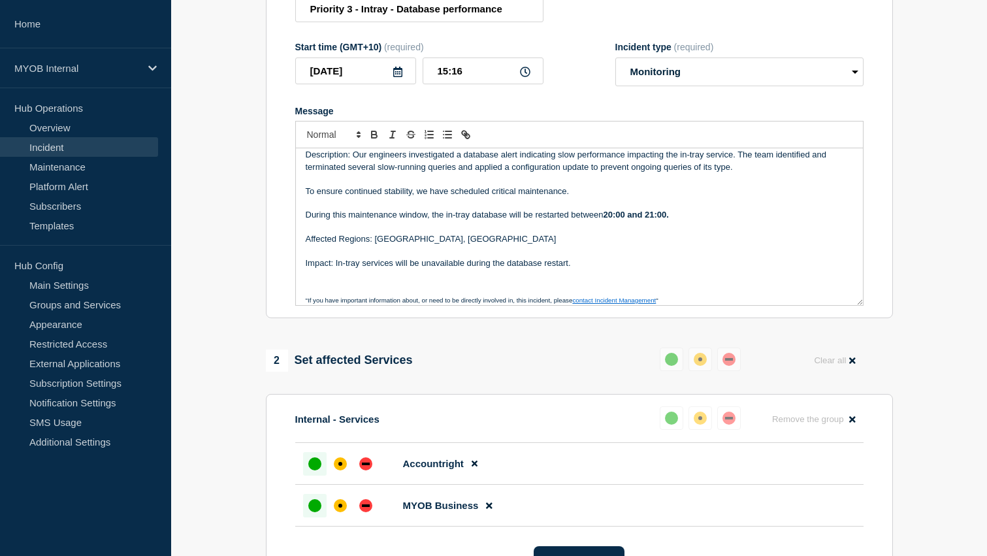
drag, startPoint x: 628, startPoint y: 227, endPoint x: 685, endPoint y: 280, distance: 78.6
click at [628, 220] on strong "20:00 and 21:00." at bounding box center [635, 215] width 65 height 10
click at [681, 220] on strong "20:00hrs and 21:00." at bounding box center [642, 215] width 79 height 10
click at [705, 233] on p "Message" at bounding box center [579, 227] width 547 height 12
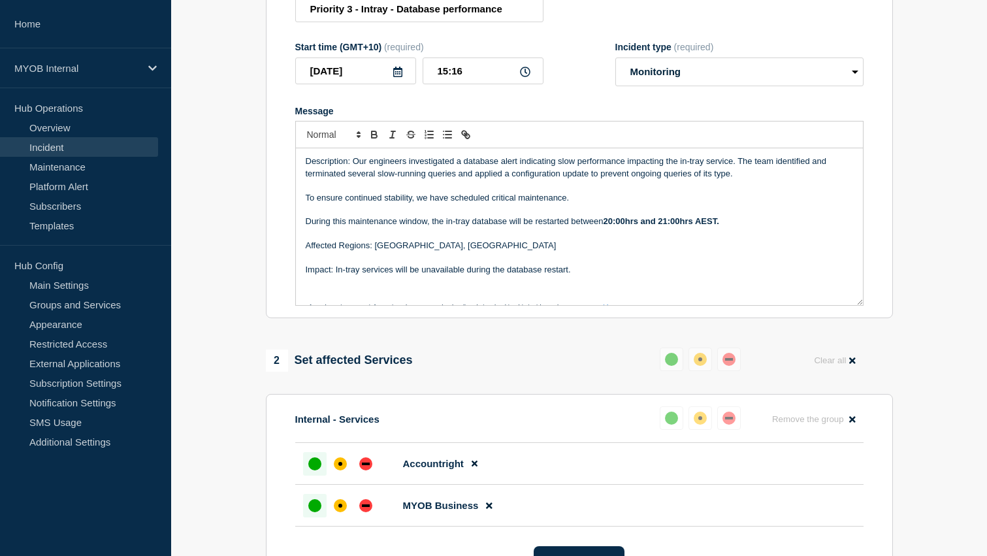
scroll to position [16, 0]
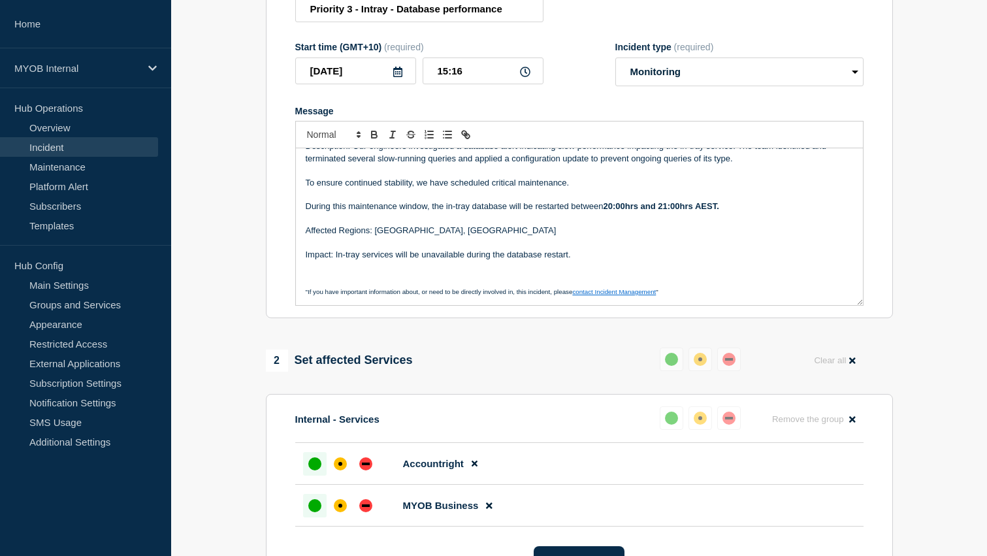
click at [587, 261] on p "Impact: In-tray services will be unavailable during the database restart." at bounding box center [579, 255] width 547 height 12
drag, startPoint x: 440, startPoint y: 286, endPoint x: 301, endPoint y: 289, distance: 138.5
click at [301, 289] on div "Description: Our engineers investigated a database alert indicating slow perfor…" at bounding box center [579, 226] width 567 height 157
click at [428, 285] on p "If you have information to share" at bounding box center [579, 279] width 547 height 12
drag, startPoint x: 458, startPoint y: 286, endPoint x: 303, endPoint y: 289, distance: 154.9
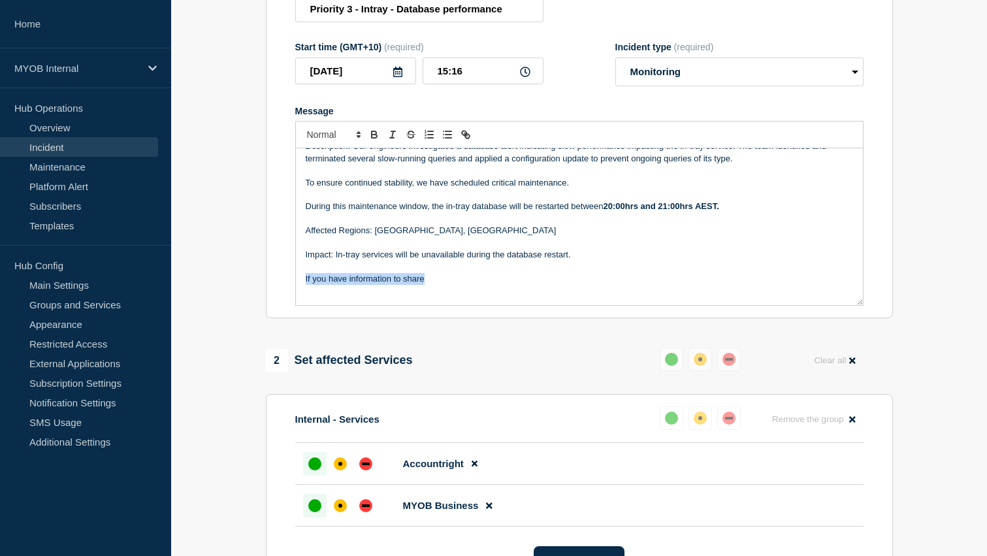
click at [303, 289] on div "Description: Our engineers investigated a database alert indicating slow perfor…" at bounding box center [579, 226] width 567 height 157
click at [516, 285] on p "For more information join the incident slack channel: here" at bounding box center [579, 279] width 547 height 12
click at [470, 140] on icon "Toggle link" at bounding box center [466, 135] width 12 height 12
paste input "ttps://myob.slack.com/archives/C09BGNVVA3S"
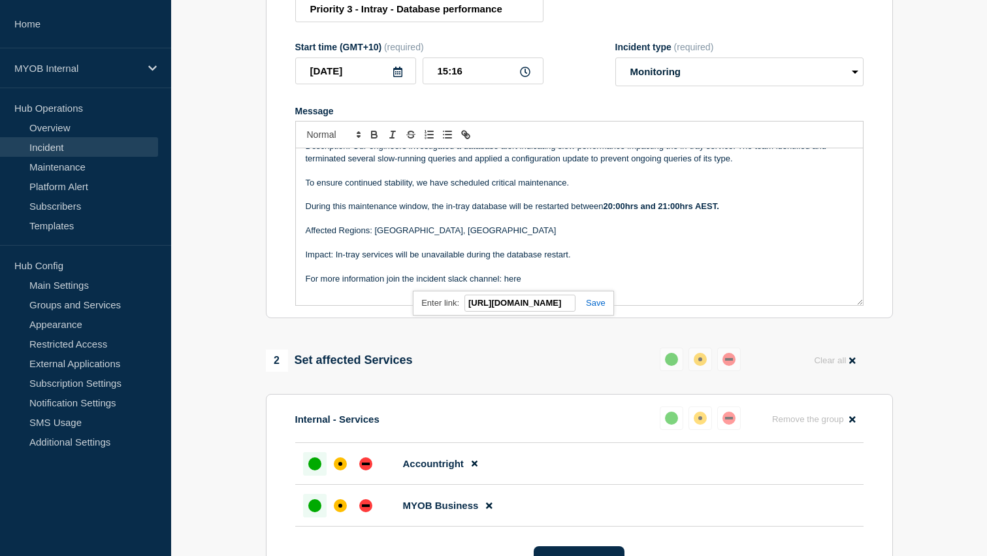
scroll to position [0, 90]
type input "https://myob.slack.com/archives/C09BGNVVA3S"
click at [594, 308] on link at bounding box center [591, 303] width 30 height 10
click at [592, 285] on p "For more information join the incident slack channel: here" at bounding box center [579, 279] width 547 height 12
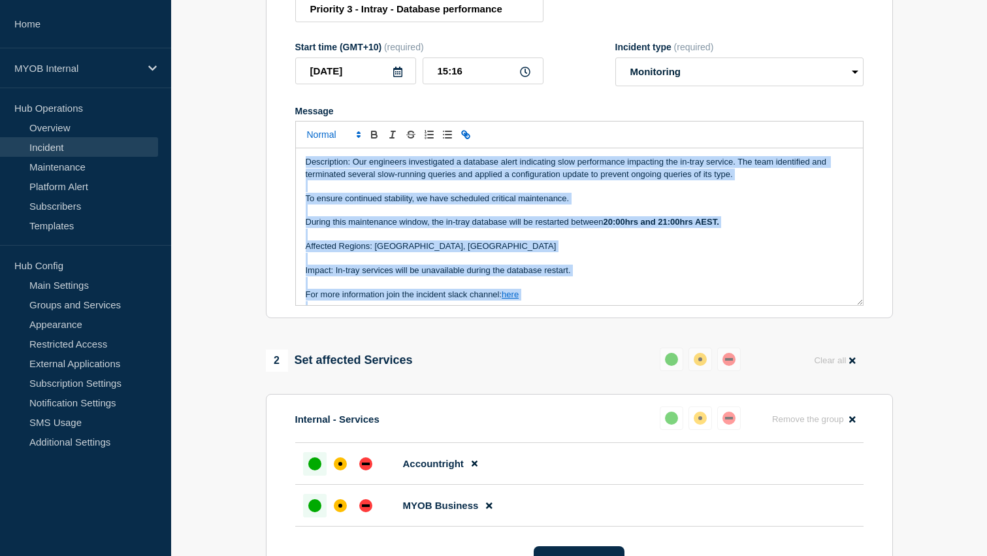
drag, startPoint x: 679, startPoint y: 302, endPoint x: 308, endPoint y: 154, distance: 399.0
click at [308, 154] on div "Description: Our engineers investigated a database alert indicating slow perfor…" at bounding box center [579, 213] width 568 height 185
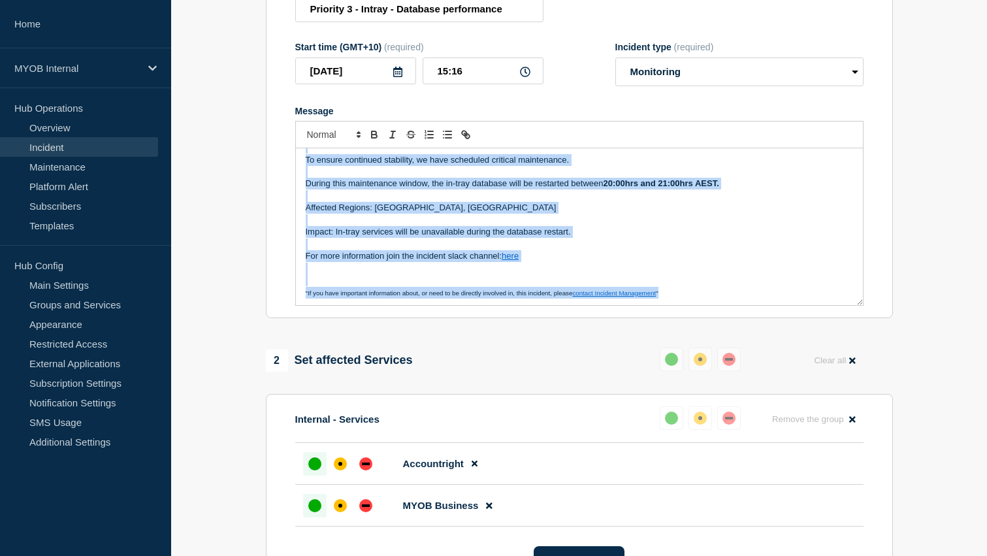
scroll to position [40, 0]
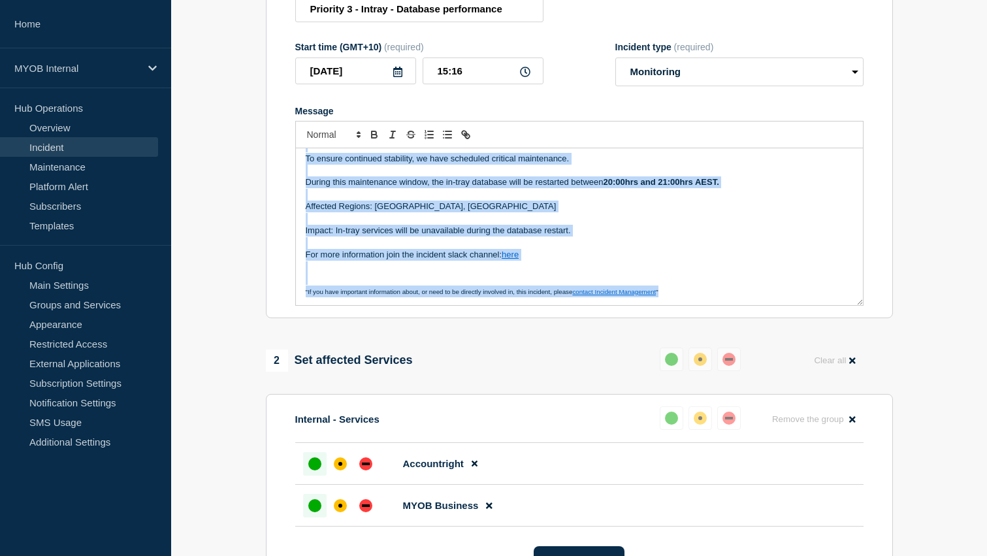
click at [478, 249] on p "Message" at bounding box center [579, 243] width 547 height 12
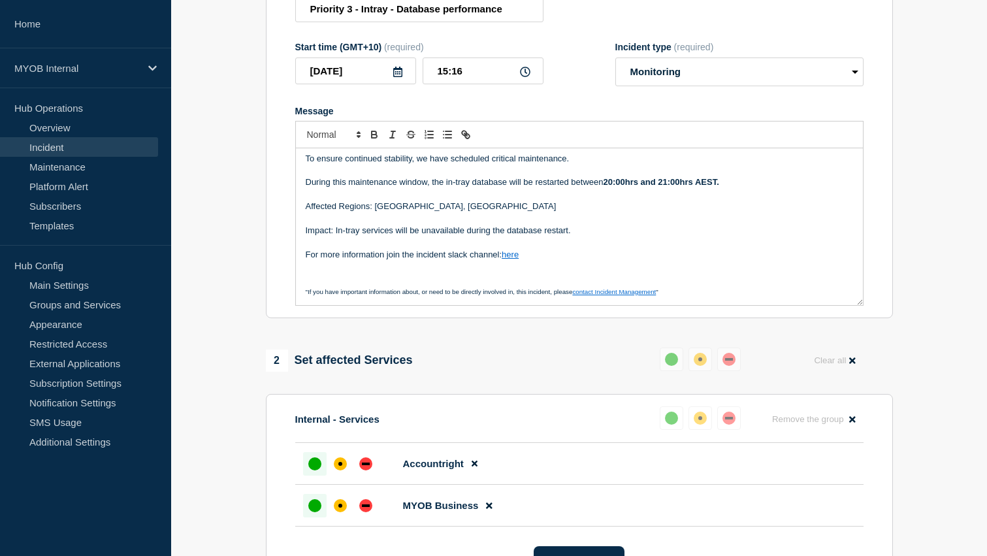
click at [551, 272] on p "Message" at bounding box center [579, 267] width 547 height 12
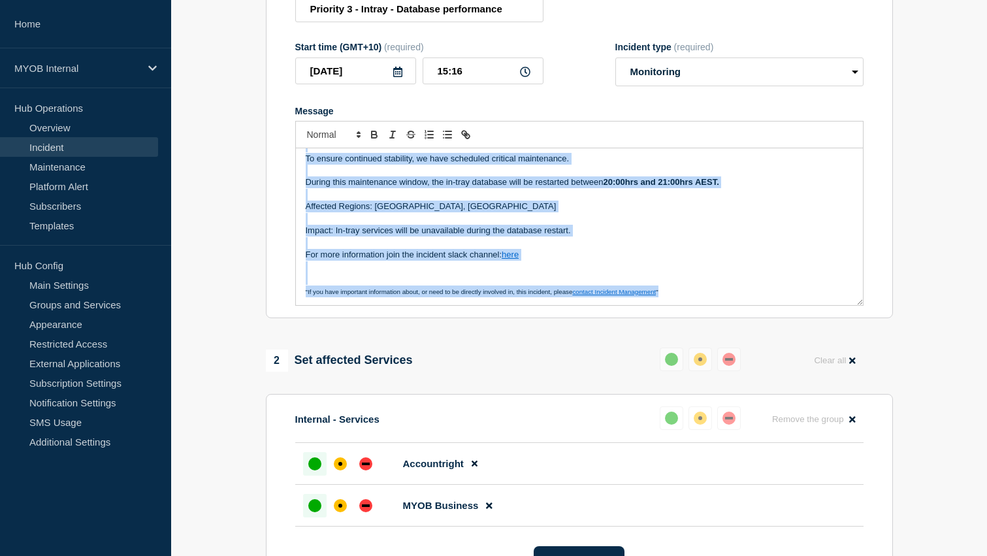
scroll to position [0, 0]
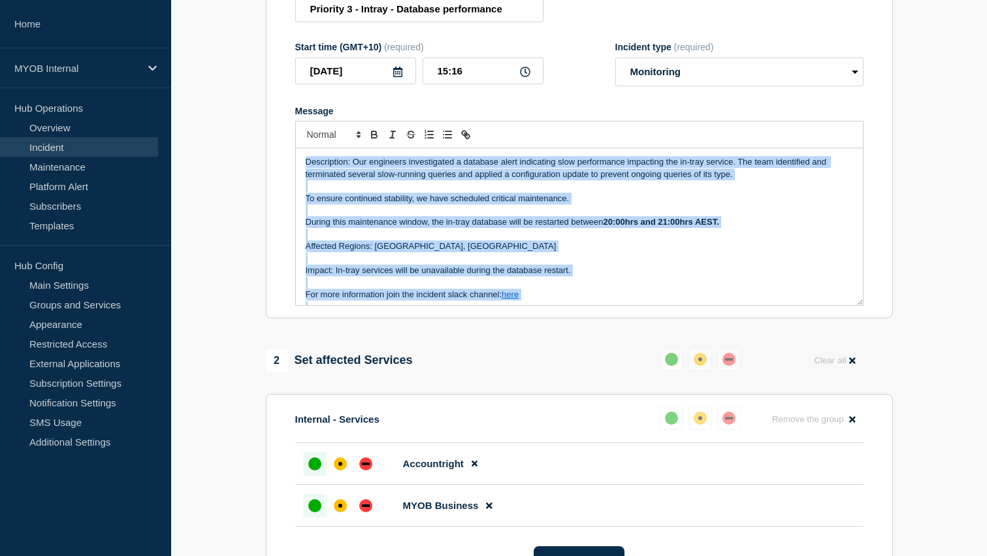
drag, startPoint x: 684, startPoint y: 304, endPoint x: 205, endPoint y: 112, distance: 515.9
click at [205, 112] on section "1 Provide details Title (required) Priority 3 - Intray - Database performance S…" at bounding box center [579, 354] width 816 height 858
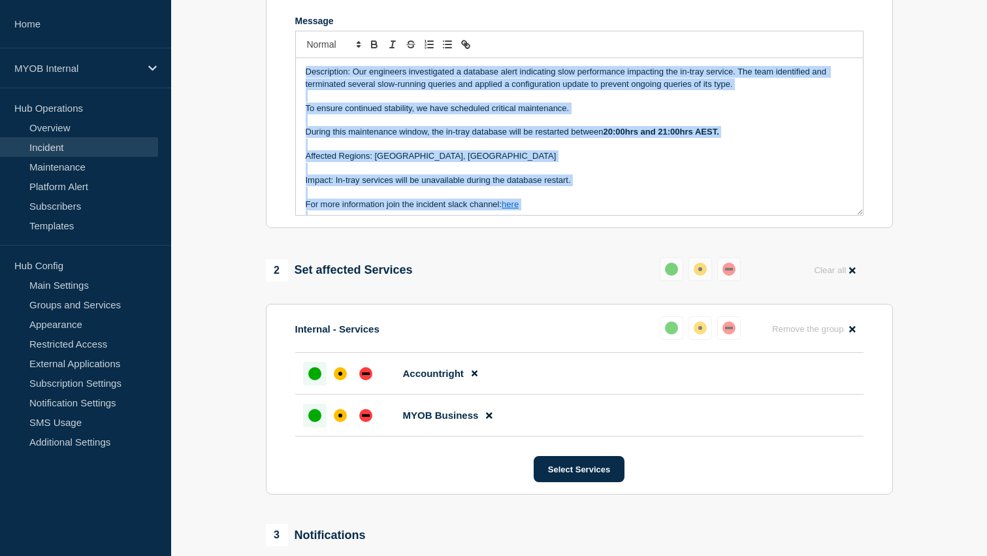
scroll to position [276, 0]
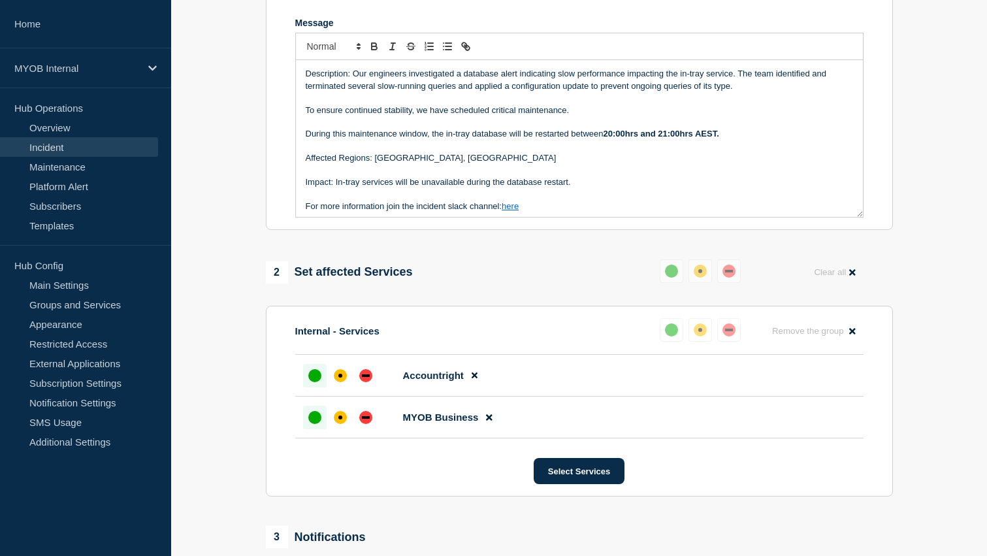
click at [625, 176] on p "Message" at bounding box center [579, 171] width 547 height 12
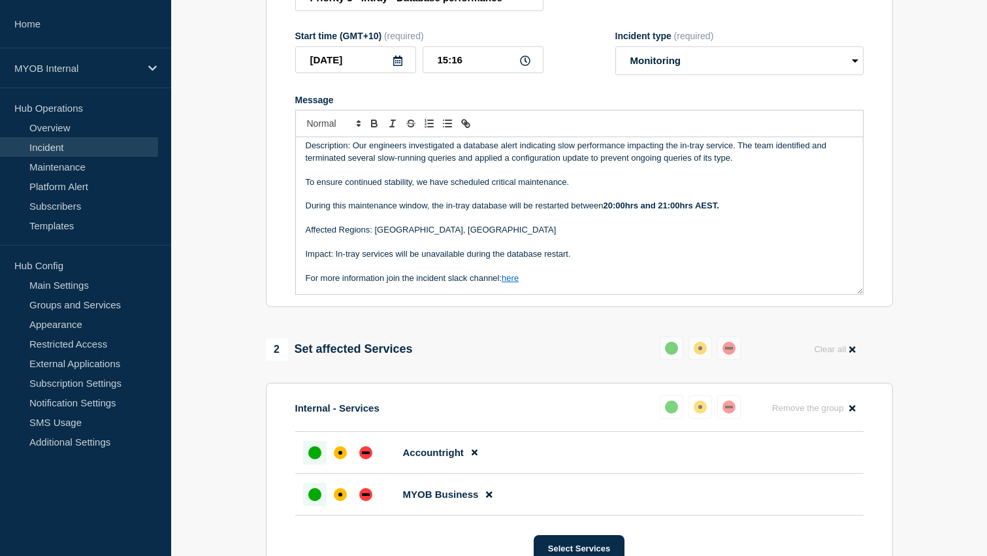
scroll to position [0, 0]
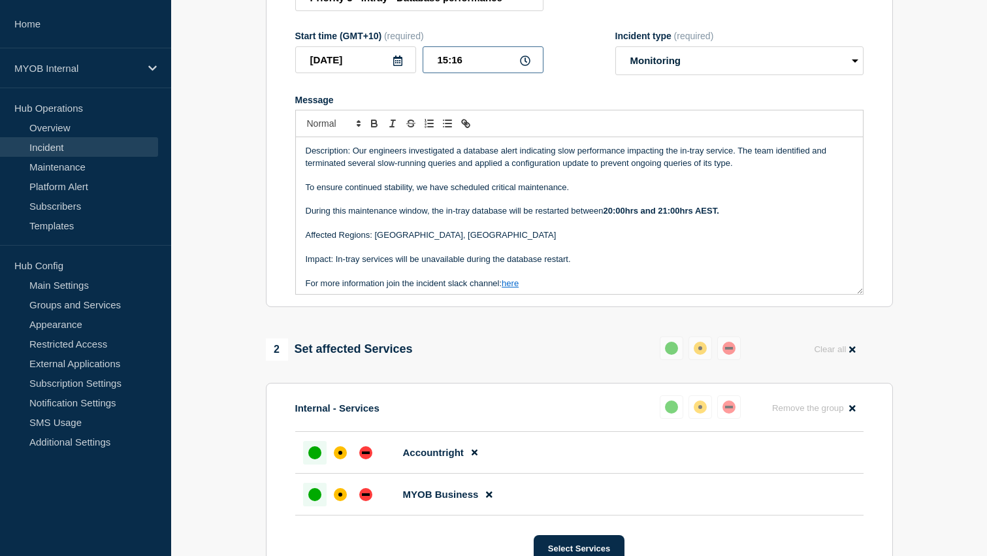
drag, startPoint x: 486, startPoint y: 70, endPoint x: 393, endPoint y: 70, distance: 92.8
click at [393, 70] on div "2025-08-17 15:16" at bounding box center [419, 59] width 248 height 27
click at [562, 98] on form "Title (required) Priority 3 - Intray - Database performance Start time (GMT+10)…" at bounding box center [579, 132] width 568 height 326
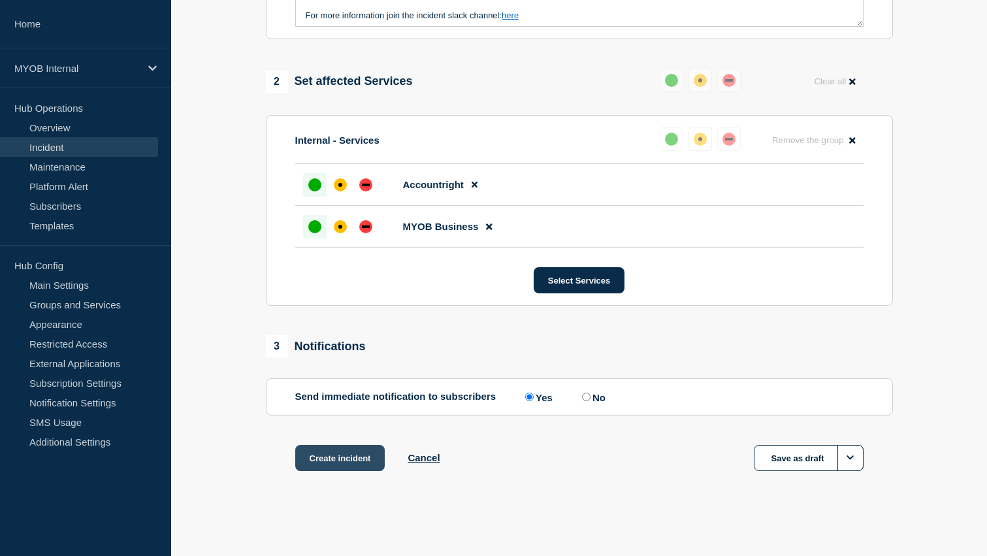
click at [336, 457] on button "Create incident" at bounding box center [340, 458] width 90 height 26
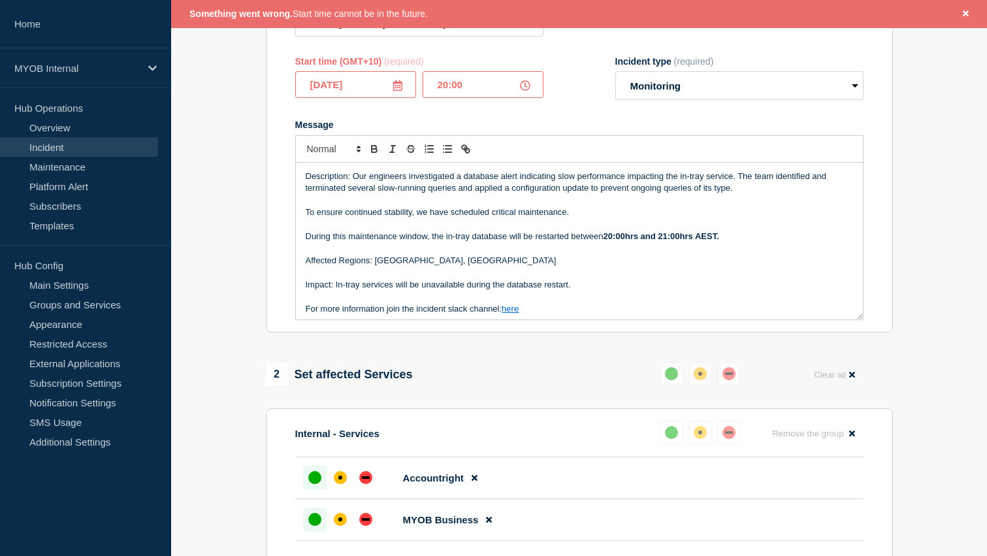
scroll to position [0, 0]
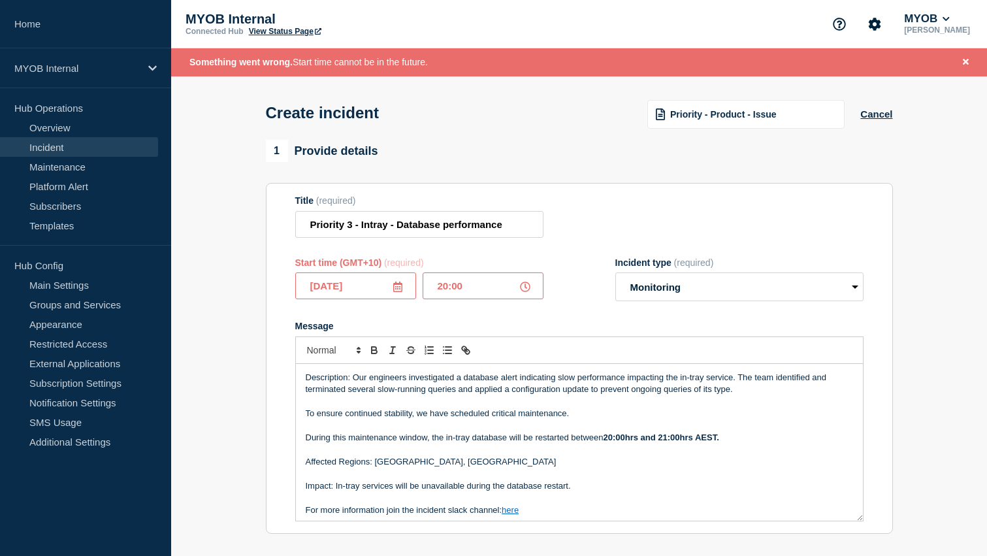
drag, startPoint x: 480, startPoint y: 293, endPoint x: 418, endPoint y: 281, distance: 63.2
click at [418, 281] on div "Start time (GMT+10) (required) 2025-08-17 20:00" at bounding box center [419, 279] width 248 height 44
type input "17:36"
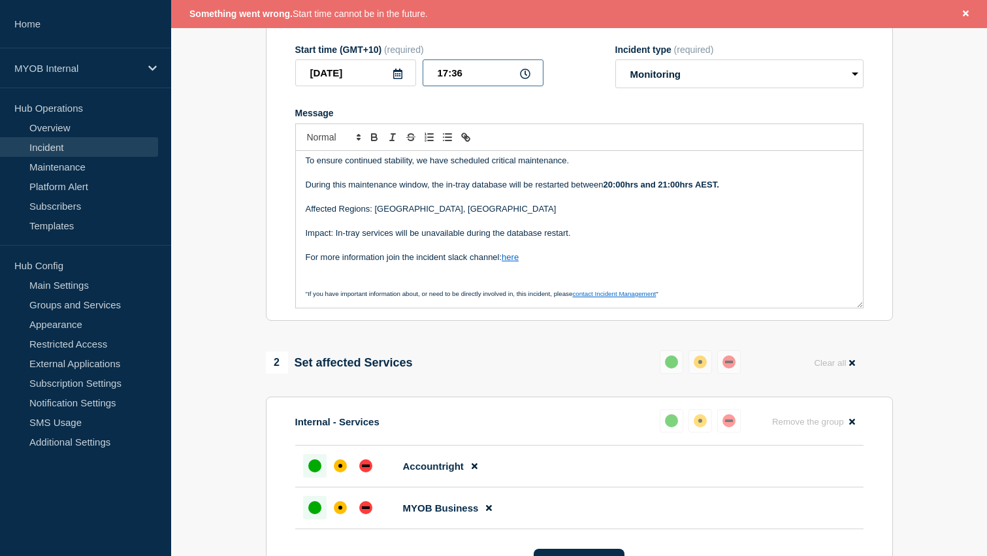
scroll to position [42, 0]
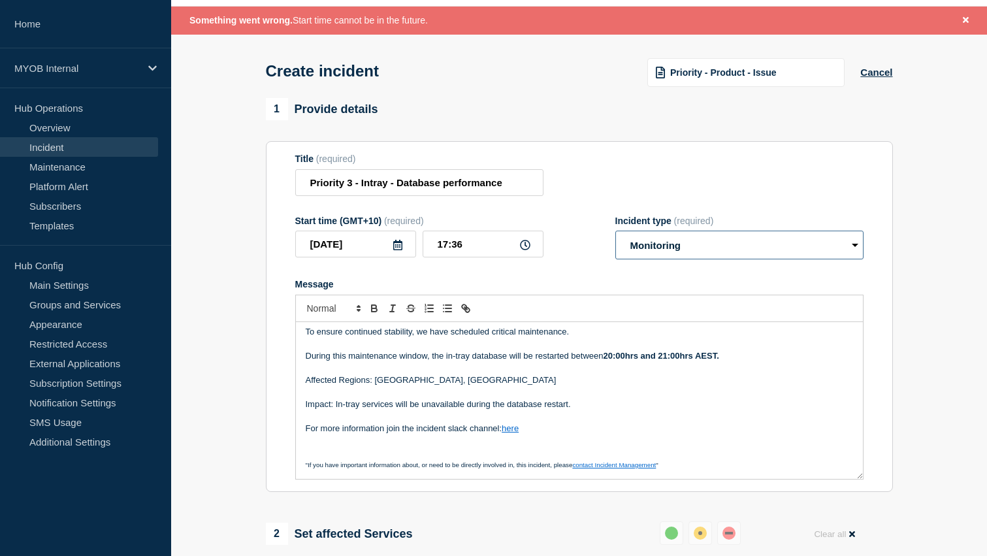
click at [681, 254] on select "Select option Investigating Identified Monitoring" at bounding box center [739, 245] width 248 height 29
click at [615, 240] on select "Select option Investigating Identified Monitoring" at bounding box center [739, 245] width 248 height 29
click at [654, 256] on select "Select option Investigating Identified Monitoring" at bounding box center [739, 245] width 248 height 29
click at [615, 240] on select "Select option Investigating Identified Monitoring" at bounding box center [739, 245] width 248 height 29
click at [672, 249] on select "Select option Investigating Identified Monitoring" at bounding box center [739, 245] width 248 height 29
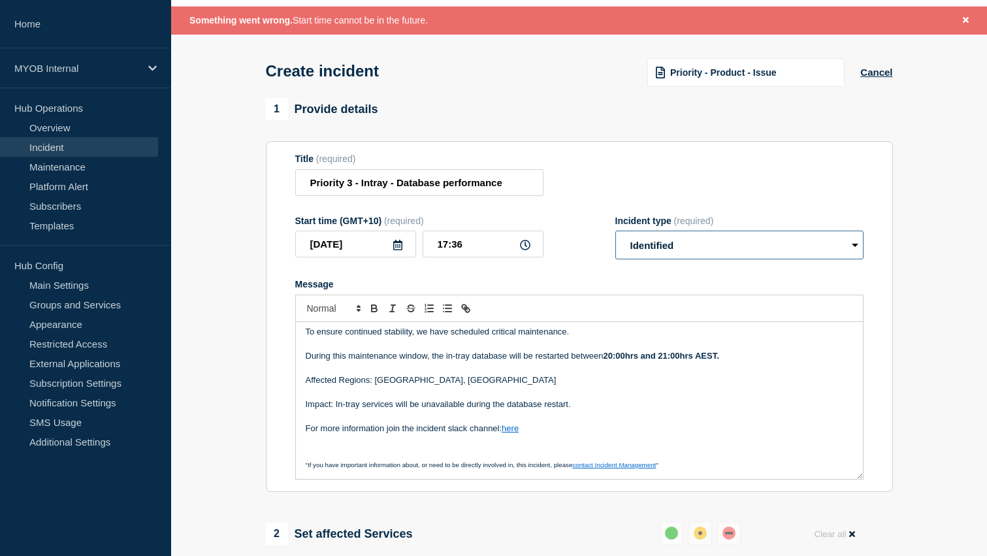
click at [615, 240] on select "Select option Investigating Identified Monitoring" at bounding box center [739, 245] width 248 height 29
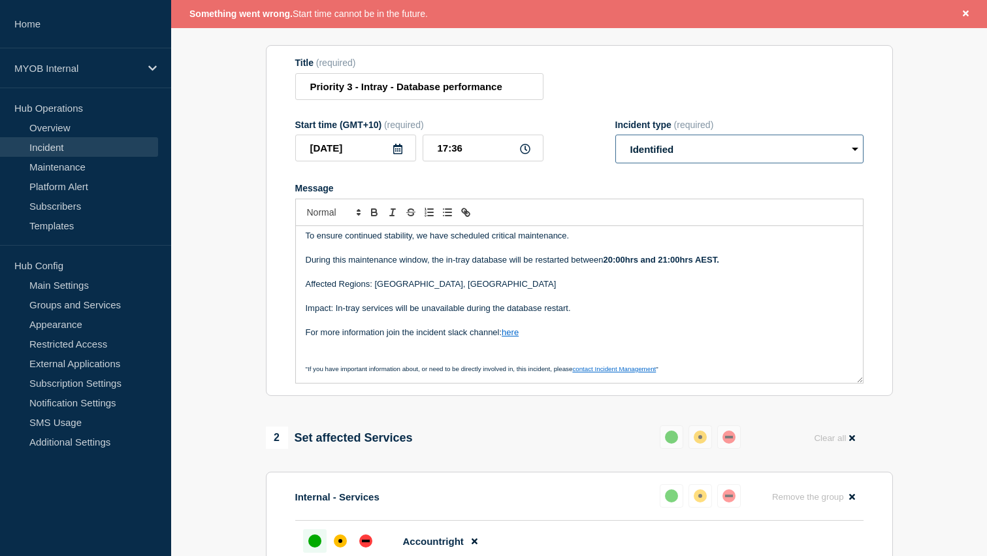
scroll to position [105, 0]
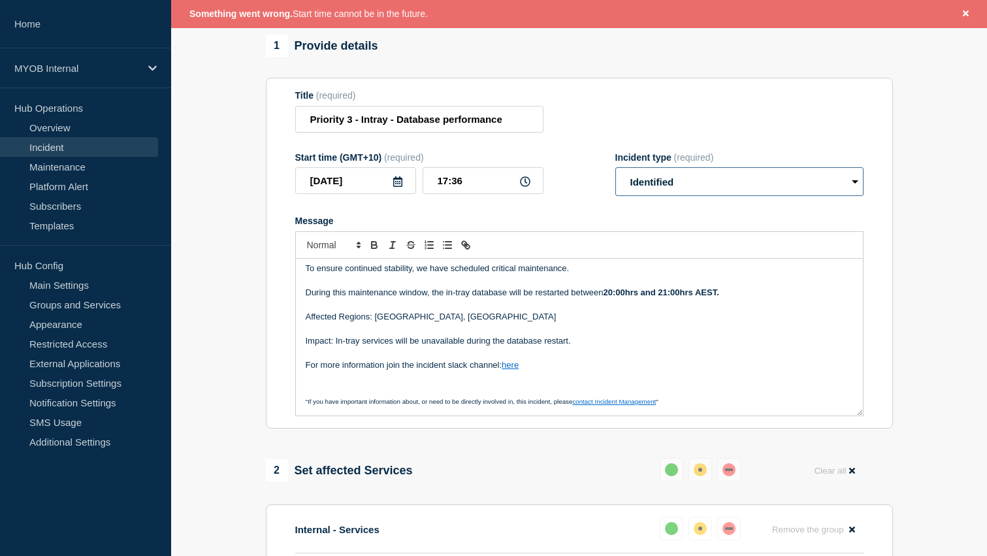
click at [664, 191] on select "Select option Investigating Identified Monitoring" at bounding box center [739, 181] width 248 height 29
click at [615, 176] on select "Select option Investigating Identified Monitoring" at bounding box center [739, 181] width 248 height 29
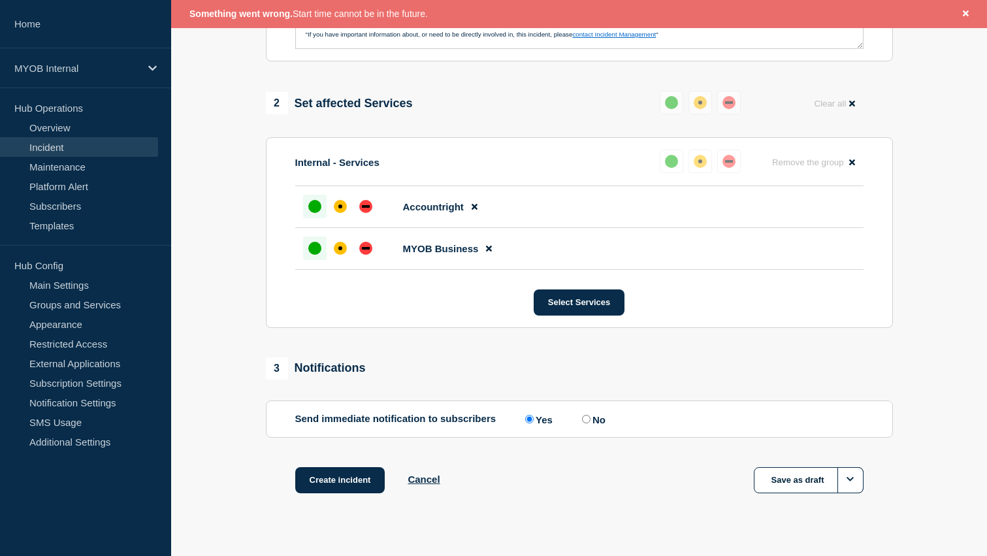
scroll to position [498, 0]
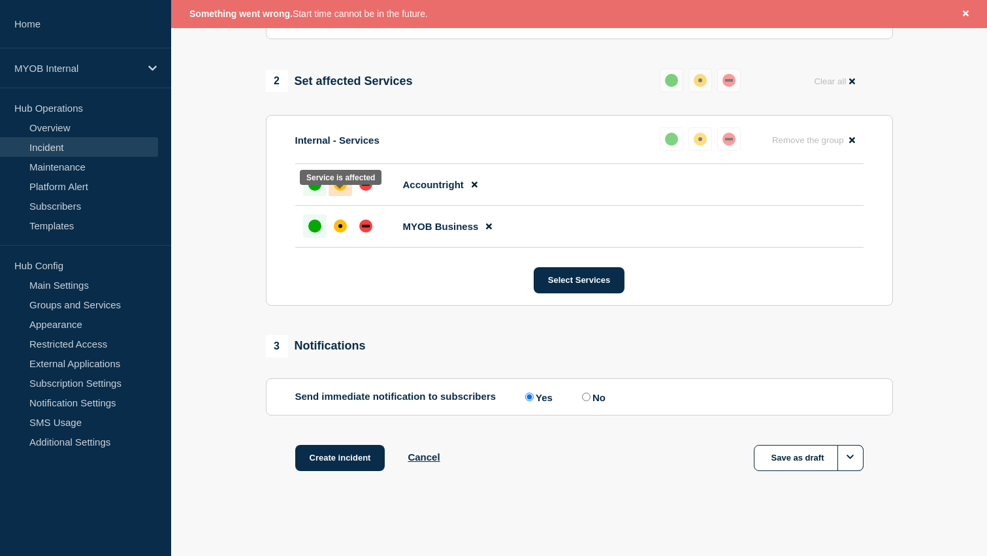
click at [343, 191] on div "affected" at bounding box center [340, 184] width 13 height 13
click at [343, 235] on div at bounding box center [341, 226] width 24 height 24
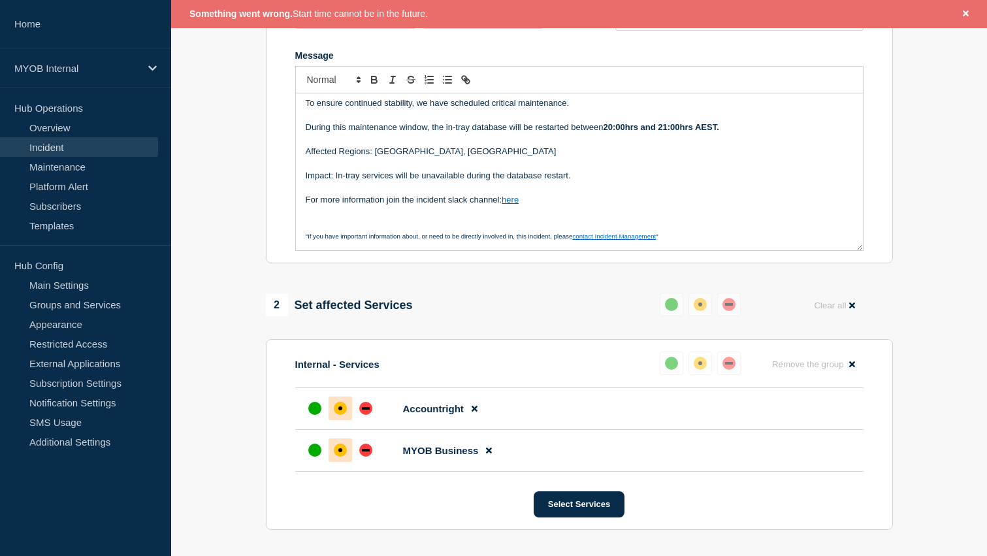
scroll to position [343, 0]
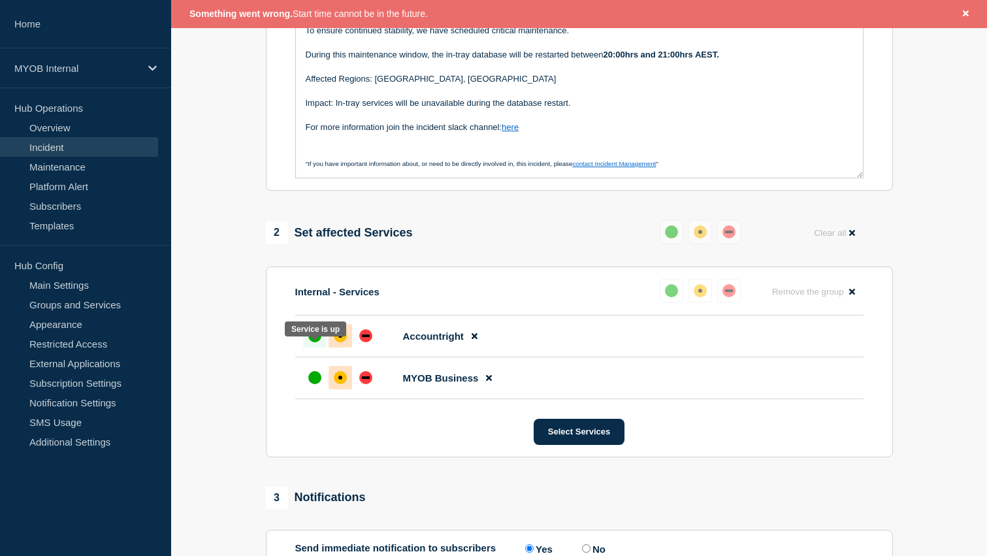
click at [310, 342] on div "up" at bounding box center [314, 335] width 13 height 13
click at [308, 384] on div "up" at bounding box center [314, 377] width 13 height 13
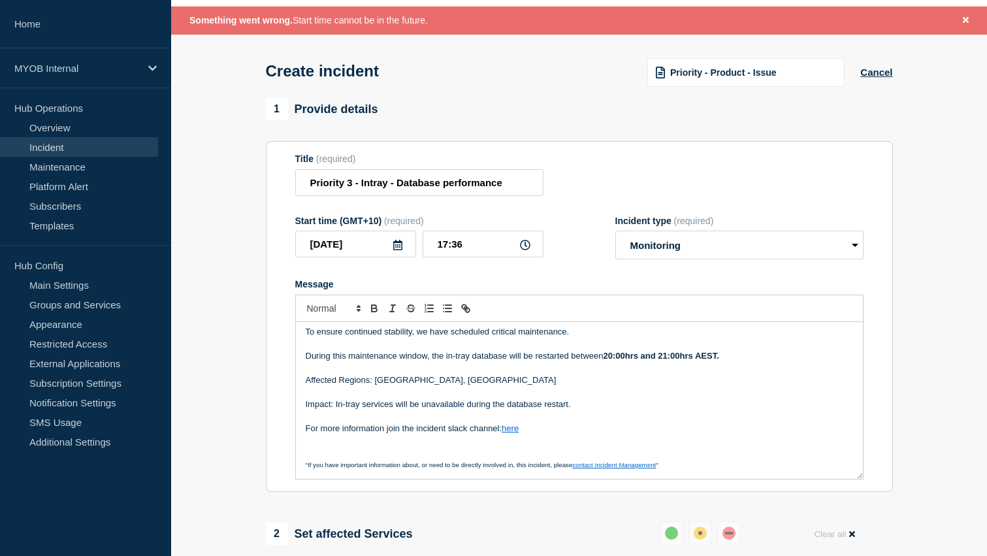
scroll to position [51, 0]
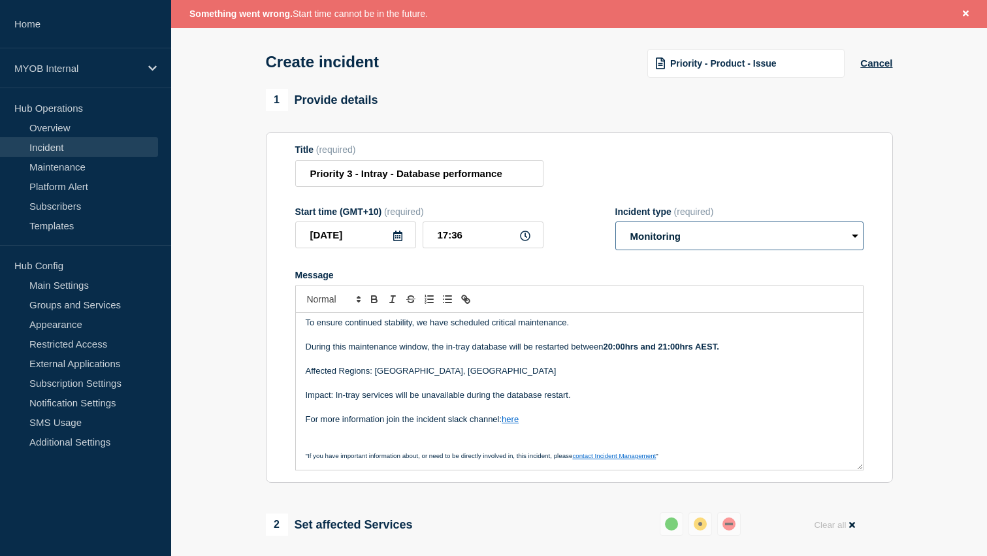
click at [649, 250] on select "Select option Investigating Identified Monitoring" at bounding box center [739, 235] width 248 height 29
select select "identified"
click at [615, 231] on select "Select option Investigating Identified Monitoring" at bounding box center [739, 235] width 248 height 29
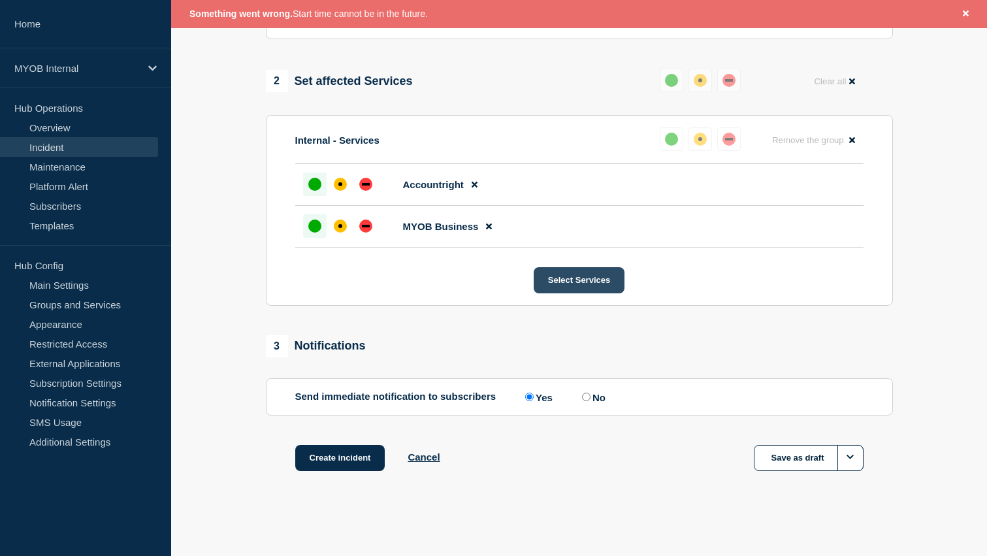
scroll to position [517, 0]
click at [327, 456] on button "Create incident" at bounding box center [340, 458] width 90 height 26
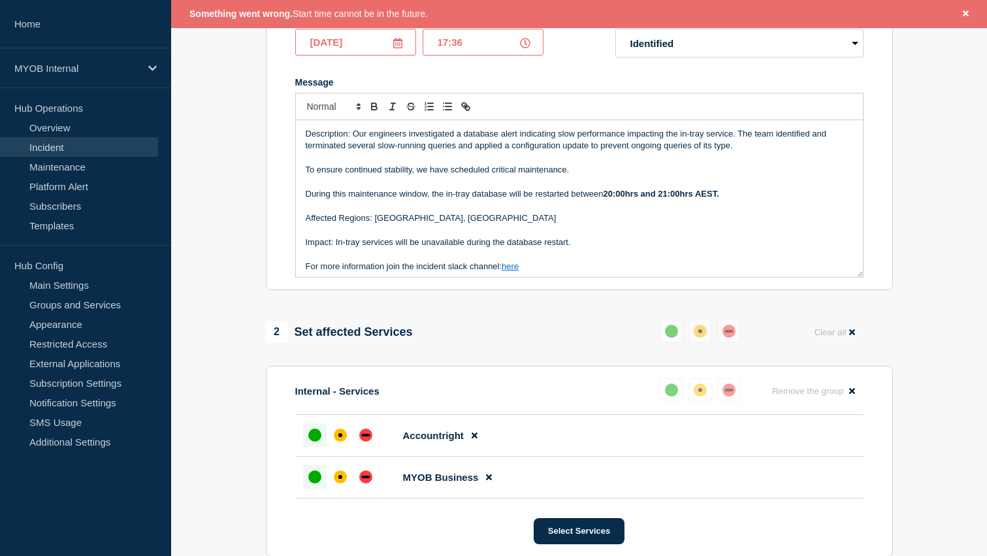
scroll to position [44, 0]
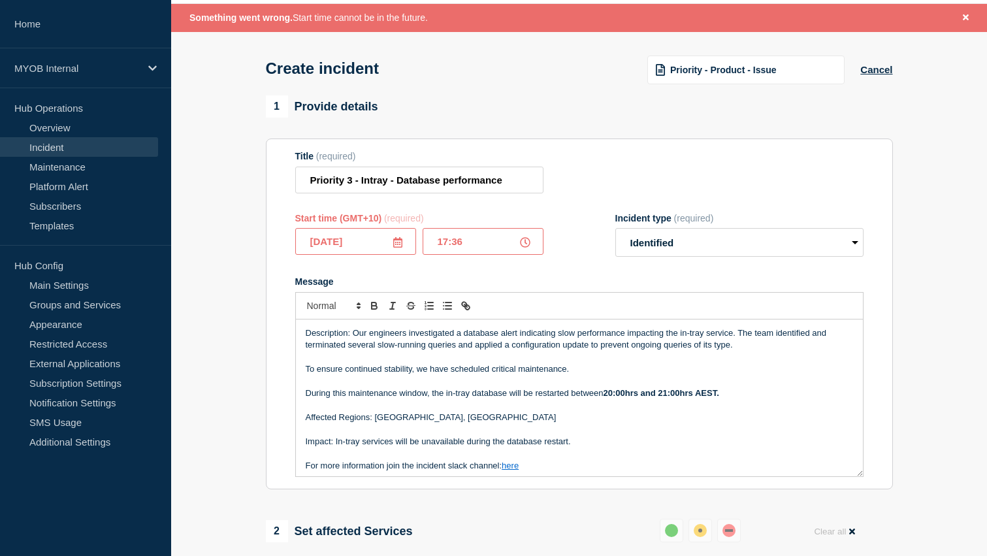
click at [446, 249] on input "17:36" at bounding box center [483, 241] width 121 height 27
click at [469, 250] on input "17:36" at bounding box center [483, 241] width 121 height 27
click at [446, 250] on input "17:36" at bounding box center [483, 241] width 121 height 27
click at [550, 221] on div "Start time (GMT+10) (required) 2025-08-17 15:36 Incident type (required) Select…" at bounding box center [579, 235] width 568 height 44
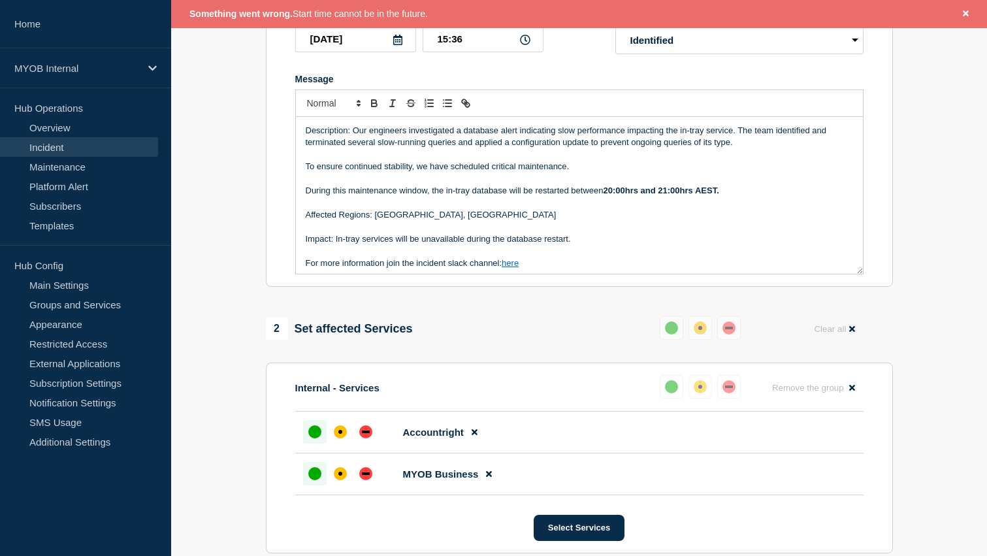
scroll to position [248, 0]
click at [449, 50] on input "15:36" at bounding box center [483, 38] width 121 height 27
click at [471, 51] on input "10:36" at bounding box center [483, 38] width 121 height 27
type input "10:30"
click at [523, 71] on form "Title (required) Priority 3 - Intray - Database performance Start time (GMT+10)…" at bounding box center [579, 111] width 568 height 326
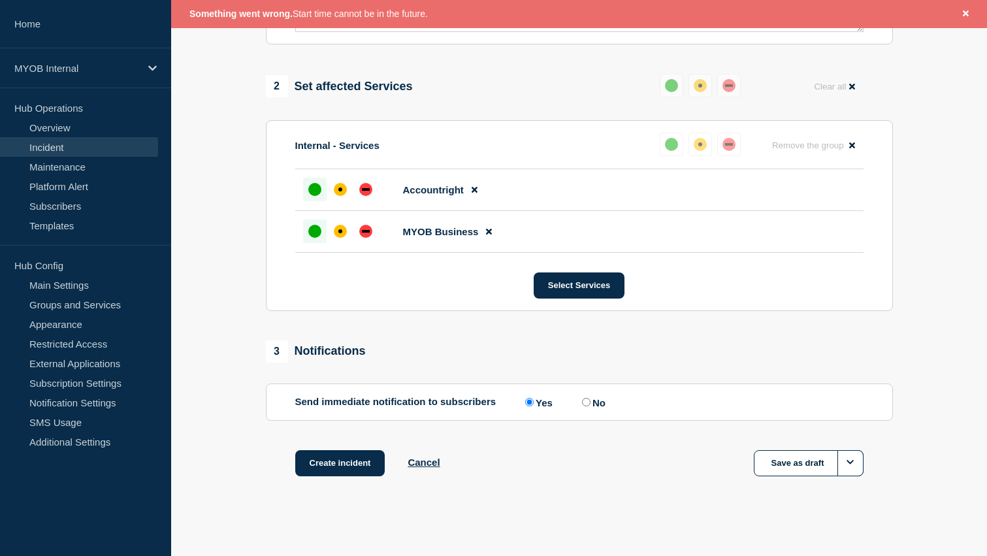
scroll to position [509, 0]
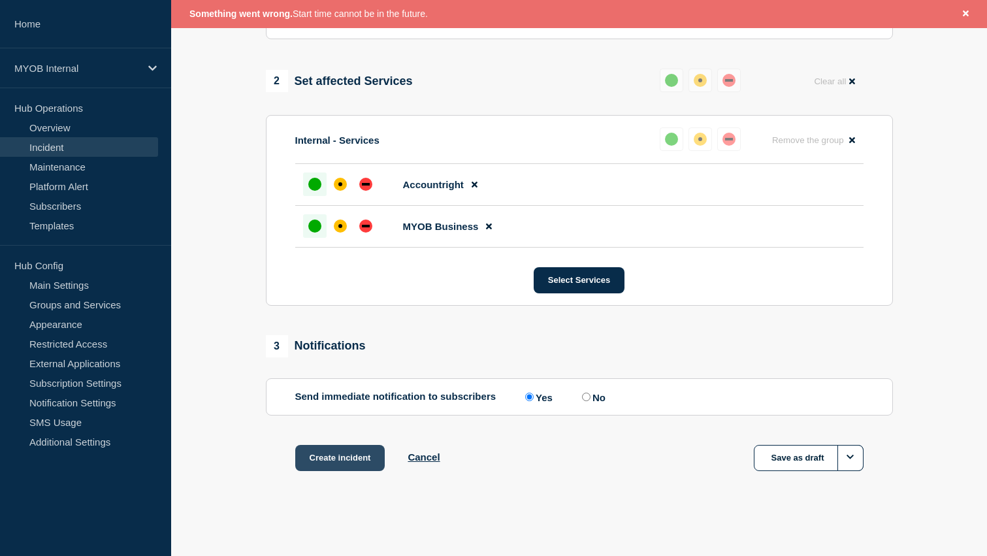
click at [324, 471] on button "Create incident" at bounding box center [340, 458] width 90 height 26
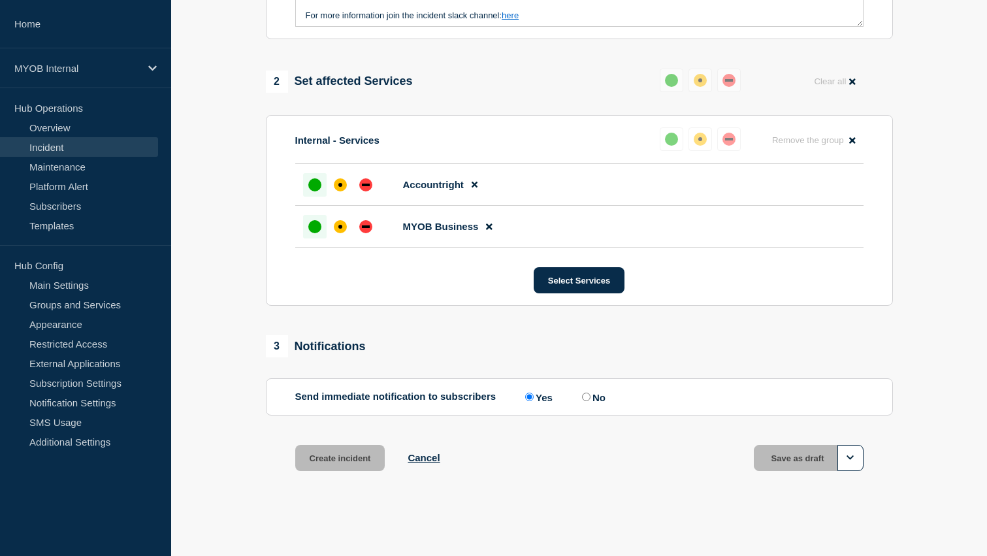
scroll to position [0, 0]
